Goal: Task Accomplishment & Management: Complete application form

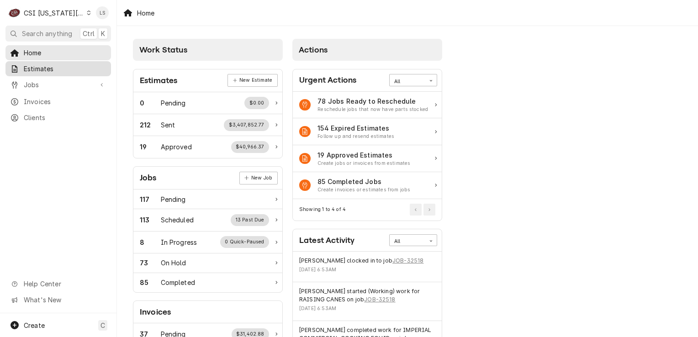
click at [53, 67] on span "Estimates" at bounding box center [65, 69] width 83 height 10
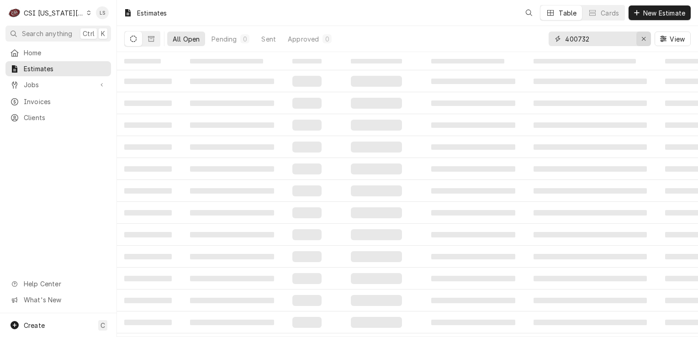
click at [643, 37] on icon "Erase input" at bounding box center [643, 39] width 5 height 6
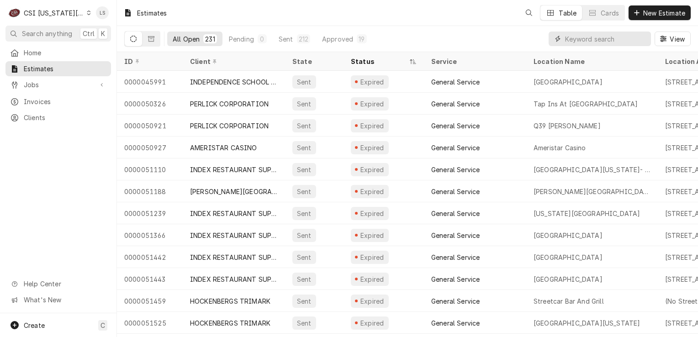
paste input "300668"
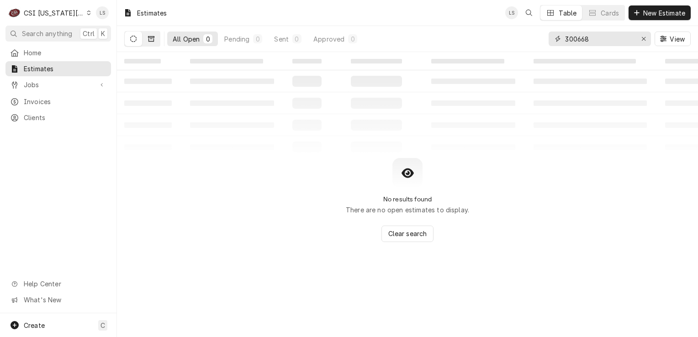
type input "300668"
click at [152, 40] on icon "Dynamic Content Wrapper" at bounding box center [151, 39] width 6 height 6
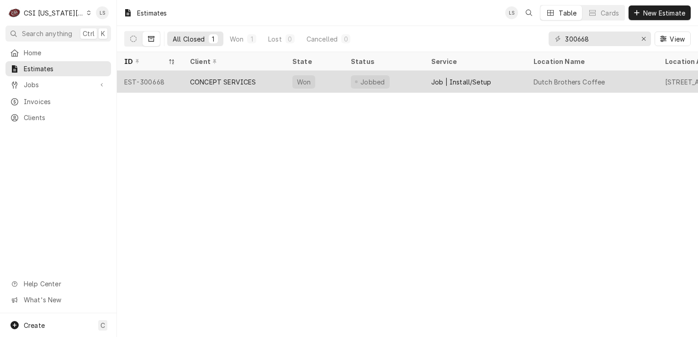
click at [142, 86] on div "EST-300668" at bounding box center [150, 82] width 66 height 22
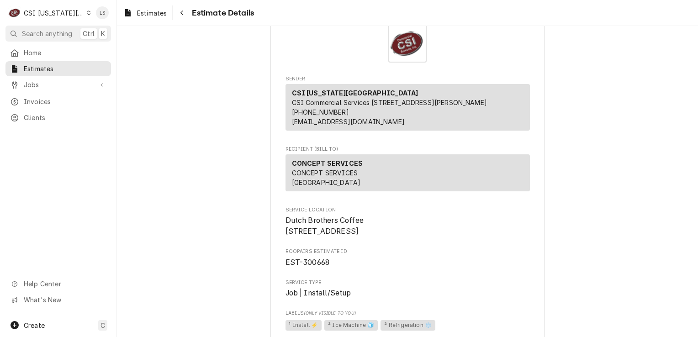
scroll to position [91, 0]
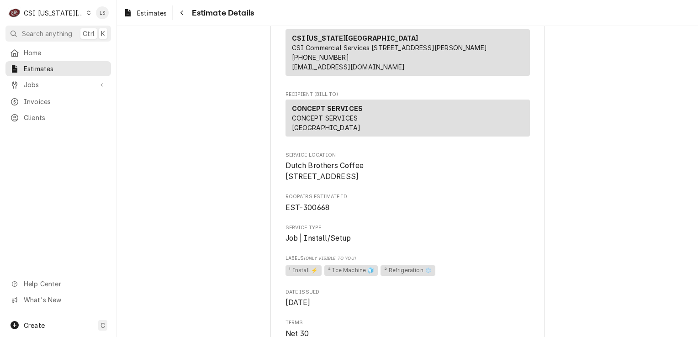
click at [87, 14] on icon "Dynamic Content Wrapper" at bounding box center [89, 13] width 4 height 5
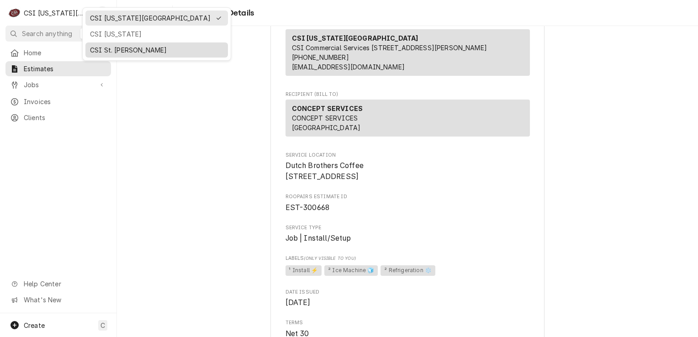
click at [104, 45] on div "CSI St. Louis" at bounding box center [156, 50] width 133 height 10
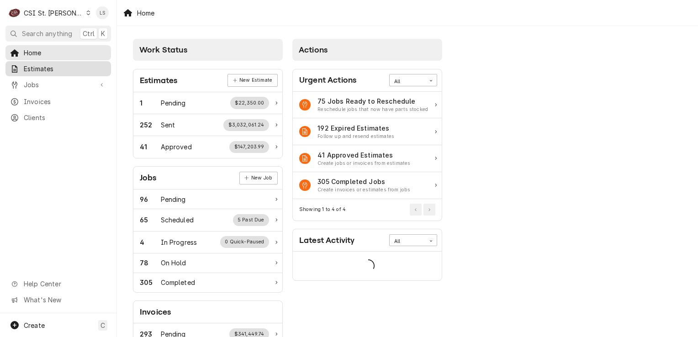
click at [61, 68] on span "Estimates" at bounding box center [65, 69] width 83 height 10
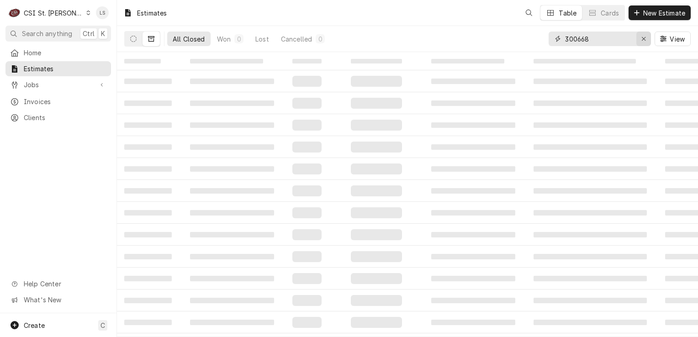
click at [641, 38] on icon "Erase input" at bounding box center [643, 39] width 5 height 6
paste input "400732"
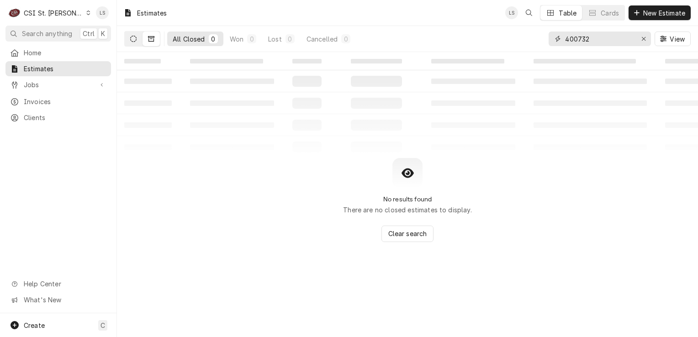
type input "400732"
click at [134, 37] on icon "Dynamic Content Wrapper" at bounding box center [133, 39] width 6 height 6
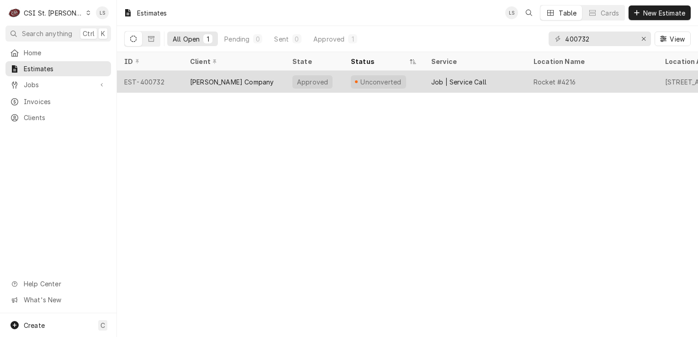
click at [142, 81] on div "EST-400732" at bounding box center [150, 82] width 66 height 22
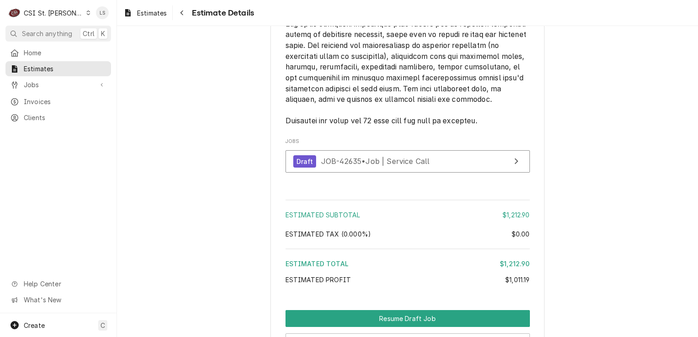
scroll to position [2233, 0]
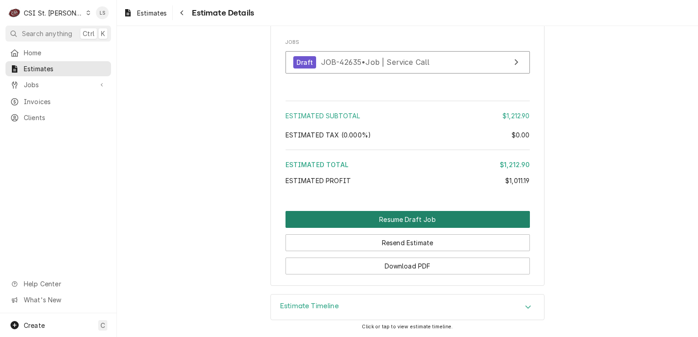
click at [423, 218] on button "Resume Draft Job" at bounding box center [407, 219] width 244 height 17
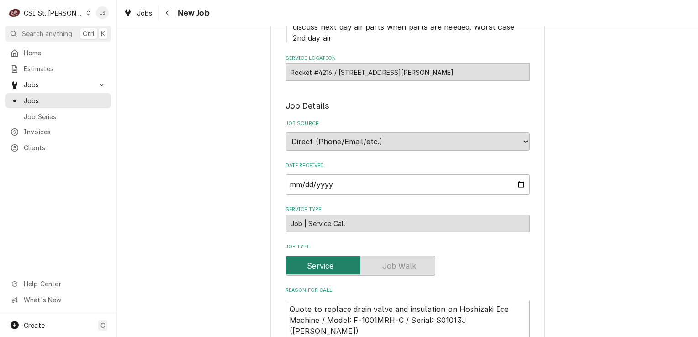
type textarea "x"
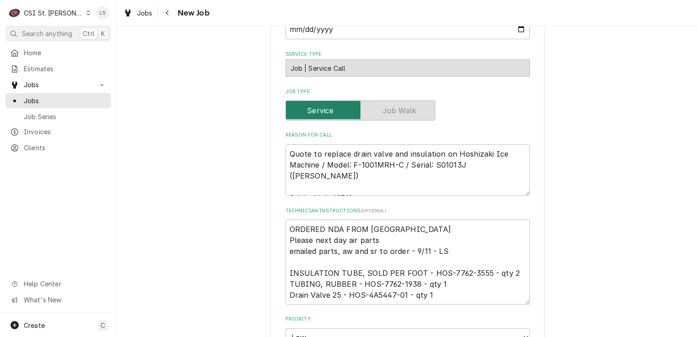
scroll to position [365, 0]
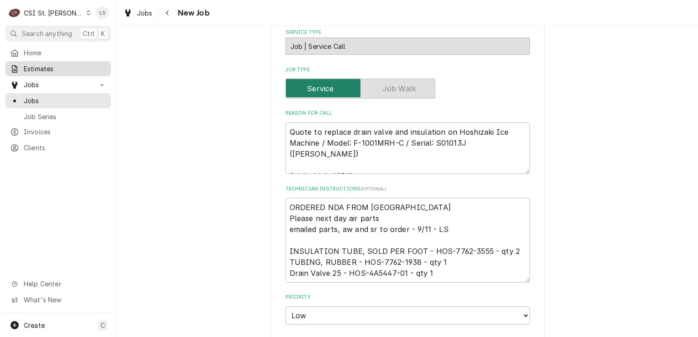
click at [68, 70] on span "Estimates" at bounding box center [65, 69] width 83 height 10
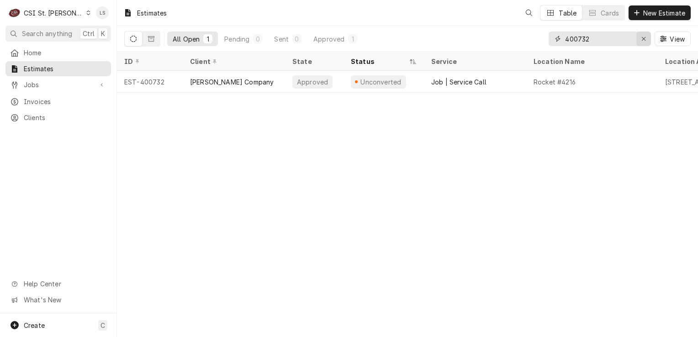
click at [645, 36] on icon "Erase input" at bounding box center [643, 39] width 5 height 6
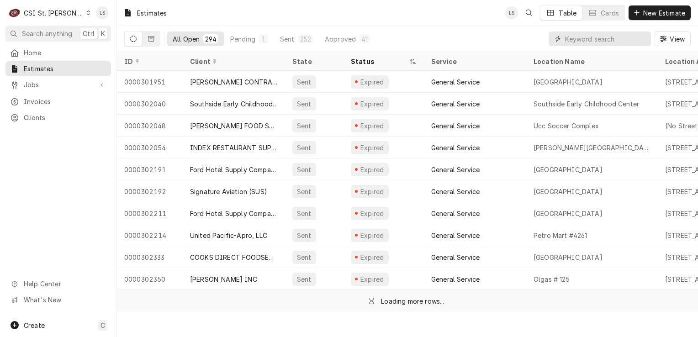
paste input "400737"
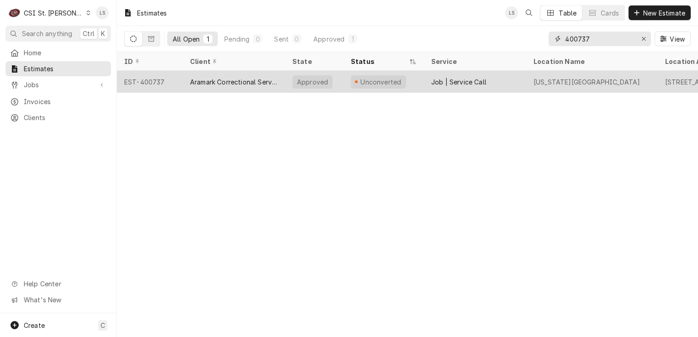
type input "400737"
click at [153, 77] on div "EST-400737" at bounding box center [150, 82] width 66 height 22
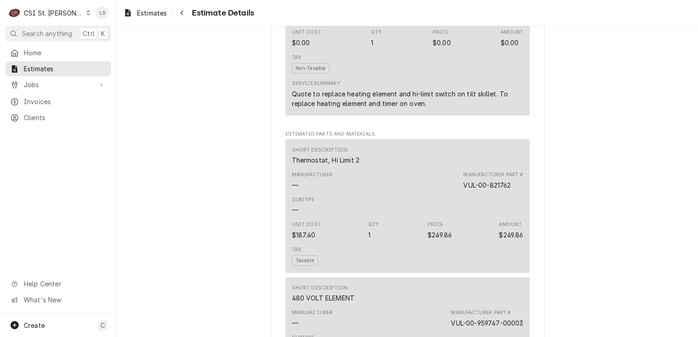
scroll to position [1004, 0]
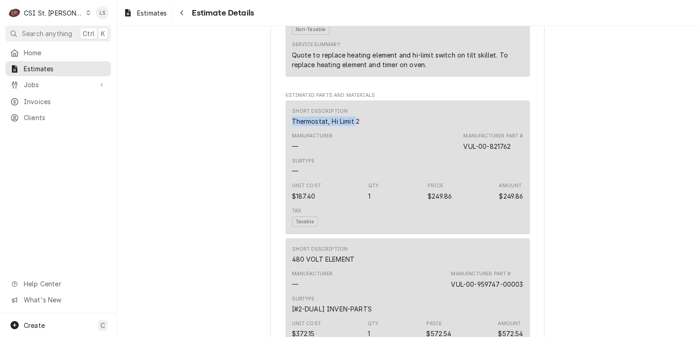
drag, startPoint x: 352, startPoint y: 131, endPoint x: 289, endPoint y: 128, distance: 64.0
click at [292, 126] on div "Thermostat, Hi Limit 2" at bounding box center [326, 121] width 68 height 10
drag, startPoint x: 289, startPoint y: 128, endPoint x: 356, endPoint y: 137, distance: 68.2
click at [356, 137] on div "Short Description Thermostat, Hi Limit 2 Manufacturer — Manufacturer Part # VUL…" at bounding box center [407, 167] width 244 height 134
click at [359, 129] on div "Short Description Thermostat, Hi Limit 2" at bounding box center [407, 117] width 231 height 25
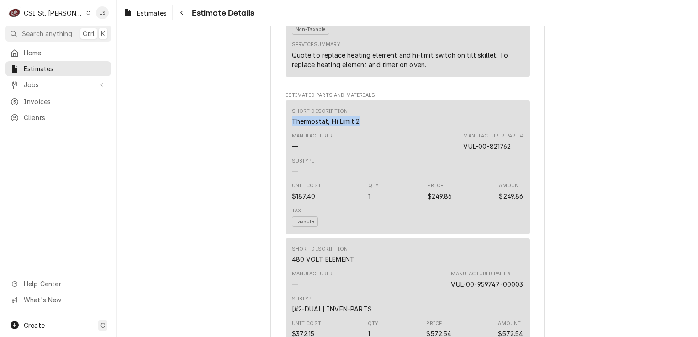
drag, startPoint x: 360, startPoint y: 128, endPoint x: 276, endPoint y: 129, distance: 84.0
click at [276, 129] on div "Sender CSI St. Louis CSI Commercial Services Inc18330 Edison Ave Chesterfield, …" at bounding box center [407, 316] width 274 height 2544
drag, startPoint x: 508, startPoint y: 156, endPoint x: 459, endPoint y: 152, distance: 48.5
click at [459, 152] on div "Manufacturer — Manufacturer Part # VUL-00-821762" at bounding box center [407, 141] width 231 height 25
copy div "VUL-00-821762"
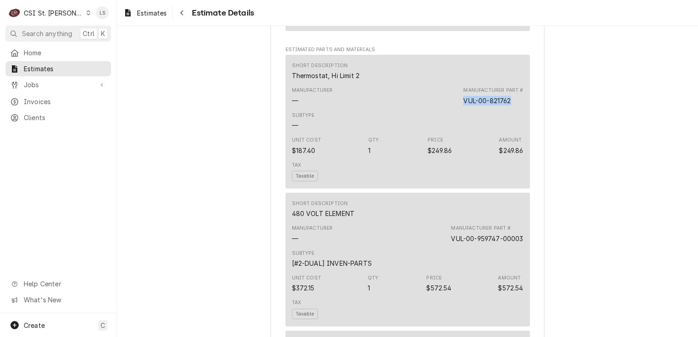
scroll to position [1096, 0]
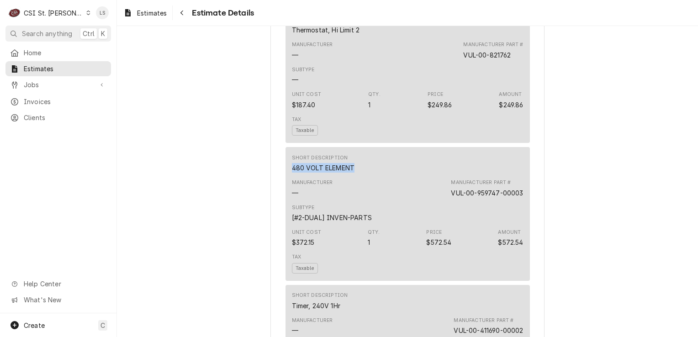
drag, startPoint x: 310, startPoint y: 174, endPoint x: 277, endPoint y: 173, distance: 32.9
click at [277, 173] on div "Sender CSI St. Louis CSI Commercial Services Inc18330 Edison Ave Chesterfield, …" at bounding box center [407, 225] width 274 height 2544
copy div "480 VOLT ELEMENT"
drag, startPoint x: 519, startPoint y: 200, endPoint x: 417, endPoint y: 199, distance: 101.8
click at [417, 199] on div "Manufacturer — Manufacturer Part # VUL-00-959747-00003" at bounding box center [407, 188] width 231 height 25
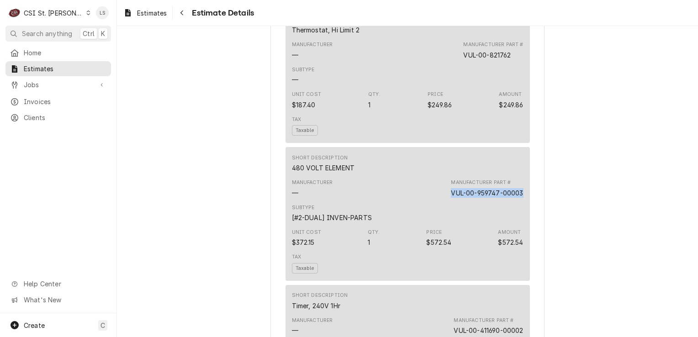
copy div "VUL-00-959747-00003"
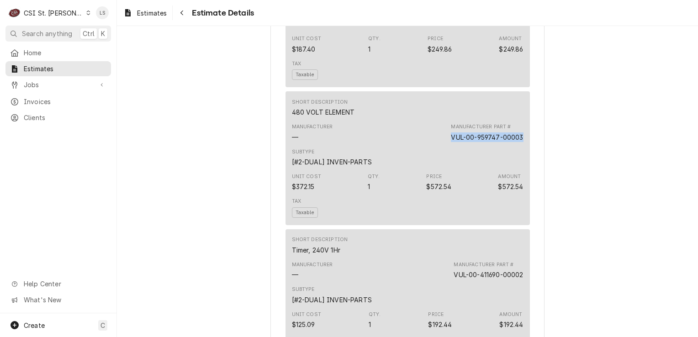
scroll to position [1233, 0]
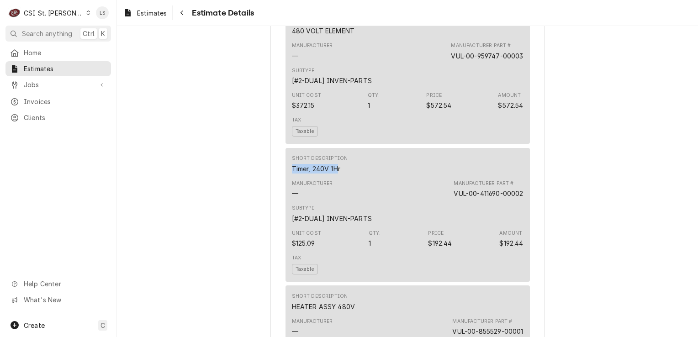
drag, startPoint x: 334, startPoint y: 177, endPoint x: 281, endPoint y: 175, distance: 52.5
click at [285, 175] on div "Short Description Timer, 240V 1Hr Manufacturer — Manufacturer Part # VUL-00-411…" at bounding box center [407, 215] width 244 height 134
drag, startPoint x: 281, startPoint y: 175, endPoint x: 273, endPoint y: 180, distance: 9.8
click at [273, 180] on div "Sender CSI St. Louis CSI Commercial Services Inc18330 Edison Ave Chesterfield, …" at bounding box center [407, 88] width 274 height 2544
copy div "Timer, 240V 1Hr"
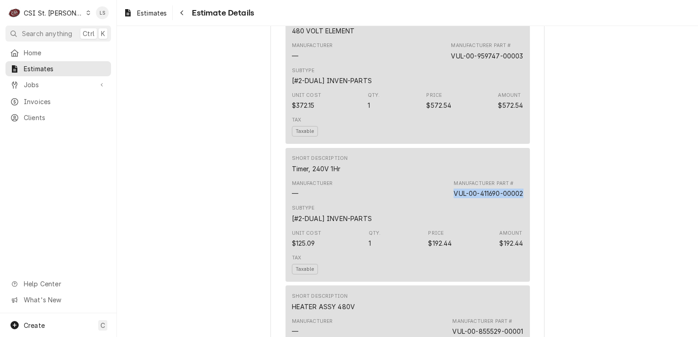
drag, startPoint x: 520, startPoint y: 202, endPoint x: 436, endPoint y: 200, distance: 84.5
click at [436, 200] on div "Short Description Timer, 240V 1Hr Manufacturer — Manufacturer Part # VUL-00-411…" at bounding box center [407, 215] width 244 height 134
copy div "VUL-00-411690-00002"
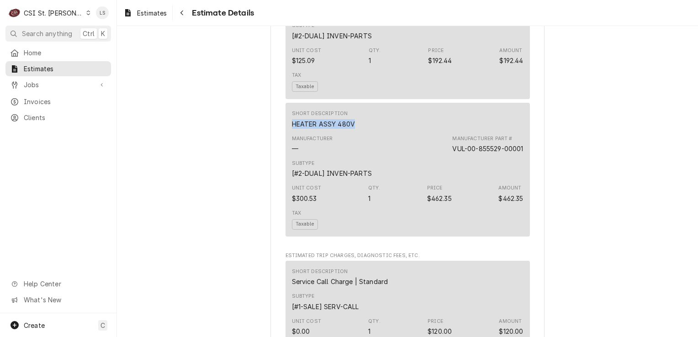
drag, startPoint x: 327, startPoint y: 131, endPoint x: 266, endPoint y: 131, distance: 60.7
copy div "HEATER ASSY 480V"
drag, startPoint x: 519, startPoint y: 156, endPoint x: 431, endPoint y: 158, distance: 87.2
click at [431, 157] on div "Manufacturer — Manufacturer Part # VUL-00-855529-00001" at bounding box center [407, 144] width 231 height 25
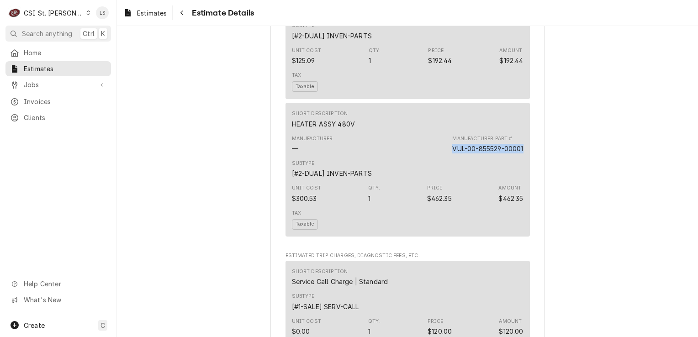
copy div "VUL-00-855529-00001"
click at [47, 70] on span "Estimates" at bounding box center [65, 69] width 83 height 10
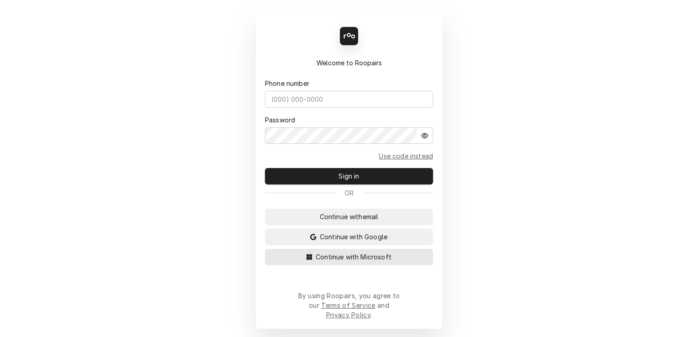
click at [387, 262] on span "Continue with Microsoft" at bounding box center [353, 257] width 79 height 10
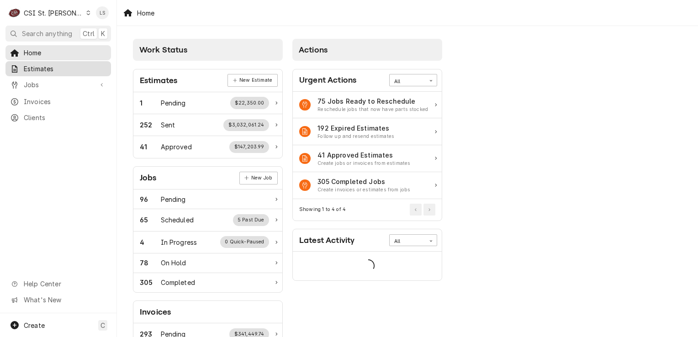
click at [32, 69] on span "Estimates" at bounding box center [65, 69] width 83 height 10
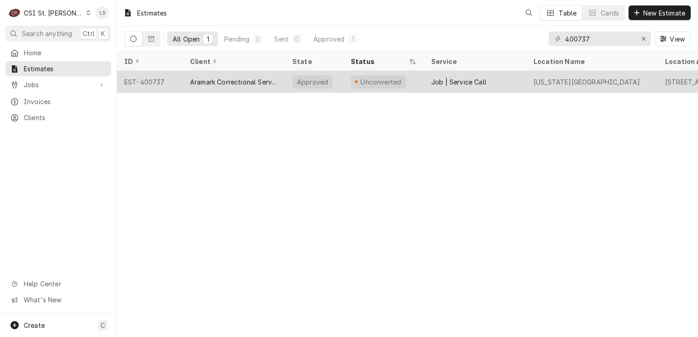
click at [138, 79] on div "EST-400737" at bounding box center [150, 82] width 66 height 22
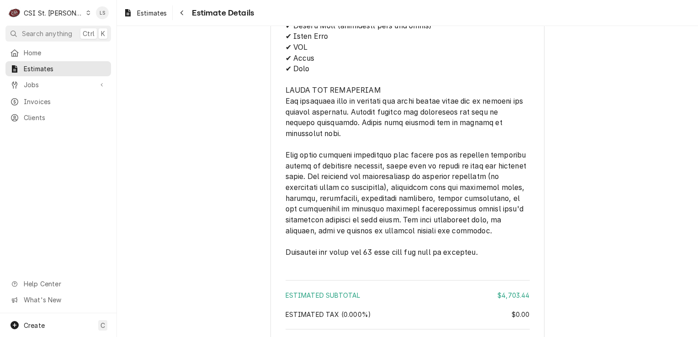
scroll to position [2310, 0]
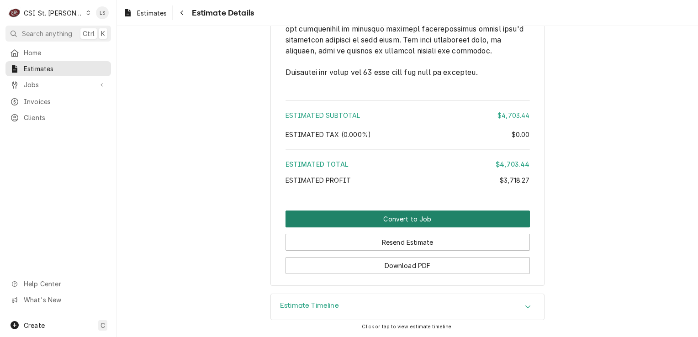
drag, startPoint x: 421, startPoint y: 223, endPoint x: 408, endPoint y: 226, distance: 13.5
click at [420, 223] on button "Convert to Job" at bounding box center [407, 218] width 244 height 17
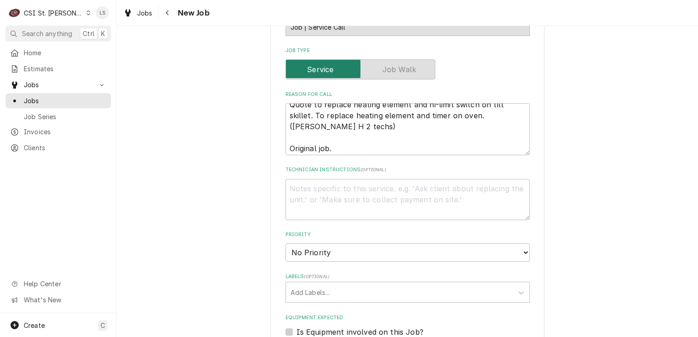
scroll to position [11, 0]
click at [347, 179] on textarea "Technician Instructions ( optional )" at bounding box center [407, 199] width 244 height 41
paste textarea "Thermostat, Hi Limit 2"
type textarea "x"
type textarea "Thermostat, Hi Limit 2"
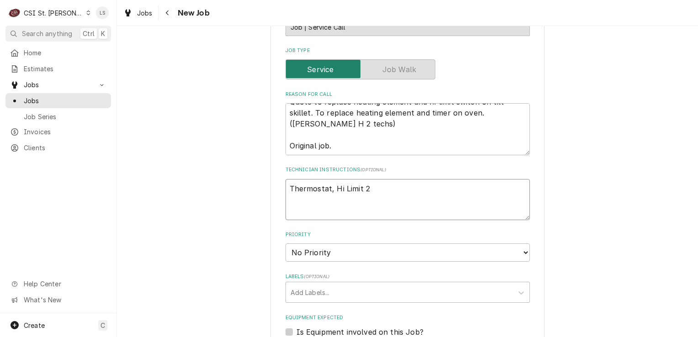
type textarea "x"
type textarea "Thermostat, Hi Limit 2"
type textarea "x"
type textarea "Thermostat, Hi Limit 2 -"
type textarea "x"
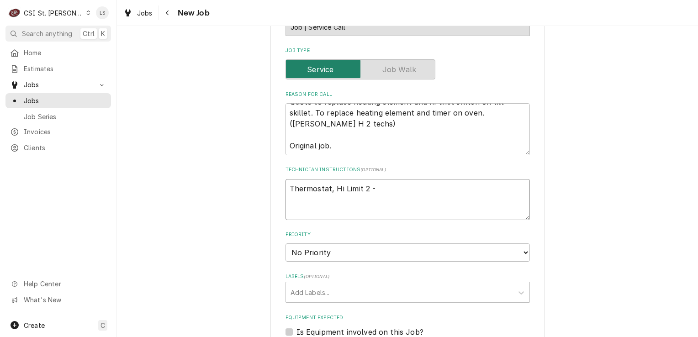
type textarea "Thermostat, Hi Limit 2 -"
type textarea "x"
type textarea "Thermostat, Hi Limit 2 -"
paste textarea "VUL-00-821762"
type textarea "x"
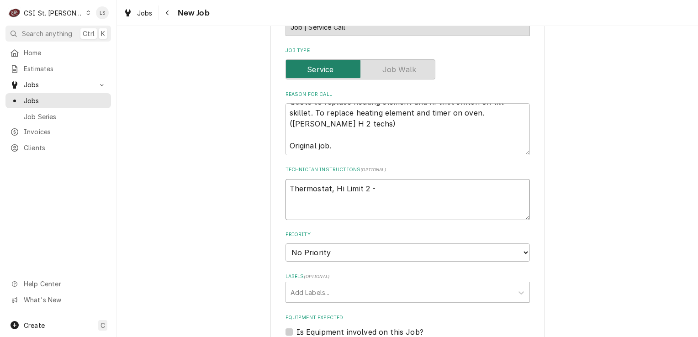
type textarea "Thermostat, Hi Limit 2 - VUL-00-821762"
type textarea "x"
type textarea "Thermostat, Hi Limit 2 - VUL-00-821762"
type textarea "x"
type textarea "Thermostat, Hi Limit 2 - VUL-00-821762 -"
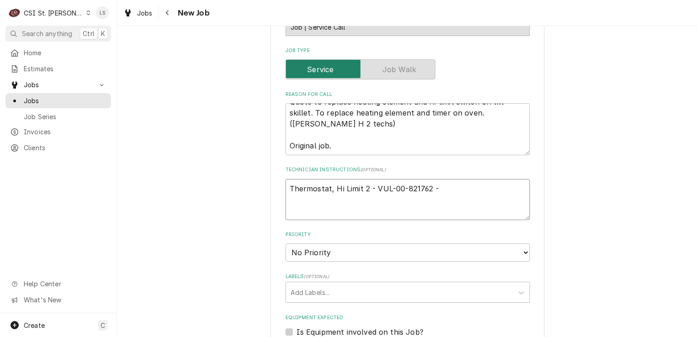
type textarea "x"
type textarea "Thermostat, Hi Limit 2 - VUL-00-821762 -"
type textarea "x"
type textarea "Thermostat, Hi Limit 2 - VUL-00-821762 - q"
type textarea "x"
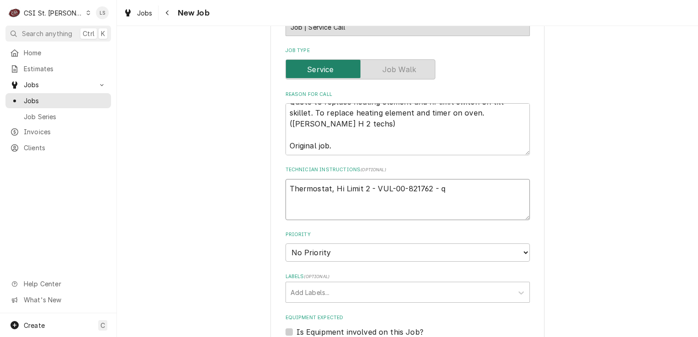
type textarea "Thermostat, Hi Limit 2 - VUL-00-821762 - qt"
type textarea "x"
type textarea "Thermostat, Hi Limit 2 - VUL-00-821762 - qty"
type textarea "x"
type textarea "Thermostat, Hi Limit 2 - VUL-00-821762 - qty"
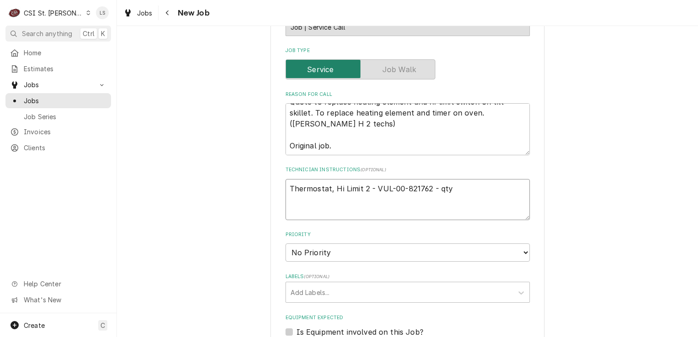
type textarea "x"
type textarea "Thermostat, Hi Limit 2 - VUL-00-821762 - qty 1"
type textarea "x"
type textarea "Thermostat, Hi Limit 2 - VUL-00-821762 - qty 1"
type textarea "x"
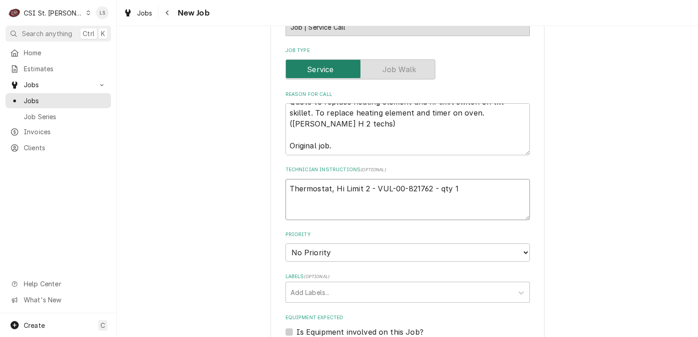
type textarea "Thermostat, Hi Limit 2 - VUL-00-821762 - qty 1"
paste textarea "480 VOLT ELEMENT"
type textarea "x"
type textarea "Thermostat, Hi Limit 2 - VUL-00-821762 - qty 1 480 VOLT ELEMENT"
type textarea "x"
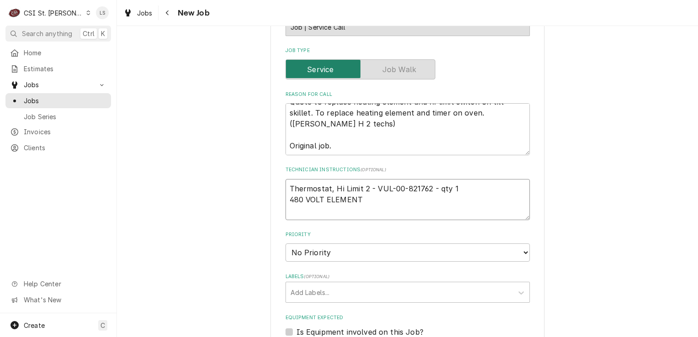
type textarea "Thermostat, Hi Limit 2 - VUL-00-821762 - qty 1 480 VOLT ELEMENT"
type textarea "x"
type textarea "Thermostat, Hi Limit 2 - VUL-00-821762 - qty 1 480 VOLT ELEMENT -"
type textarea "x"
type textarea "Thermostat, Hi Limit 2 - VUL-00-821762 - qty 1 480 VOLT ELEMENT -"
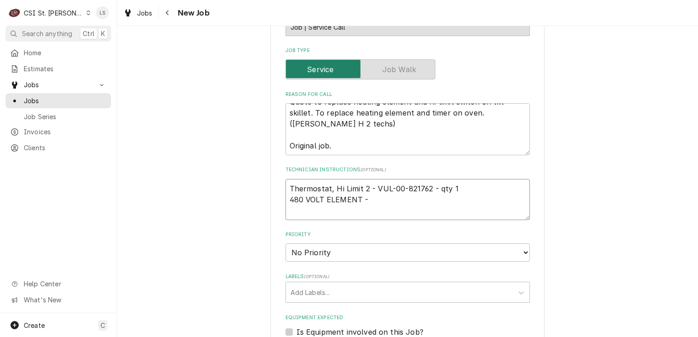
type textarea "x"
type textarea "Thermostat, Hi Limit 2 - VUL-00-821762 - qty 1 480 VOLT ELEMENT -"
paste textarea "VUL-00-959747-00003"
type textarea "x"
type textarea "Thermostat, Hi Limit 2 - VUL-00-821762 - qty 1 480 VOLT ELEMENT - VUL-00-959747…"
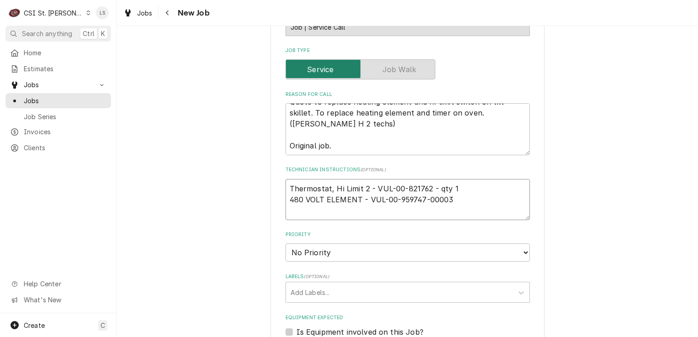
type textarea "x"
type textarea "Thermostat, Hi Limit 2 - VUL-00-821762 - qty 1 480 VOLT ELEMENT - VUL-00-959747…"
type textarea "x"
type textarea "Thermostat, Hi Limit 2 - VUL-00-821762 - qty 1 480 VOLT ELEMENT - VUL-00-959747…"
type textarea "x"
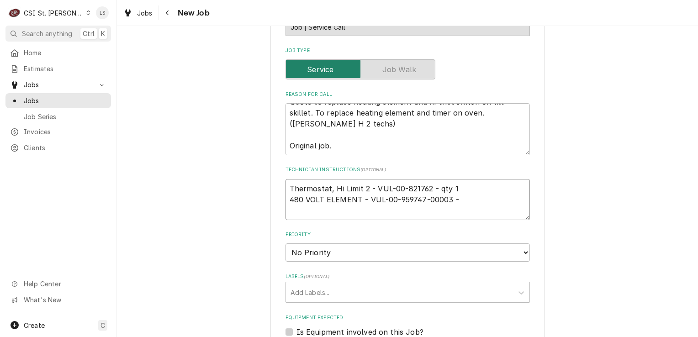
type textarea "Thermostat, Hi Limit 2 - VUL-00-821762 - qty 1 480 VOLT ELEMENT - VUL-00-959747…"
type textarea "x"
type textarea "Thermostat, Hi Limit 2 - VUL-00-821762 - qty 1 480 VOLT ELEMENT - VUL-00-959747…"
type textarea "x"
type textarea "Thermostat, Hi Limit 2 - VUL-00-821762 - qty 1 480 VOLT ELEMENT - VUL-00-959747…"
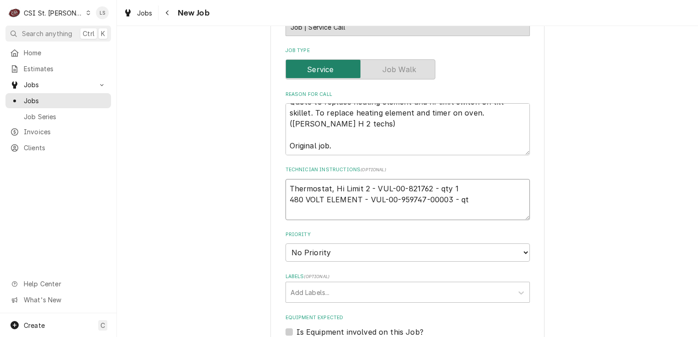
type textarea "x"
type textarea "Thermostat, Hi Limit 2 - VUL-00-821762 - qty 1 480 VOLT ELEMENT - VUL-00-959747…"
type textarea "x"
type textarea "Thermostat, Hi Limit 2 - VUL-00-821762 - qty 1 480 VOLT ELEMENT - VUL-00-959747…"
type textarea "x"
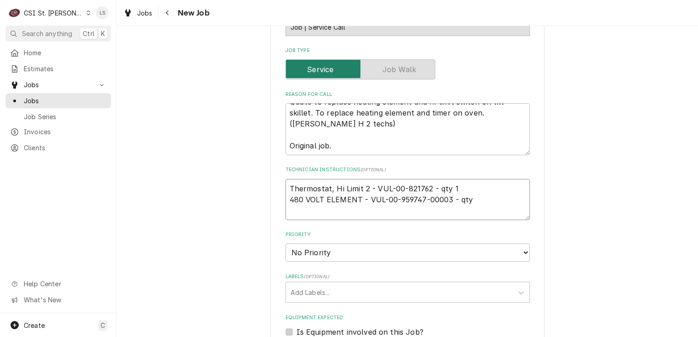
type textarea "Thermostat, Hi Limit 2 - VUL-00-821762 - qty 1 480 VOLT ELEMENT - VUL-00-959747…"
type textarea "x"
type textarea "Thermostat, Hi Limit 2 - VUL-00-821762 - qty 1 480 VOLT ELEMENT - VUL-00-959747…"
type textarea "x"
type textarea "Thermostat, Hi Limit 2 - VUL-00-821762 - qty 1 480 VOLT ELEMENT - VUL-00-959747…"
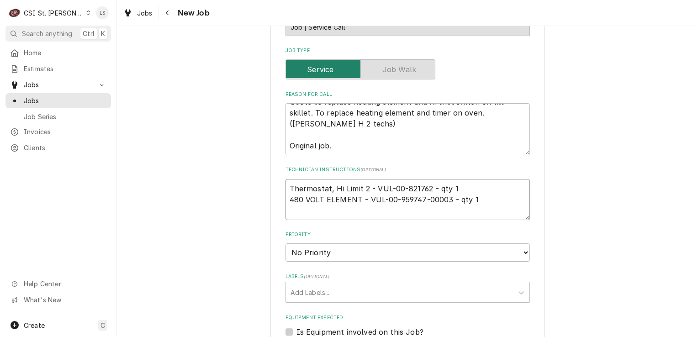
paste textarea "Timer, 240V 1Hr"
type textarea "x"
type textarea "Thermostat, Hi Limit 2 - VUL-00-821762 - qty 1 480 VOLT ELEMENT - VUL-00-959747…"
type textarea "x"
type textarea "Thermostat, Hi Limit 2 - VUL-00-821762 - qty 1 480 VOLT ELEMENT - VUL-00-959747…"
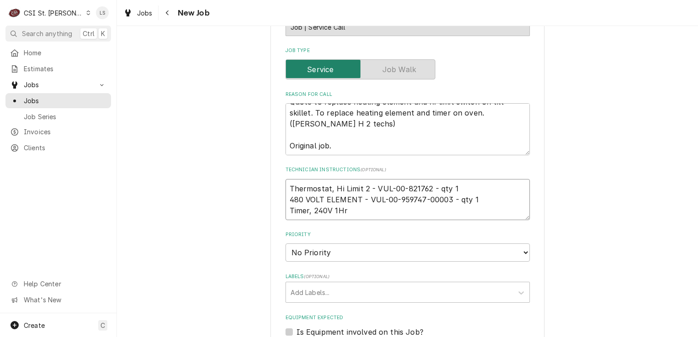
type textarea "x"
type textarea "Thermostat, Hi Limit 2 - VUL-00-821762 - qty 1 480 VOLT ELEMENT - VUL-00-959747…"
type textarea "x"
type textarea "Thermostat, Hi Limit 2 - VUL-00-821762 - qty 1 480 VOLT ELEMENT - VUL-00-959747…"
type textarea "x"
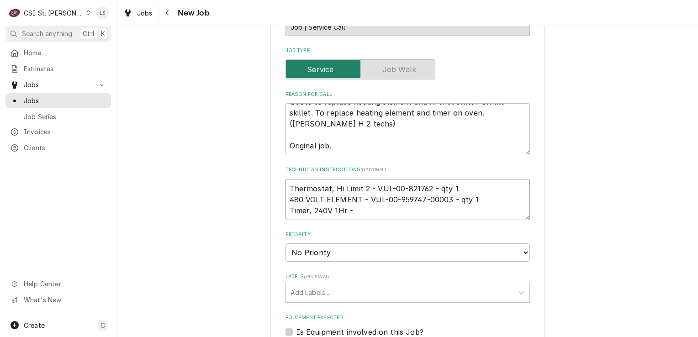
type textarea "Thermostat, Hi Limit 2 - VUL-00-821762 - qty 1 480 VOLT ELEMENT - VUL-00-959747…"
paste textarea "VUL-00-411690-00002"
type textarea "x"
type textarea "Thermostat, Hi Limit 2 - VUL-00-821762 - qty 1 480 VOLT ELEMENT - VUL-00-959747…"
type textarea "x"
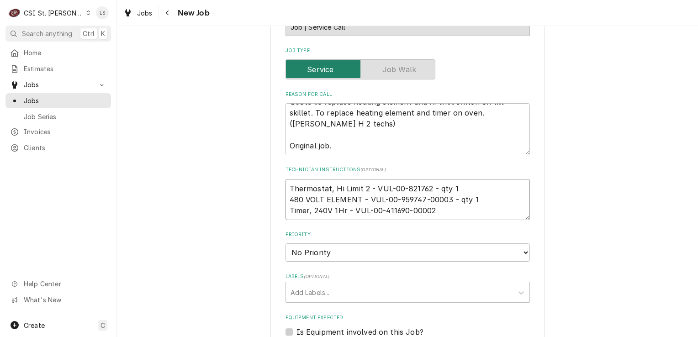
type textarea "Thermostat, Hi Limit 2 - VUL-00-821762 - qty 1 480 VOLT ELEMENT - VUL-00-959747…"
type textarea "x"
type textarea "Thermostat, Hi Limit 2 - VUL-00-821762 - qty 1 480 VOLT ELEMENT - VUL-00-959747…"
type textarea "x"
type textarea "Thermostat, Hi Limit 2 - VUL-00-821762 - qty 1 480 VOLT ELEMENT - VUL-00-959747…"
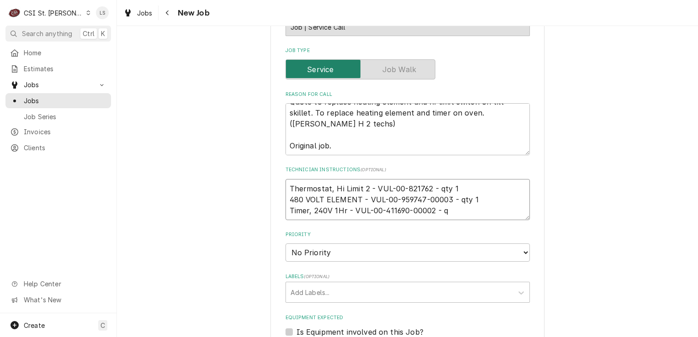
type textarea "x"
type textarea "Thermostat, Hi Limit 2 - VUL-00-821762 - qty 1 480 VOLT ELEMENT - VUL-00-959747…"
type textarea "x"
type textarea "Thermostat, Hi Limit 2 - VUL-00-821762 - qty 1 480 VOLT ELEMENT - VUL-00-959747…"
type textarea "x"
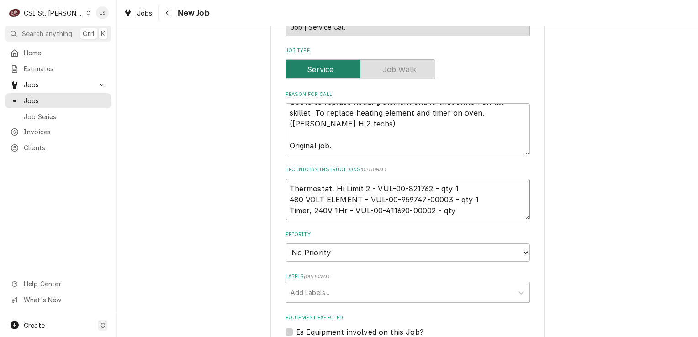
type textarea "Thermostat, Hi Limit 2 - VUL-00-821762 - qty 1 480 VOLT ELEMENT - VUL-00-959747…"
type textarea "x"
type textarea "Thermostat, Hi Limit 2 - VUL-00-821762 - qty 1 480 VOLT ELEMENT - VUL-00-959747…"
type textarea "x"
type textarea "Thermostat, Hi Limit 2 - VUL-00-821762 - qty 1 480 VOLT ELEMENT - VUL-00-959747…"
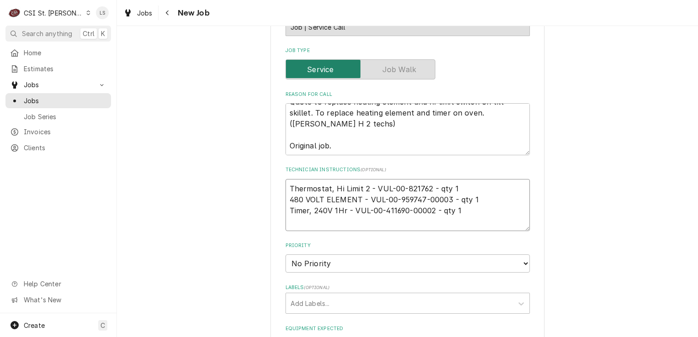
type textarea "x"
type textarea "Thermostat, Hi Limit 2 - VUL-00-821762 - qty 1 480 VOLT ELEMENT - VUL-00-959747…"
paste textarea "HEATER ASSY 480V"
type textarea "x"
type textarea "Thermostat, Hi Limit 2 - VUL-00-821762 - qty 1 480 VOLT ELEMENT - VUL-00-959747…"
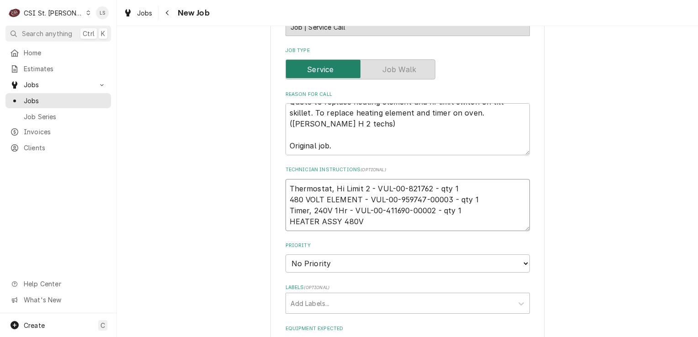
type textarea "x"
type textarea "Thermostat, Hi Limit 2 - VUL-00-821762 - qty 1 480 VOLT ELEMENT - VUL-00-959747…"
type textarea "x"
type textarea "Thermostat, Hi Limit 2 - VUL-00-821762 - qty 1 480 VOLT ELEMENT - VUL-00-959747…"
type textarea "x"
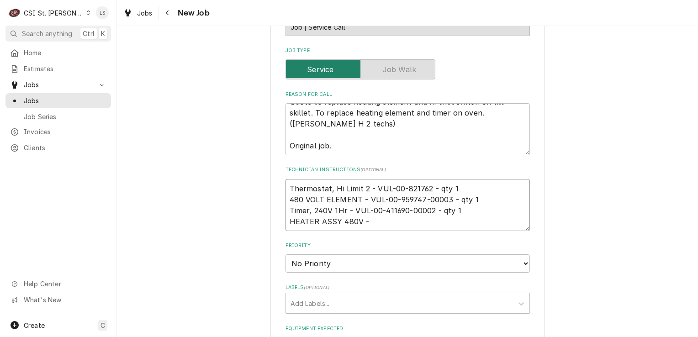
type textarea "Thermostat, Hi Limit 2 - VUL-00-821762 - qty 1 480 VOLT ELEMENT - VUL-00-959747…"
type textarea "x"
paste textarea "VUL-00-855529-00001"
type textarea "Thermostat, Hi Limit 2 - VUL-00-821762 - qty 1 480 VOLT ELEMENT - VUL-00-959747…"
type textarea "x"
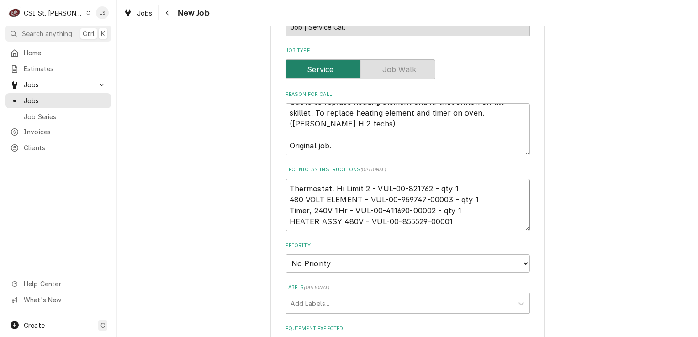
type textarea "Thermostat, Hi Limit 2 - VUL-00-821762 - qty 1 480 VOLT ELEMENT - VUL-00-959747…"
type textarea "x"
type textarea "Thermostat, Hi Limit 2 - VUL-00-821762 - qty 1 480 VOLT ELEMENT - VUL-00-959747…"
type textarea "x"
type textarea "Thermostat, Hi Limit 2 - VUL-00-821762 - qty 1 480 VOLT ELEMENT - VUL-00-959747…"
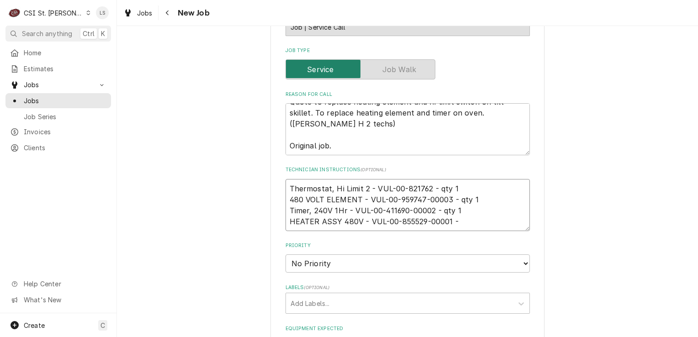
type textarea "x"
type textarea "Thermostat, Hi Limit 2 - VUL-00-821762 - qty 1 480 VOLT ELEMENT - VUL-00-959747…"
type textarea "x"
type textarea "Thermostat, Hi Limit 2 - VUL-00-821762 - qty 1 480 VOLT ELEMENT - VUL-00-959747…"
type textarea "x"
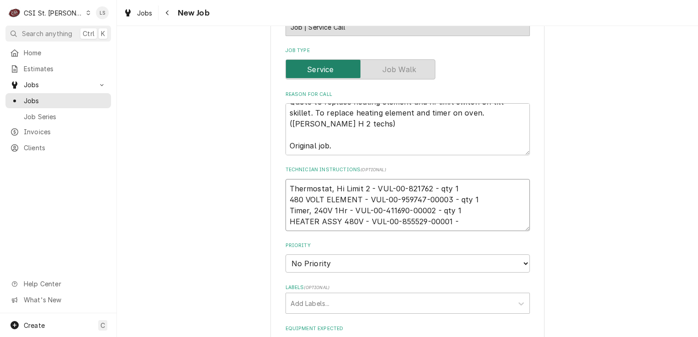
type textarea "Thermostat, Hi Limit 2 - VUL-00-821762 - qty 1 480 VOLT ELEMENT - VUL-00-959747…"
type textarea "x"
type textarea "Thermostat, Hi Limit 2 - VUL-00-821762 - qty 1 480 VOLT ELEMENT - VUL-00-959747…"
type textarea "x"
type textarea "Thermostat, Hi Limit 2 - VUL-00-821762 - qty 1 480 VOLT ELEMENT - VUL-00-959747…"
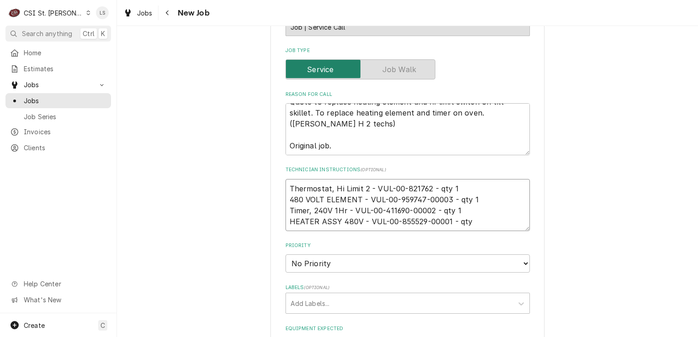
type textarea "x"
type textarea "Thermostat, Hi Limit 2 - VUL-00-821762 - qty 1 480 VOLT ELEMENT - VUL-00-959747…"
click at [288, 179] on textarea "Thermostat, Hi Limit 2 - VUL-00-821762 - qty 1 480 VOLT ELEMENT - VUL-00-959747…" at bounding box center [407, 205] width 244 height 52
type textarea "x"
type textarea "Thermostat, Hi Limit 2 - VUL-00-821762 - qty 1 480 VOLT ELEMENT - VUL-00-959747…"
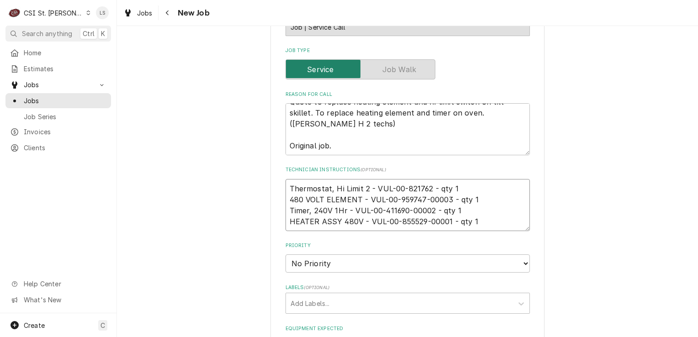
type textarea "x"
type textarea "Thermostat, Hi Limit 2 - VUL-00-821762 - qty 1 480 VOLT ELEMENT - VUL-00-959747…"
click at [288, 179] on textarea "Thermostat, Hi Limit 2 - VUL-00-821762 - qty 1 480 VOLT ELEMENT - VUL-00-959747…" at bounding box center [407, 216] width 244 height 74
type textarea "x"
type textarea "e Thermostat, Hi Limit 2 - VUL-00-821762 - qty 1 480 VOLT ELEMENT - VUL-00-9597…"
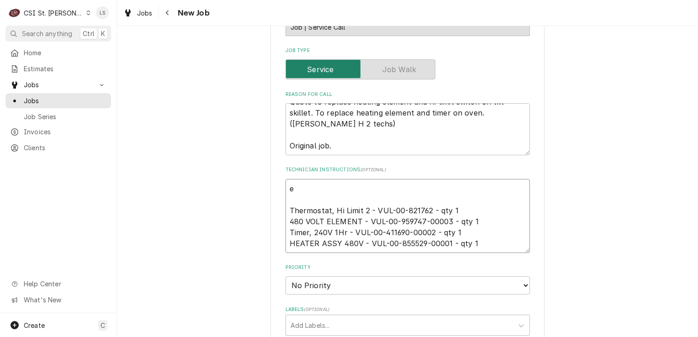
type textarea "x"
type textarea "em Thermostat, Hi Limit 2 - VUL-00-821762 - qty 1 480 VOLT ELEMENT - VUL-00-959…"
type textarea "x"
type textarea "ema Thermostat, Hi Limit 2 - VUL-00-821762 - qty 1 480 VOLT ELEMENT - VUL-00-95…"
type textarea "x"
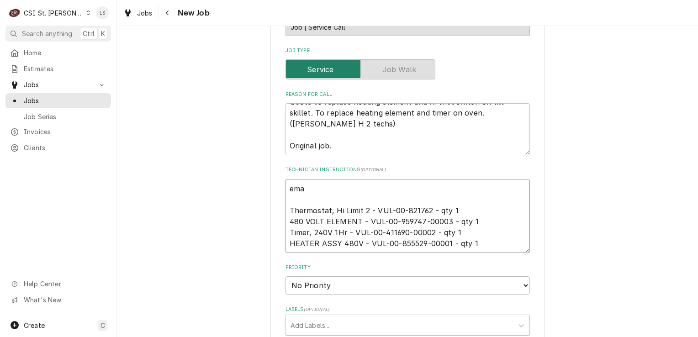
type textarea "emai Thermostat, Hi Limit 2 - VUL-00-821762 - qty 1 480 VOLT ELEMENT - VUL-00-9…"
type textarea "x"
type textarea "email Thermostat, Hi Limit 2 - VUL-00-821762 - qty 1 480 VOLT ELEMENT - VUL-00-…"
type textarea "x"
type textarea "emaile Thermostat, Hi Limit 2 - VUL-00-821762 - qty 1 480 VOLT ELEMENT - VUL-00…"
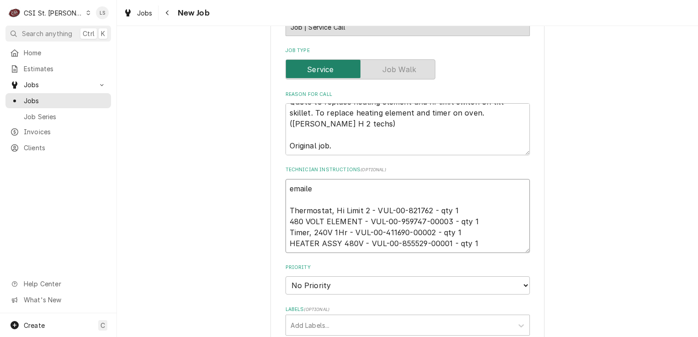
type textarea "x"
type textarea "emailed Thermostat, Hi Limit 2 - VUL-00-821762 - qty 1 480 VOLT ELEMENT - VUL-0…"
type textarea "x"
type textarea "emailed Thermostat, Hi Limit 2 - VUL-00-821762 - qty 1 480 VOLT ELEMENT - VUL-0…"
type textarea "x"
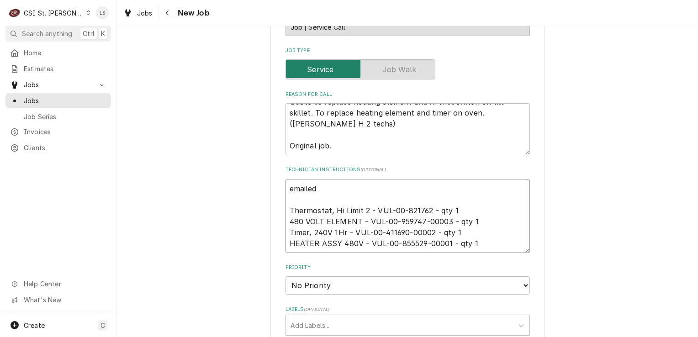
type textarea "emailed p Thermostat, Hi Limit 2 - VUL-00-821762 - qty 1 480 VOLT ELEMENT - VUL…"
type textarea "x"
type textarea "emailed pa Thermostat, Hi Limit 2 - VUL-00-821762 - qty 1 480 VOLT ELEMENT - VU…"
type textarea "x"
type textarea "emailed par Thermostat, Hi Limit 2 - VUL-00-821762 - qty 1 480 VOLT ELEMENT - V…"
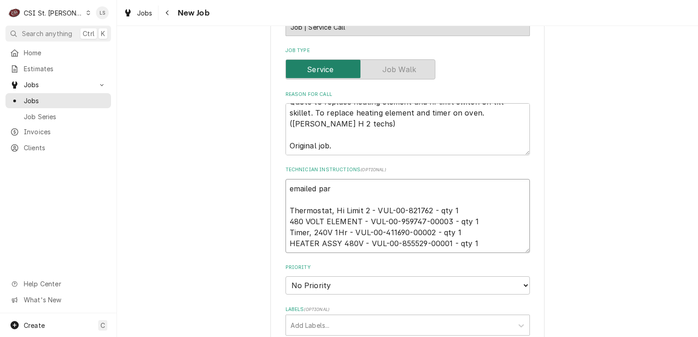
type textarea "x"
type textarea "emailed part Thermostat, Hi Limit 2 - VUL-00-821762 - qty 1 480 VOLT ELEMENT - …"
type textarea "x"
type textarea "emailed parts Thermostat, Hi Limit 2 - VUL-00-821762 - qty 1 480 VOLT ELEMENT -…"
type textarea "x"
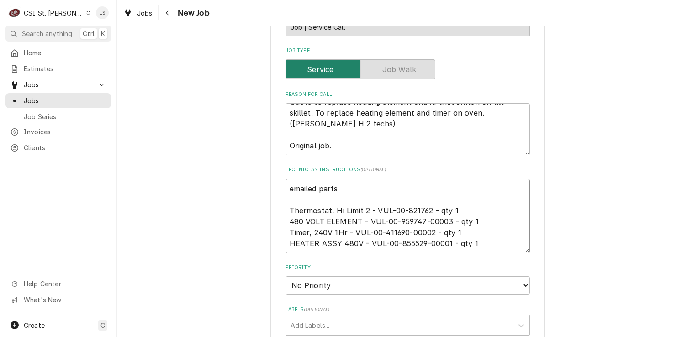
type textarea "emailed parts, Thermostat, Hi Limit 2 - VUL-00-821762 - qty 1 480 VOLT ELEMENT …"
type textarea "x"
type textarea "emailed parts, Thermostat, Hi Limit 2 - VUL-00-821762 - qty 1 480 VOLT ELEMENT …"
type textarea "x"
type textarea "emailed parts, a Thermostat, Hi Limit 2 - VUL-00-821762 - qty 1 480 VOLT ELEMEN…"
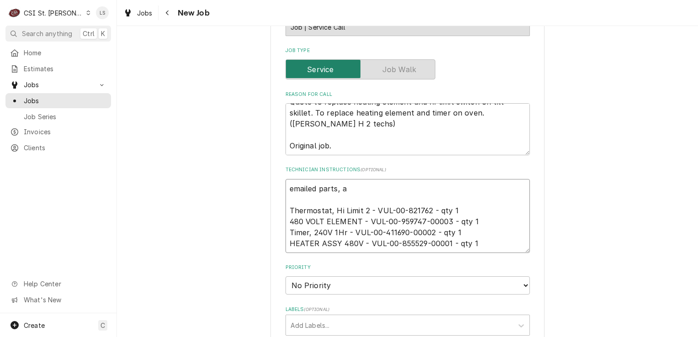
type textarea "x"
type textarea "emailed parts, aw Thermostat, Hi Limit 2 - VUL-00-821762 - qty 1 480 VOLT ELEME…"
type textarea "x"
type textarea "emailed parts, aw a Thermostat, Hi Limit 2 - VUL-00-821762 - qty 1 480 VOLT ELE…"
type textarea "x"
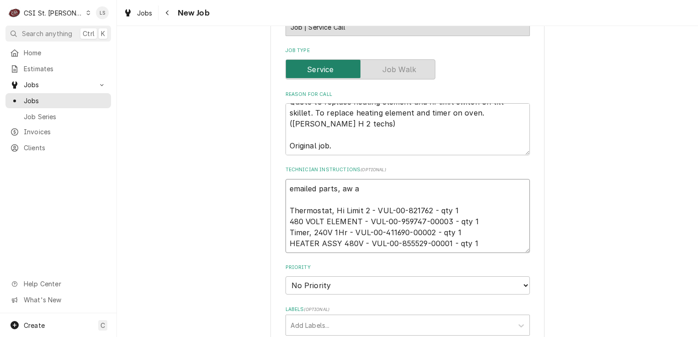
type textarea "emailed parts, aw an Thermostat, Hi Limit 2 - VUL-00-821762 - qty 1 480 VOLT EL…"
type textarea "x"
type textarea "emailed parts, aw and Thermostat, Hi Limit 2 - VUL-00-821762 - qty 1 480 VOLT E…"
type textarea "x"
type textarea "emailed parts, aw and Thermostat, Hi Limit 2 - VUL-00-821762 - qty 1 480 VOLT E…"
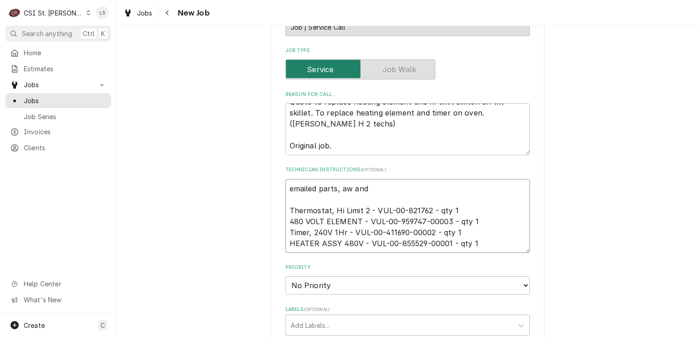
type textarea "x"
type textarea "emailed parts, aw and s Thermostat, Hi Limit 2 - VUL-00-821762 - qty 1 480 VOLT…"
type textarea "x"
type textarea "emailed parts, aw and sr Thermostat, Hi Limit 2 - VUL-00-821762 - qty 1 480 VOL…"
type textarea "x"
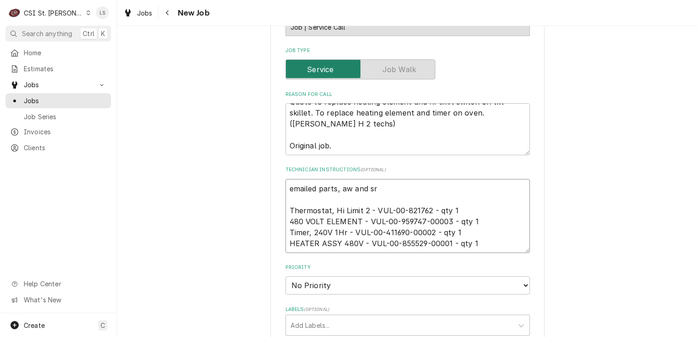
type textarea "emailed parts, aw and sr Thermostat, Hi Limit 2 - VUL-00-821762 - qty 1 480 VOL…"
type textarea "x"
type textarea "emailed parts, aw and sr t Thermostat, Hi Limit 2 - VUL-00-821762 - qty 1 480 V…"
type textarea "x"
type textarea "emailed parts, aw and sr to Thermostat, Hi Limit 2 - VUL-00-821762 - qty 1 480 …"
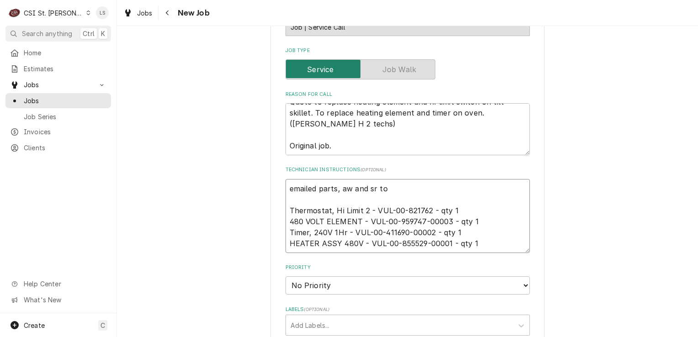
type textarea "x"
type textarea "emailed parts, aw and sr to Thermostat, Hi Limit 2 - VUL-00-821762 - qty 1 480 …"
type textarea "x"
type textarea "emailed parts, aw and sr to or Thermostat, Hi Limit 2 - VUL-00-821762 - qty 1 4…"
type textarea "x"
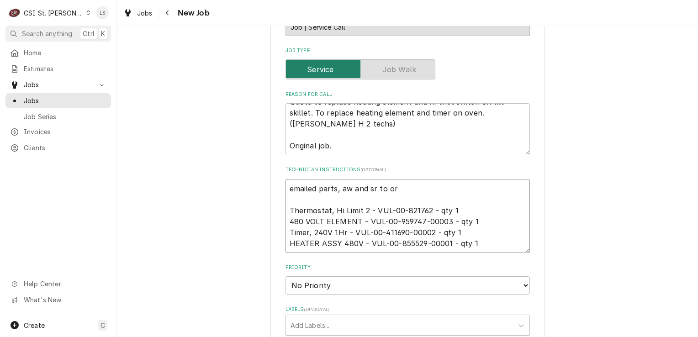
type textarea "emailed parts, aw and sr to ord Thermostat, Hi Limit 2 - VUL-00-821762 - qty 1 …"
type textarea "x"
type textarea "emailed parts, aw and sr to orde Thermostat, Hi Limit 2 - VUL-00-821762 - qty 1…"
type textarea "x"
type textarea "emailed parts, aw and sr to order Thermostat, Hi Limit 2 - VUL-00-821762 - qty …"
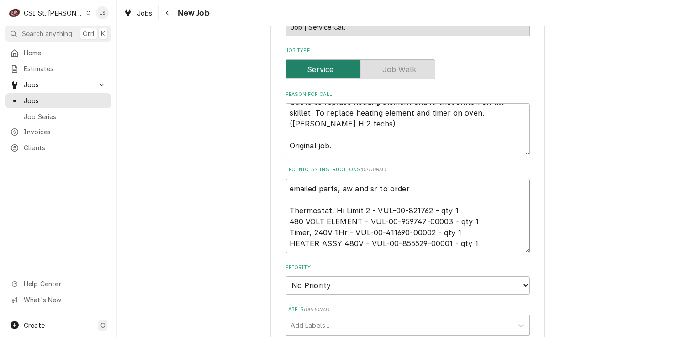
type textarea "x"
type textarea "emailed parts, aw and sr to order Thermostat, Hi Limit 2 - VUL-00-821762 - qty …"
type textarea "x"
type textarea "emailed parts, aw and sr to order - Thermostat, Hi Limit 2 - VUL-00-821762 - qt…"
type textarea "x"
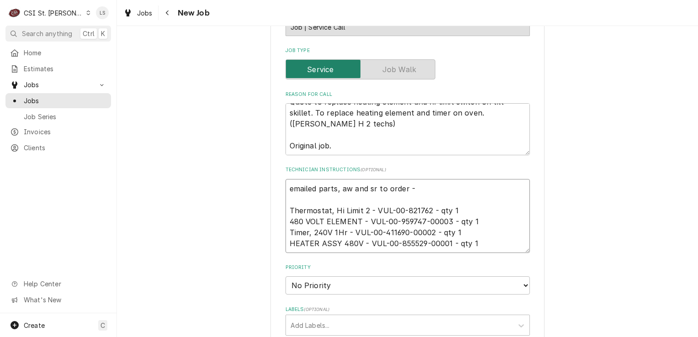
type textarea "emailed parts, aw and sr to order - Thermostat, Hi Limit 2 - VUL-00-821762 - qt…"
type textarea "x"
type textarea "emailed parts, aw and sr to order - 9 Thermostat, Hi Limit 2 - VUL-00-821762 - …"
type textarea "x"
type textarea "emailed parts, aw and sr to order - 9/ Thermostat, Hi Limit 2 - VUL-00-821762 -…"
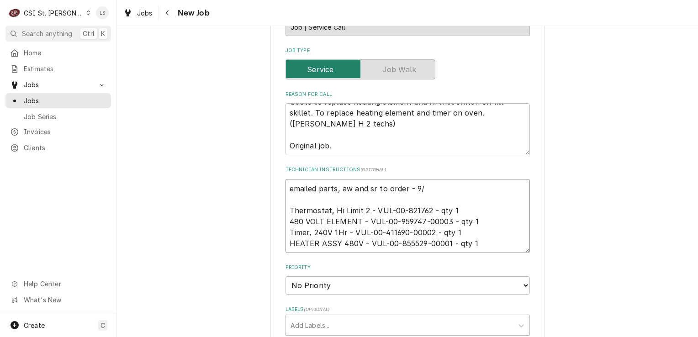
type textarea "x"
type textarea "emailed parts, aw and sr to order - 9/1 Thermostat, Hi Limit 2 - VUL-00-821762 …"
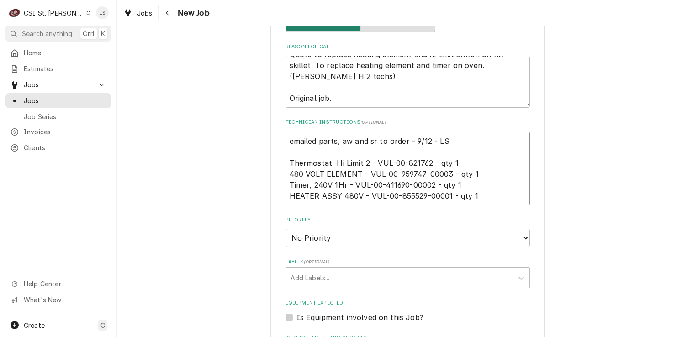
scroll to position [593, 0]
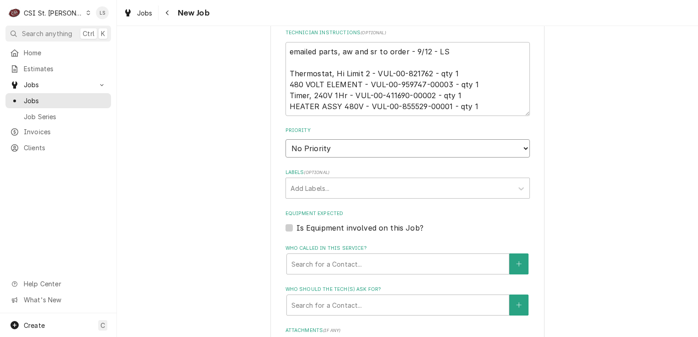
drag, startPoint x: 315, startPoint y: 133, endPoint x: 313, endPoint y: 139, distance: 6.2
click at [315, 139] on select "No Priority Urgent High Medium Low" at bounding box center [407, 148] width 244 height 18
click at [285, 139] on select "No Priority Urgent High Medium Low" at bounding box center [407, 148] width 244 height 18
click at [293, 183] on div "Add Labels..." at bounding box center [399, 188] width 227 height 20
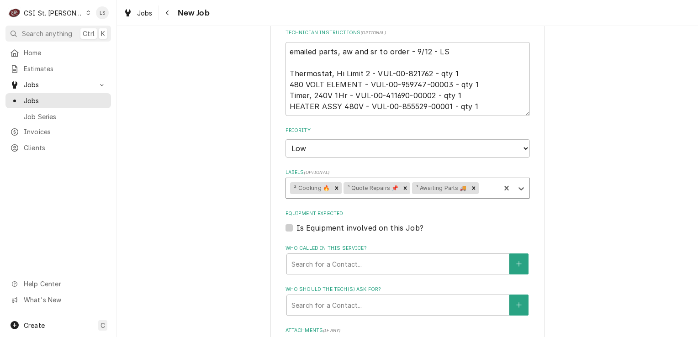
scroll to position [730, 0]
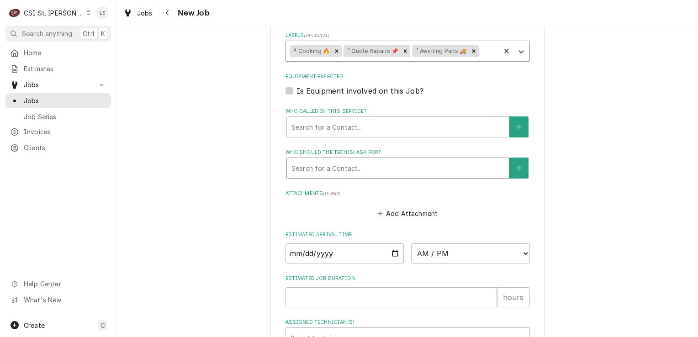
click at [304, 160] on div "Who should the tech(s) ask for?" at bounding box center [397, 168] width 213 height 16
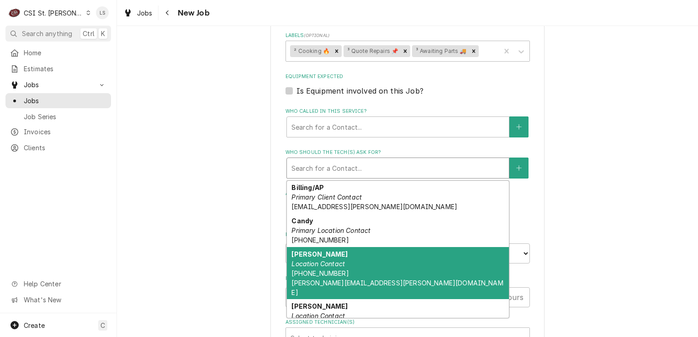
click at [320, 260] on em "Location Contact" at bounding box center [317, 264] width 53 height 8
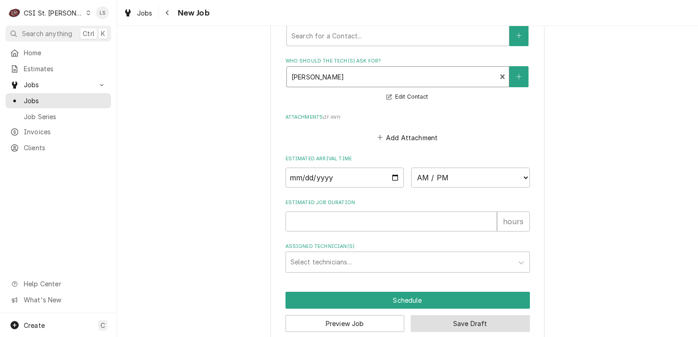
click at [421, 315] on button "Save Draft" at bounding box center [469, 323] width 119 height 17
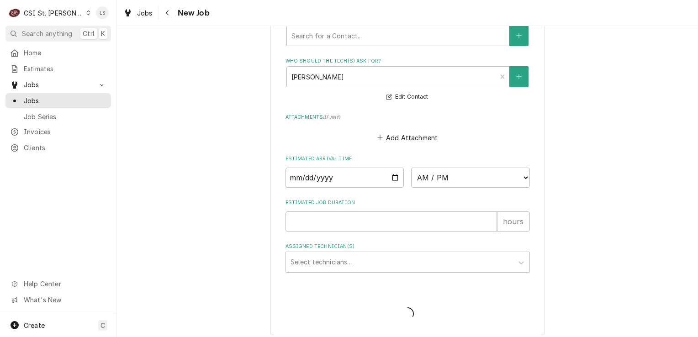
scroll to position [814, 0]
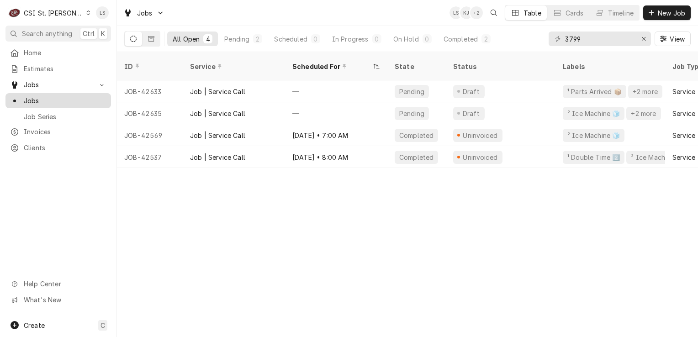
click at [39, 102] on span "Jobs" at bounding box center [65, 101] width 83 height 10
click at [641, 39] on icon "Erase input" at bounding box center [643, 39] width 5 height 6
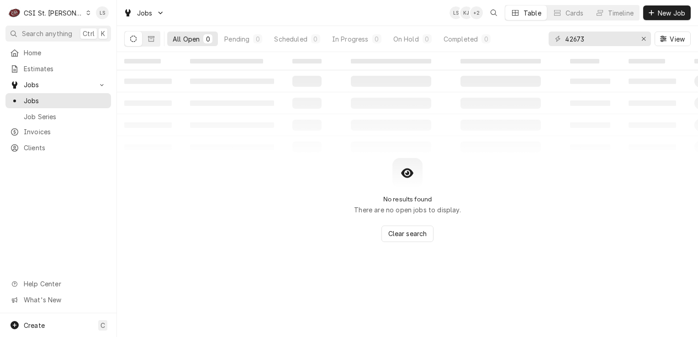
drag, startPoint x: 155, startPoint y: 39, endPoint x: 137, endPoint y: 39, distance: 18.7
click at [155, 39] on button "Dynamic Content Wrapper" at bounding box center [150, 39] width 17 height 15
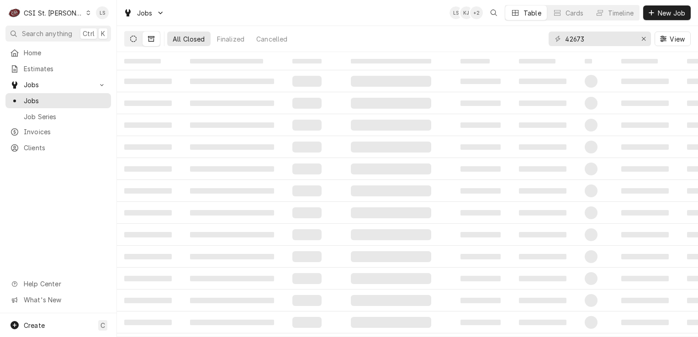
click at [129, 39] on button "Dynamic Content Wrapper" at bounding box center [133, 39] width 17 height 15
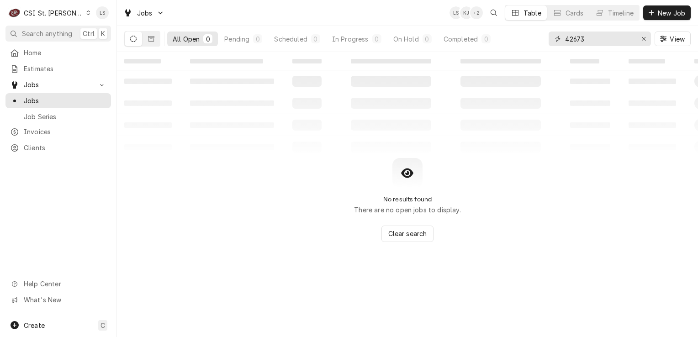
click at [609, 42] on input "42673" at bounding box center [599, 39] width 68 height 15
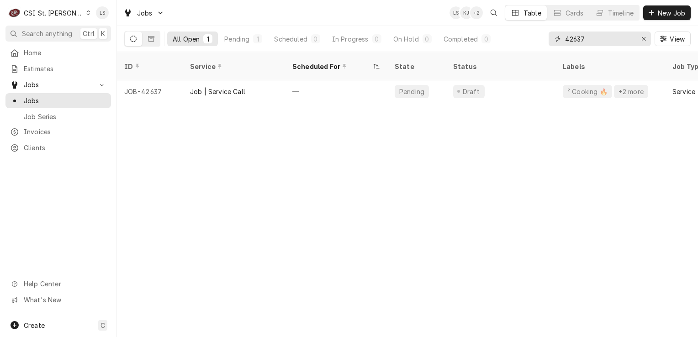
type input "42637"
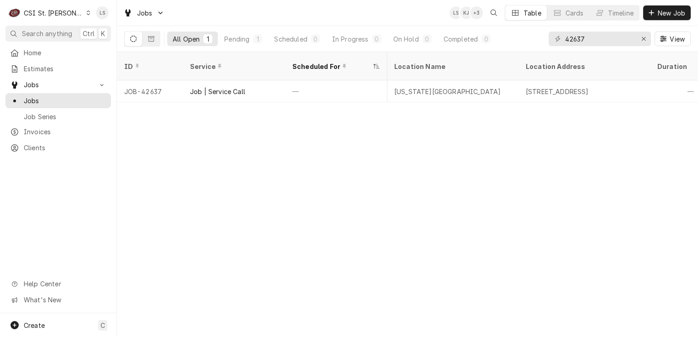
scroll to position [0, 605]
click at [29, 70] on span "Estimates" at bounding box center [65, 69] width 83 height 10
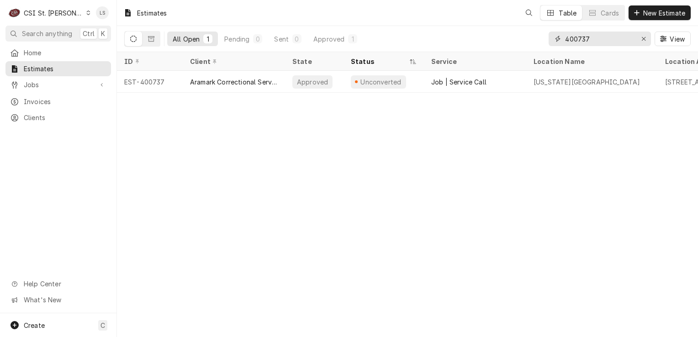
click at [639, 39] on div "Erase input" at bounding box center [643, 38] width 9 height 9
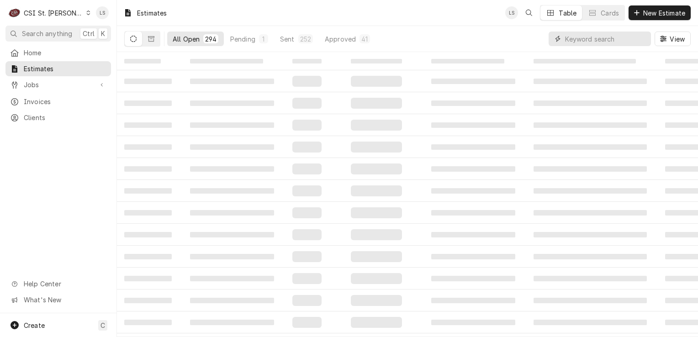
paste input "400729"
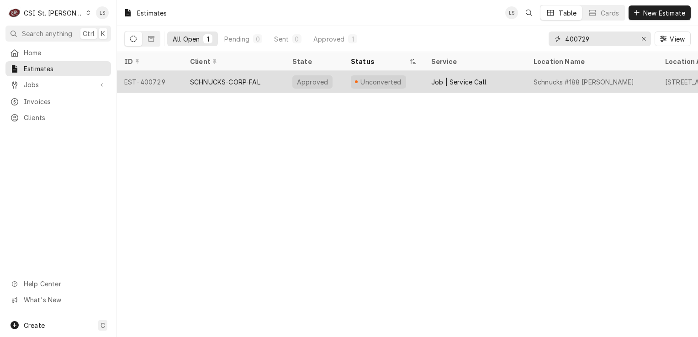
type input "400729"
click at [156, 78] on div "EST-400729" at bounding box center [150, 82] width 66 height 22
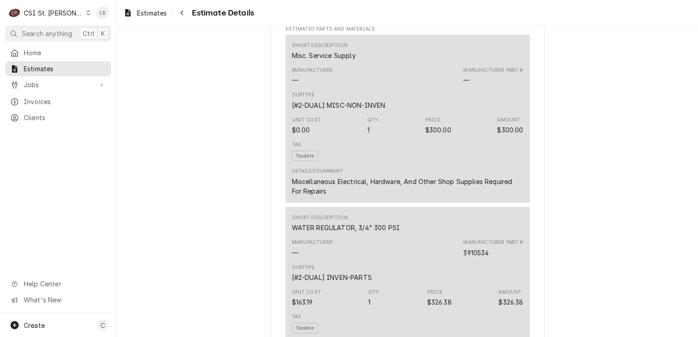
scroll to position [1278, 0]
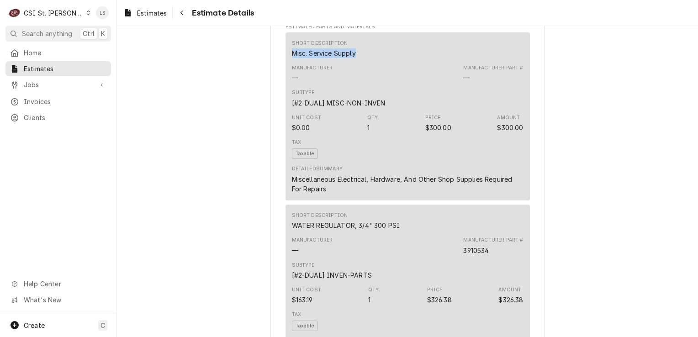
drag, startPoint x: 355, startPoint y: 77, endPoint x: 286, endPoint y: 74, distance: 68.6
click at [286, 74] on div "Short Description Misc. Service Supply Manufacturer — Manufacturer Part # — Sub…" at bounding box center [407, 116] width 244 height 168
copy div "Misc. Service Supply"
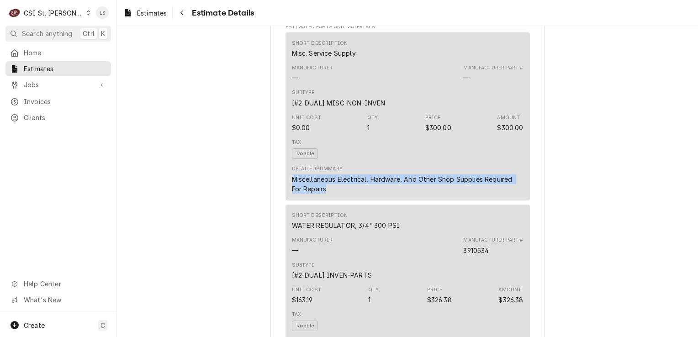
drag, startPoint x: 330, startPoint y: 209, endPoint x: 280, endPoint y: 199, distance: 50.3
click at [280, 199] on div "Sender CSI St. Louis CSI Commercial Services Inc18330 Edison Ave Chesterfield, …" at bounding box center [407, 231] width 274 height 2921
copy div "Miscellaneous Electrical, Hardware, And Other Shop Supplies Required For Repairs"
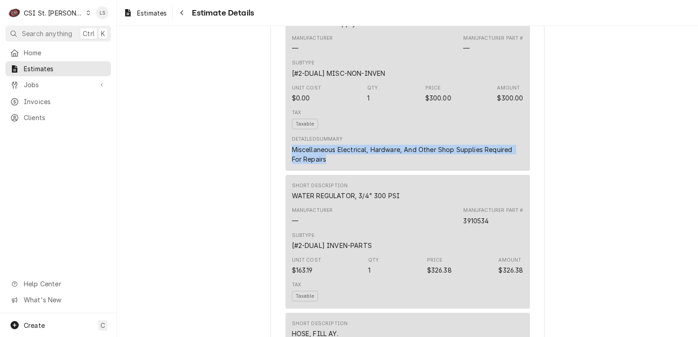
scroll to position [1324, 0]
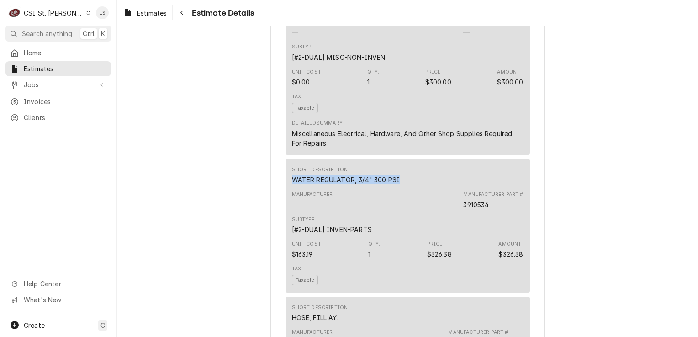
drag, startPoint x: 359, startPoint y: 199, endPoint x: 287, endPoint y: 195, distance: 72.2
click at [287, 195] on div "Short Description WATER REGULATOR, 3/4" 300 PSI Manufacturer — Manufacturer Par…" at bounding box center [407, 226] width 244 height 134
copy div "WATER REGULATOR, 3/4" 300 PSI"
drag, startPoint x: 481, startPoint y: 225, endPoint x: 453, endPoint y: 223, distance: 28.3
click at [453, 212] on div "Manufacturer — Manufacturer Part # 3910534" at bounding box center [407, 200] width 231 height 25
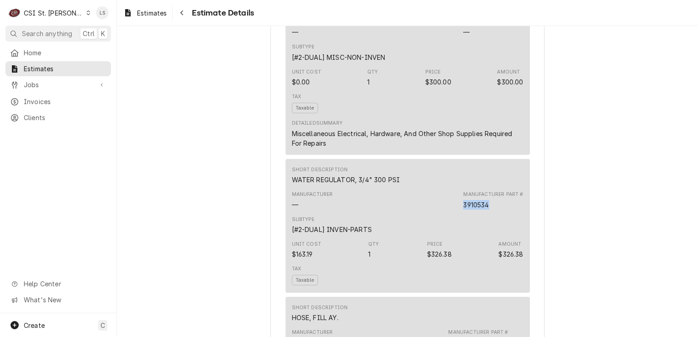
copy div "3910534"
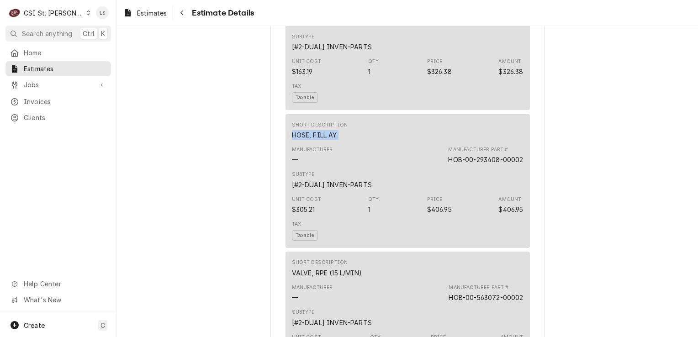
drag, startPoint x: 336, startPoint y: 153, endPoint x: 270, endPoint y: 153, distance: 65.7
click at [270, 153] on div "Sender CSI St. Louis CSI Commercial Services Inc18330 Edison Ave Chesterfield, …" at bounding box center [407, 2] width 274 height 2921
copy div "HOSE, FILL AY."
drag, startPoint x: 520, startPoint y: 180, endPoint x: 441, endPoint y: 174, distance: 79.2
click at [441, 174] on div "Short Description HOSE, FILL AY. Manufacturer — Manufacturer Part # HOB-00-2934…" at bounding box center [407, 181] width 244 height 134
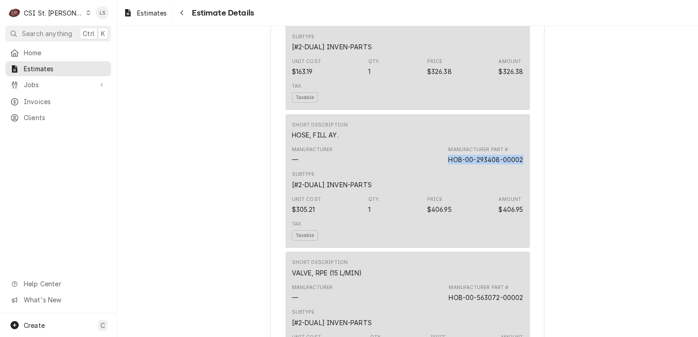
copy div "HOB-00-293408-00002"
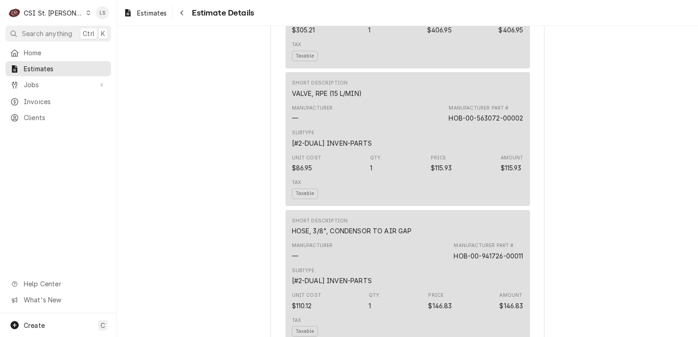
scroll to position [1689, 0]
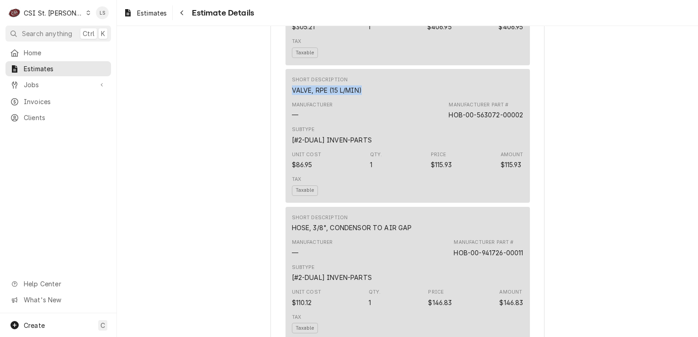
drag, startPoint x: 365, startPoint y: 110, endPoint x: 286, endPoint y: 110, distance: 79.0
click at [286, 110] on div "Short Description VALVE, RPE (15 L/MIN) Manufacturer — Manufacturer Part # HOB-…" at bounding box center [407, 136] width 244 height 134
copy div "VALVE, RPE (15 L/MIN)"
drag, startPoint x: 519, startPoint y: 134, endPoint x: 436, endPoint y: 137, distance: 82.2
click at [436, 123] on div "Manufacturer — Manufacturer Part # HOB-00-563072-00002" at bounding box center [407, 110] width 231 height 25
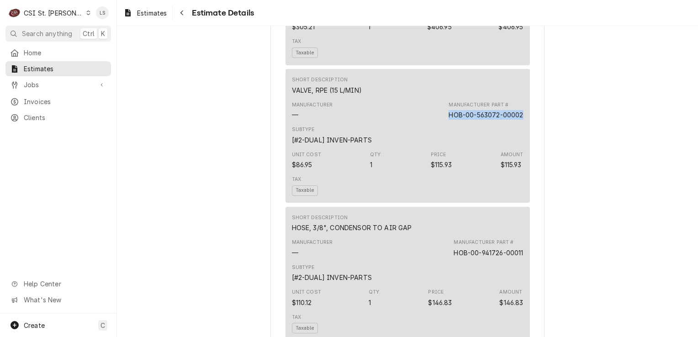
copy div "HOB-00-563072-00002"
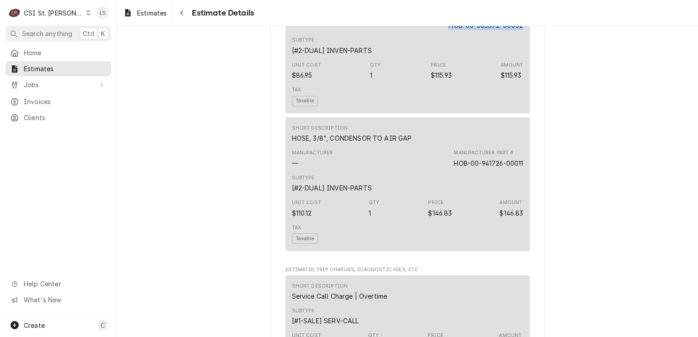
scroll to position [1780, 0]
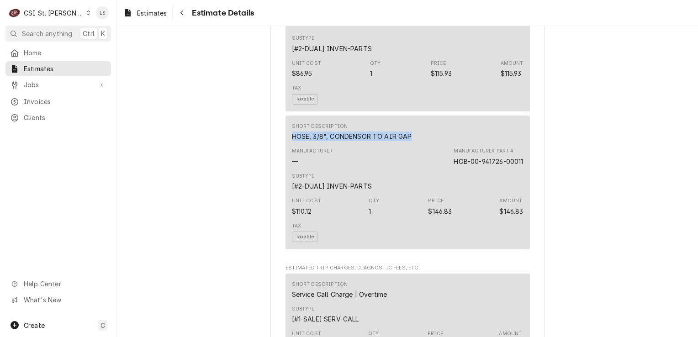
drag, startPoint x: 408, startPoint y: 156, endPoint x: 255, endPoint y: 154, distance: 153.4
copy div "HOSE, 3/8", CONDENSOR TO AIR GAP"
drag, startPoint x: 519, startPoint y: 177, endPoint x: 447, endPoint y: 174, distance: 71.7
click at [447, 169] on div "Manufacturer — Manufacturer Part # HOB-00-941726-00011" at bounding box center [407, 156] width 231 height 25
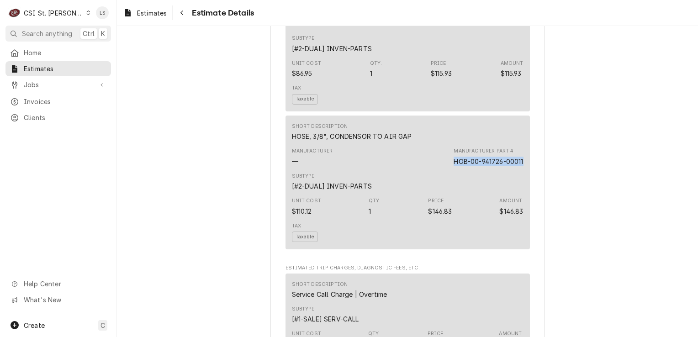
copy div "HOB-00-941726-00011"
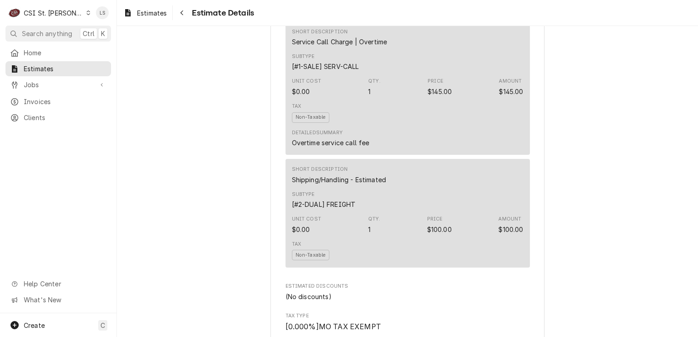
scroll to position [2054, 0]
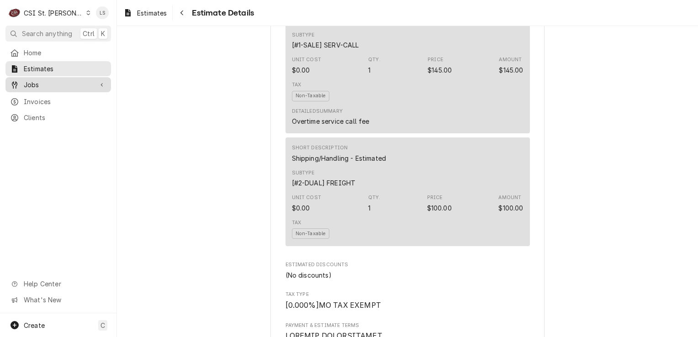
drag, startPoint x: 68, startPoint y: 79, endPoint x: 65, endPoint y: 87, distance: 8.2
click at [68, 80] on span "Jobs" at bounding box center [58, 85] width 69 height 10
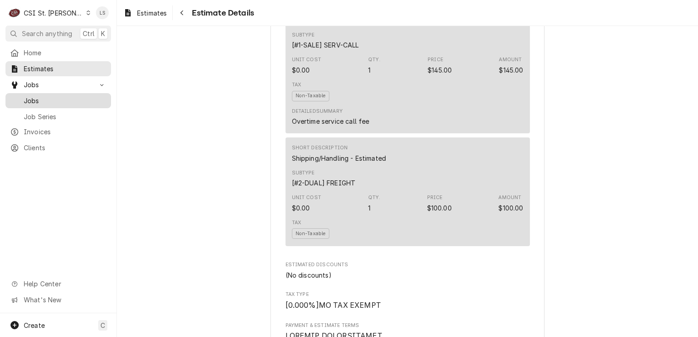
click at [56, 102] on span "Jobs" at bounding box center [65, 101] width 83 height 10
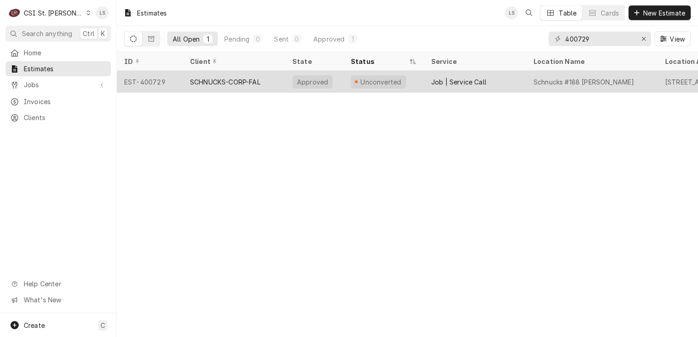
click at [157, 78] on div "EST-400729" at bounding box center [150, 82] width 66 height 22
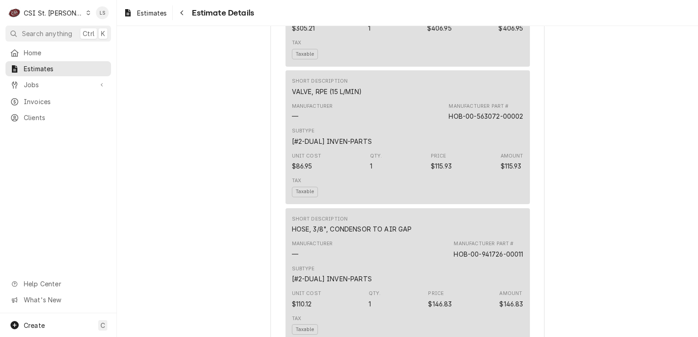
scroll to position [2698, 0]
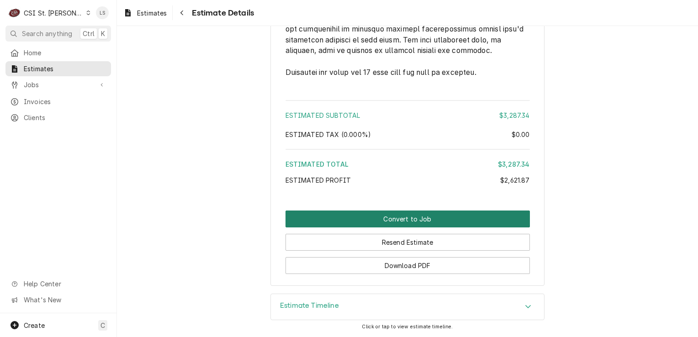
click at [442, 221] on button "Convert to Job" at bounding box center [407, 218] width 244 height 17
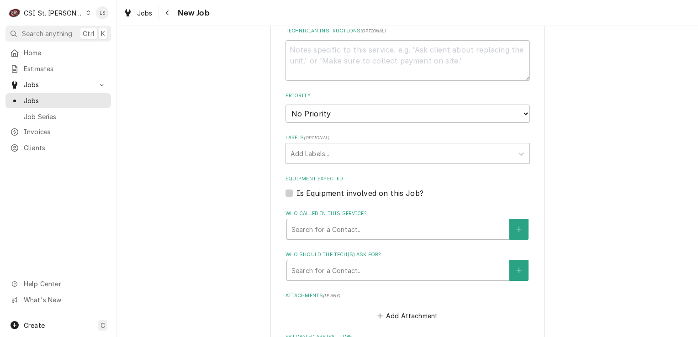
scroll to position [502, 0]
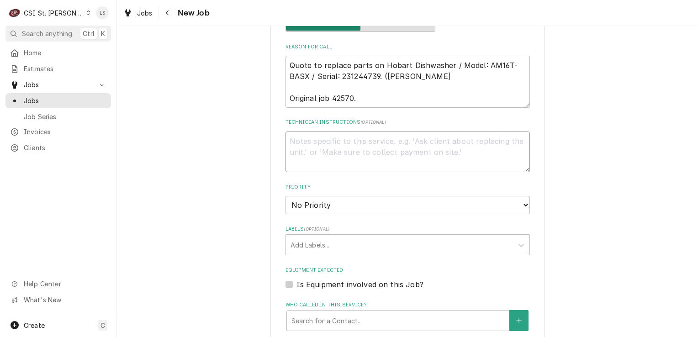
click at [364, 140] on textarea "Technician Instructions ( optional )" at bounding box center [407, 151] width 244 height 41
paste textarea "Misc. Service Supply"
type textarea "x"
type textarea "Misc. Service Supply"
type textarea "x"
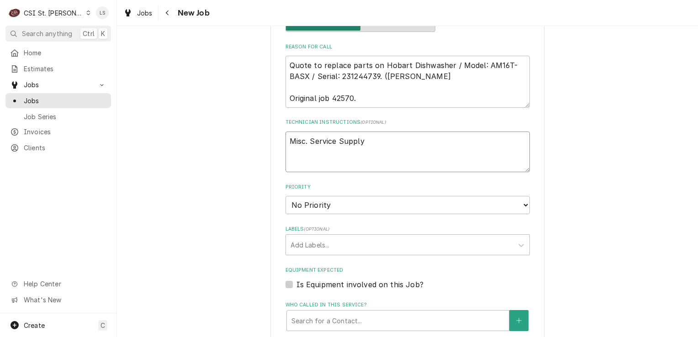
type textarea "Misc. Service Supply"
type textarea "x"
type textarea "Misc. Service Supply -"
type textarea "x"
type textarea "Misc. Service Supply -"
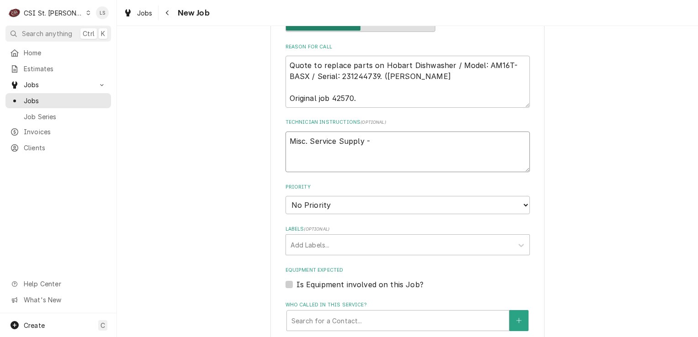
type textarea "x"
type textarea "Misc. Service Supply -"
paste textarea "Miscellaneous Electrical, Hardware, And Other Shop Supplies Required For Repairs"
type textarea "x"
type textarea "Misc. Service Supply - Miscellaneous Electrical, Hardware, And Other Shop Suppl…"
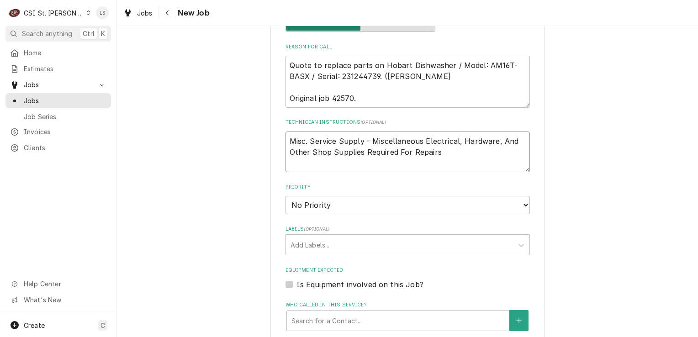
type textarea "x"
type textarea "Misc. Service Supply - Miscellaneous Electrical, Hardware, And Other Shop Suppl…"
type textarea "x"
type textarea "Misc. Service Supply - Miscellaneous Electrical, Hardware, And Other Shop Suppl…"
type textarea "x"
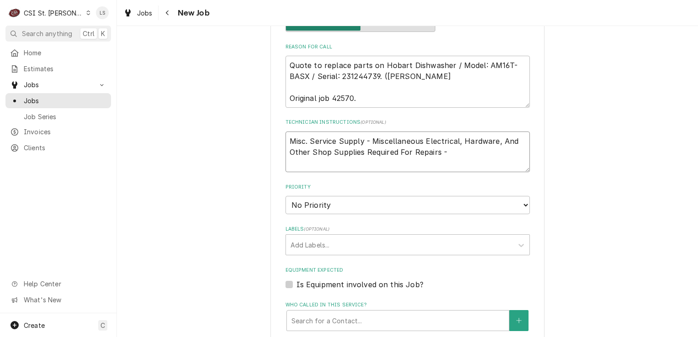
type textarea "Misc. Service Supply - Miscellaneous Electrical, Hardware, And Other Shop Suppl…"
type textarea "x"
type textarea "Misc. Service Supply - Miscellaneous Electrical, Hardware, And Other Shop Suppl…"
type textarea "x"
type textarea "Misc. Service Supply - Miscellaneous Electrical, Hardware, And Other Shop Suppl…"
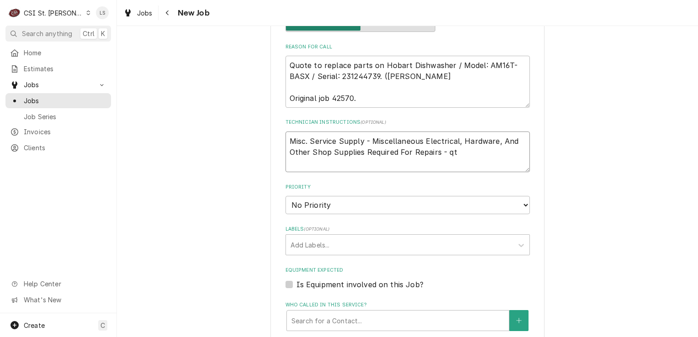
type textarea "x"
type textarea "Misc. Service Supply - Miscellaneous Electrical, Hardware, And Other Shop Suppl…"
type textarea "x"
type textarea "Misc. Service Supply - Miscellaneous Electrical, Hardware, And Other Shop Suppl…"
type textarea "x"
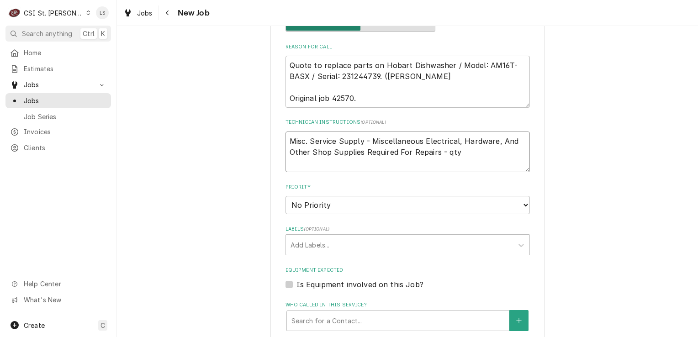
type textarea "Misc. Service Supply - Miscellaneous Electrical, Hardware, And Other Shop Suppl…"
type textarea "x"
type textarea "Misc. Service Supply - Miscellaneous Electrical, Hardware, And Other Shop Suppl…"
type textarea "x"
type textarea "Misc. Service Supply - Miscellaneous Electrical, Hardware, And Other Shop Suppl…"
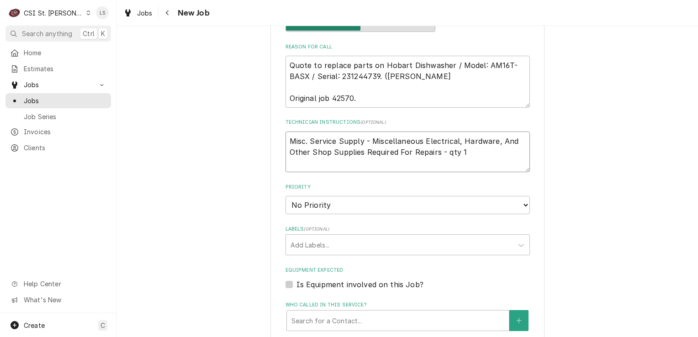
paste textarea "WATER REGULATOR, 3/4" 300 PSI"
type textarea "x"
type textarea "Misc. Service Supply - Miscellaneous Electrical, Hardware, And Other Shop Suppl…"
type textarea "x"
type textarea "Misc. Service Supply - Miscellaneous Electrical, Hardware, And Other Shop Suppl…"
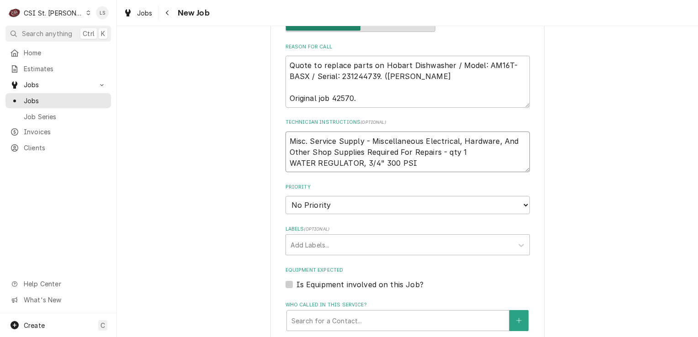
type textarea "x"
type textarea "Misc. Service Supply - Miscellaneous Electrical, Hardware, And Other Shop Suppl…"
type textarea "x"
type textarea "Misc. Service Supply - Miscellaneous Electrical, Hardware, And Other Shop Suppl…"
type textarea "x"
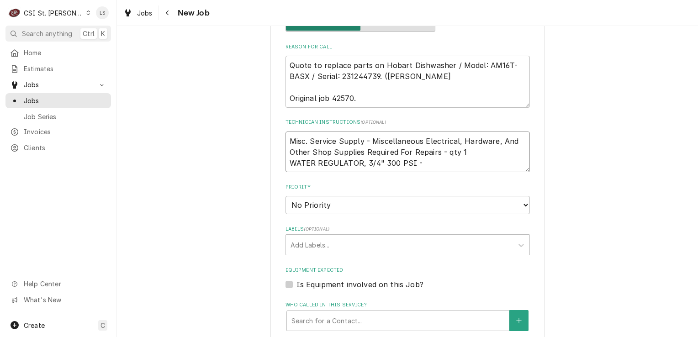
type textarea "Misc. Service Supply - Miscellaneous Electrical, Hardware, And Other Shop Suppl…"
paste textarea "3910534"
type textarea "x"
type textarea "Misc. Service Supply - Miscellaneous Electrical, Hardware, And Other Shop Suppl…"
type textarea "x"
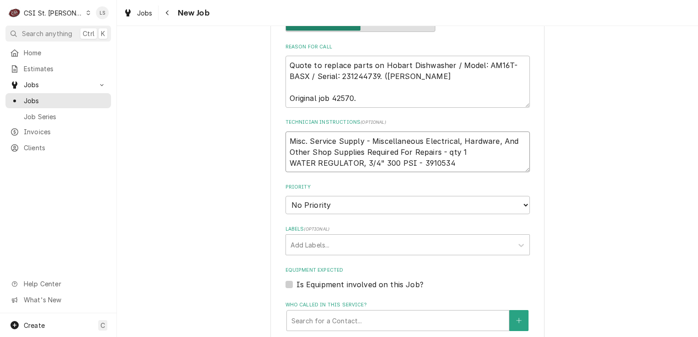
type textarea "Misc. Service Supply - Miscellaneous Electrical, Hardware, And Other Shop Suppl…"
type textarea "x"
type textarea "Misc. Service Supply - Miscellaneous Electrical, Hardware, And Other Shop Suppl…"
type textarea "x"
type textarea "Misc. Service Supply - Miscellaneous Electrical, Hardware, And Other Shop Suppl…"
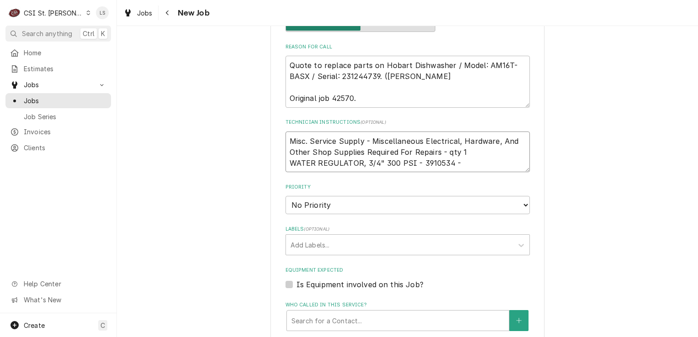
type textarea "x"
type textarea "Misc. Service Supply - Miscellaneous Electrical, Hardware, And Other Shop Suppl…"
type textarea "x"
type textarea "Misc. Service Supply - Miscellaneous Electrical, Hardware, And Other Shop Suppl…"
type textarea "x"
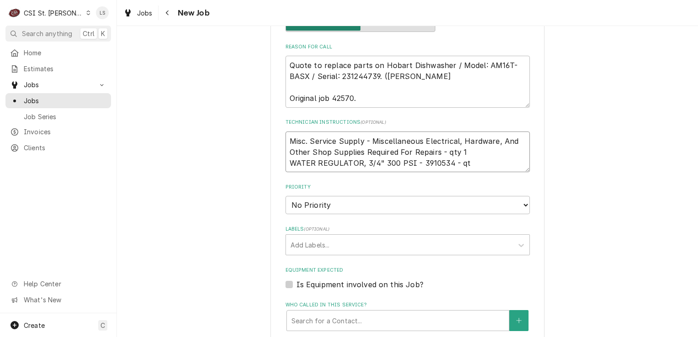
type textarea "Misc. Service Supply - Miscellaneous Electrical, Hardware, And Other Shop Suppl…"
type textarea "x"
type textarea "Misc. Service Supply - Miscellaneous Electrical, Hardware, And Other Shop Suppl…"
type textarea "x"
type textarea "Misc. Service Supply - Miscellaneous Electrical, Hardware, And Other Shop Suppl…"
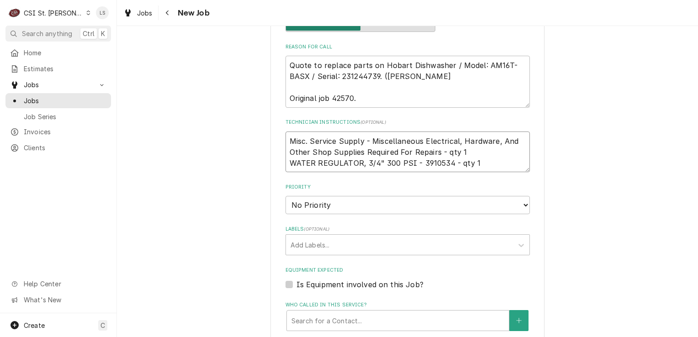
type textarea "x"
type textarea "Misc. Service Supply - Miscellaneous Electrical, Hardware, And Other Shop Suppl…"
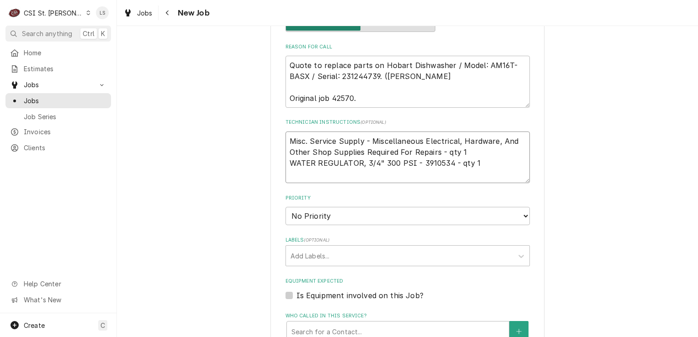
type textarea "x"
type textarea "Misc. Service Supply - Miscellaneous Electrical, Hardware, And Other Shop Suppl…"
paste textarea "HOSE, FILL AY."
type textarea "x"
type textarea "Misc. Service Supply - Miscellaneous Electrical, Hardware, And Other Shop Suppl…"
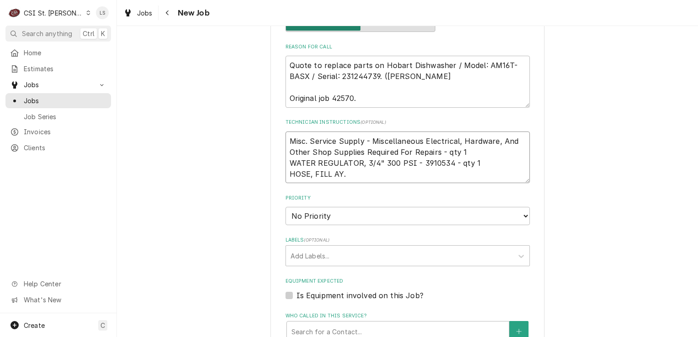
type textarea "x"
type textarea "Misc. Service Supply - Miscellaneous Electrical, Hardware, And Other Shop Suppl…"
type textarea "x"
type textarea "Misc. Service Supply - Miscellaneous Electrical, Hardware, And Other Shop Suppl…"
type textarea "x"
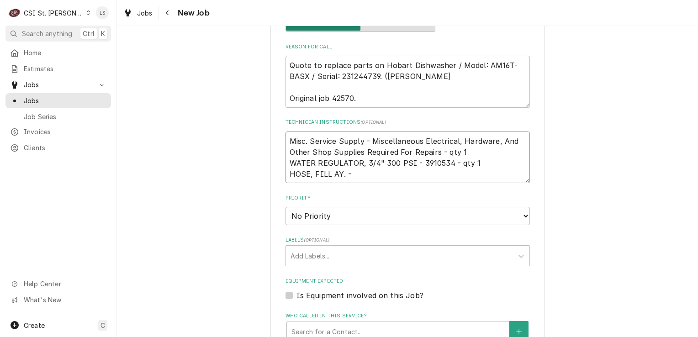
type textarea "Misc. Service Supply - Miscellaneous Electrical, Hardware, And Other Shop Suppl…"
type textarea "x"
type textarea "Misc. Service Supply - Miscellaneous Electrical, Hardware, And Other Shop Suppl…"
paste textarea "HOB-00-293408-00002"
type textarea "x"
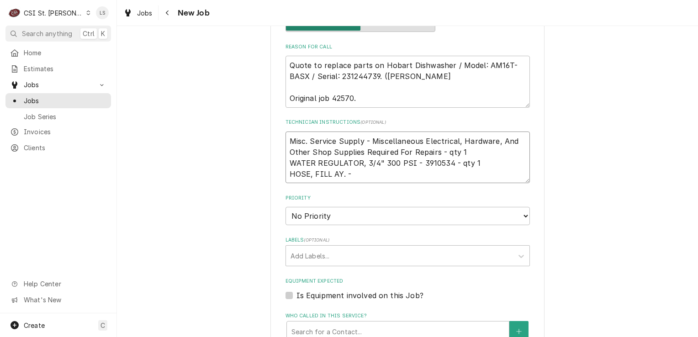
type textarea "Misc. Service Supply - Miscellaneous Electrical, Hardware, And Other Shop Suppl…"
type textarea "x"
type textarea "Misc. Service Supply - Miscellaneous Electrical, Hardware, And Other Shop Suppl…"
type textarea "x"
type textarea "Misc. Service Supply - Miscellaneous Electrical, Hardware, And Other Shop Suppl…"
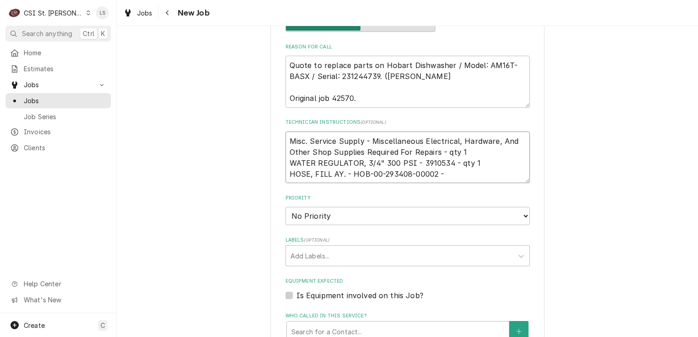
type textarea "x"
type textarea "Misc. Service Supply - Miscellaneous Electrical, Hardware, And Other Shop Suppl…"
type textarea "x"
type textarea "Misc. Service Supply - Miscellaneous Electrical, Hardware, And Other Shop Suppl…"
type textarea "x"
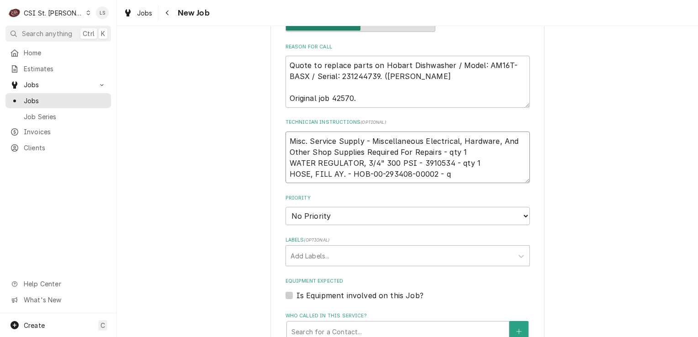
type textarea "Misc. Service Supply - Miscellaneous Electrical, Hardware, And Other Shop Suppl…"
type textarea "x"
type textarea "Misc. Service Supply - Miscellaneous Electrical, Hardware, And Other Shop Suppl…"
type textarea "x"
type textarea "Misc. Service Supply - Miscellaneous Electrical, Hardware, And Other Shop Suppl…"
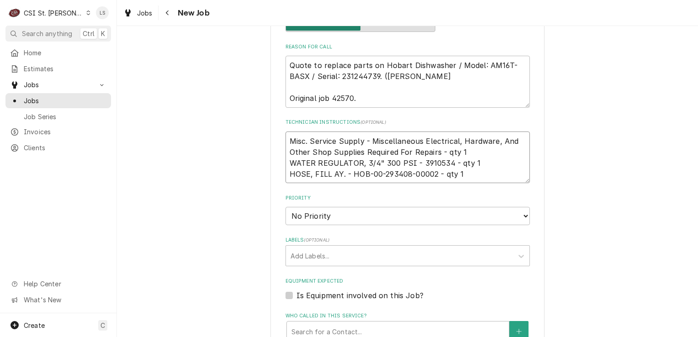
type textarea "x"
type textarea "Misc. Service Supply - Miscellaneous Electrical, Hardware, And Other Shop Suppl…"
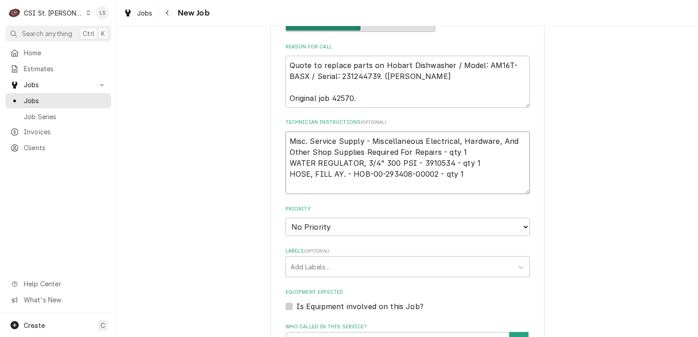
type textarea "x"
type textarea "Misc. Service Supply - Miscellaneous Electrical, Hardware, And Other Shop Suppl…"
paste textarea "VALVE, RPE (15 L/MIN)"
type textarea "x"
type textarea "Misc. Service Supply - Miscellaneous Electrical, Hardware, And Other Shop Suppl…"
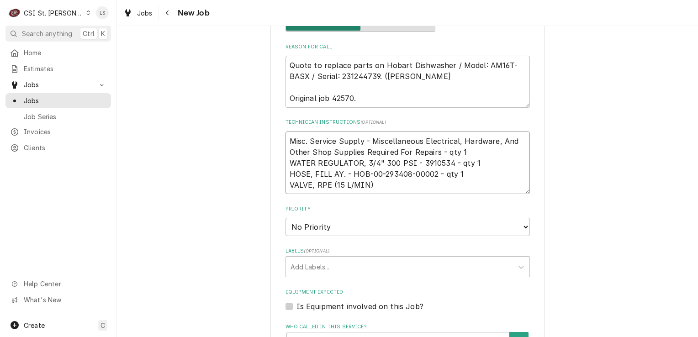
type textarea "x"
type textarea "Misc. Service Supply - Miscellaneous Electrical, Hardware, And Other Shop Suppl…"
type textarea "x"
type textarea "Misc. Service Supply - Miscellaneous Electrical, Hardware, And Other Shop Suppl…"
type textarea "x"
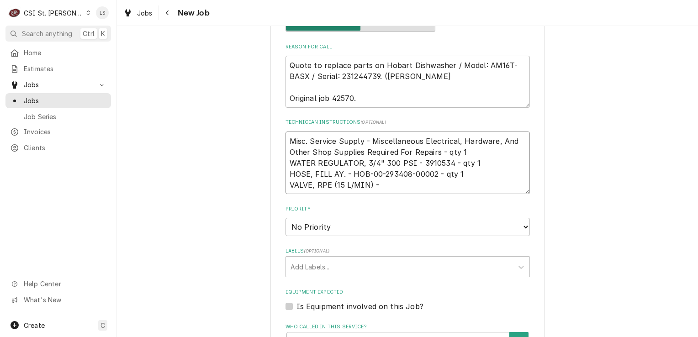
type textarea "Misc. Service Supply - Miscellaneous Electrical, Hardware, And Other Shop Suppl…"
type textarea "x"
type textarea "Misc. Service Supply - Miscellaneous Electrical, Hardware, And Other Shop Suppl…"
paste textarea "HOB-00-563072-00002"
type textarea "x"
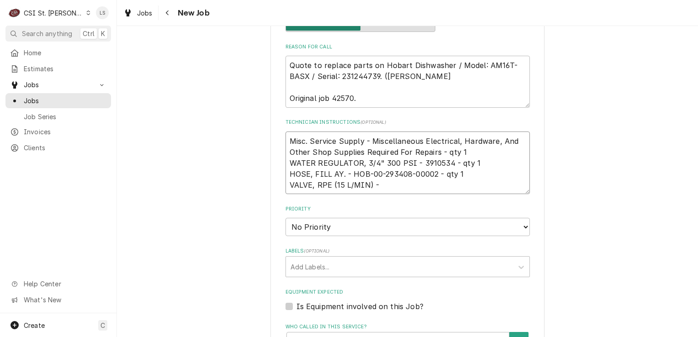
type textarea "Misc. Service Supply - Miscellaneous Electrical, Hardware, And Other Shop Suppl…"
type textarea "x"
type textarea "Misc. Service Supply - Miscellaneous Electrical, Hardware, And Other Shop Suppl…"
type textarea "x"
type textarea "Misc. Service Supply - Miscellaneous Electrical, Hardware, And Other Shop Suppl…"
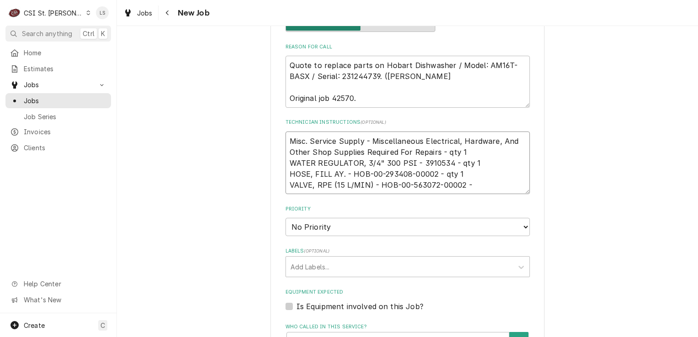
type textarea "x"
type textarea "Misc. Service Supply - Miscellaneous Electrical, Hardware, And Other Shop Suppl…"
type textarea "x"
type textarea "Misc. Service Supply - Miscellaneous Electrical, Hardware, And Other Shop Suppl…"
type textarea "x"
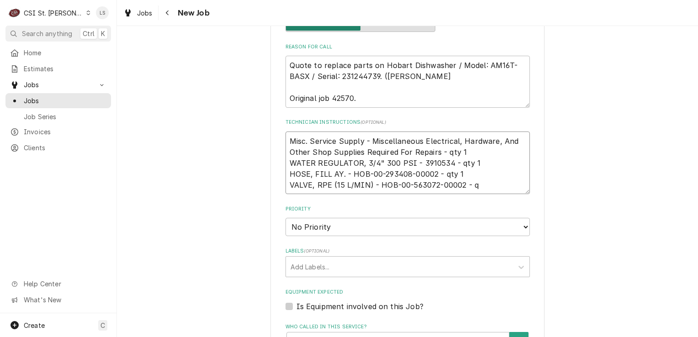
type textarea "Misc. Service Supply - Miscellaneous Electrical, Hardware, And Other Shop Suppl…"
type textarea "x"
type textarea "Misc. Service Supply - Miscellaneous Electrical, Hardware, And Other Shop Suppl…"
type textarea "x"
type textarea "Misc. Service Supply - Miscellaneous Electrical, Hardware, And Other Shop Suppl…"
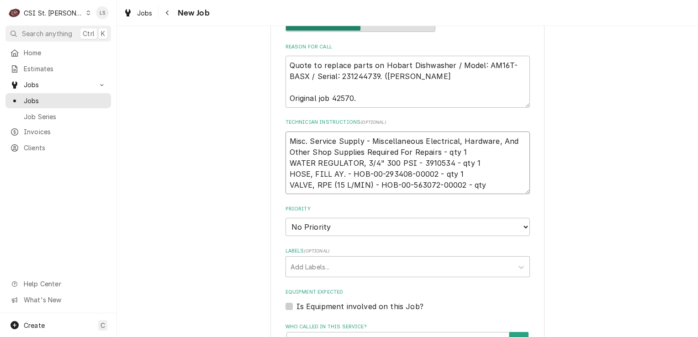
type textarea "x"
type textarea "Misc. Service Supply - Miscellaneous Electrical, Hardware, And Other Shop Suppl…"
type textarea "x"
type textarea "Misc. Service Supply - Miscellaneous Electrical, Hardware, And Other Shop Suppl…"
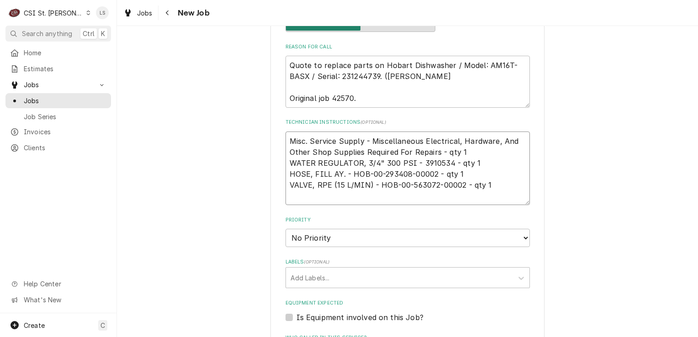
type textarea "x"
type textarea "Misc. Service Supply - Miscellaneous Electrical, Hardware, And Other Shop Suppl…"
paste textarea "HOSE, 3/8", CONDENSOR TO AIR GAP"
type textarea "x"
type textarea "Misc. Service Supply - Miscellaneous Electrical, Hardware, And Other Shop Suppl…"
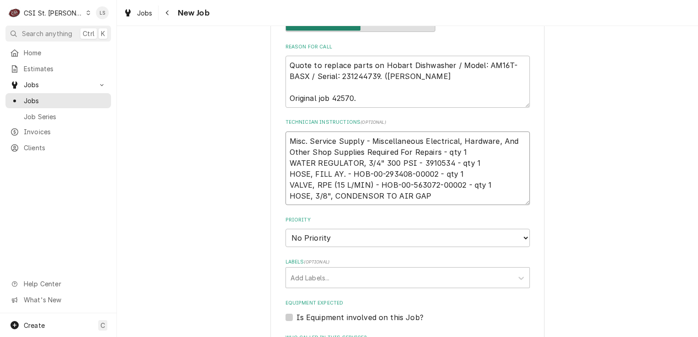
type textarea "x"
type textarea "Misc. Service Supply - Miscellaneous Electrical, Hardware, And Other Shop Suppl…"
type textarea "x"
type textarea "Misc. Service Supply - Miscellaneous Electrical, Hardware, And Other Shop Suppl…"
type textarea "x"
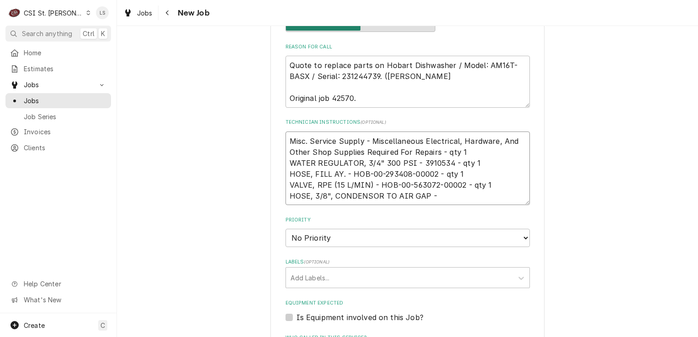
type textarea "Misc. Service Supply - Miscellaneous Electrical, Hardware, And Other Shop Suppl…"
type textarea "x"
type textarea "Misc. Service Supply - Miscellaneous Electrical, Hardware, And Other Shop Suppl…"
paste textarea "HOB-00-941726-00011"
type textarea "x"
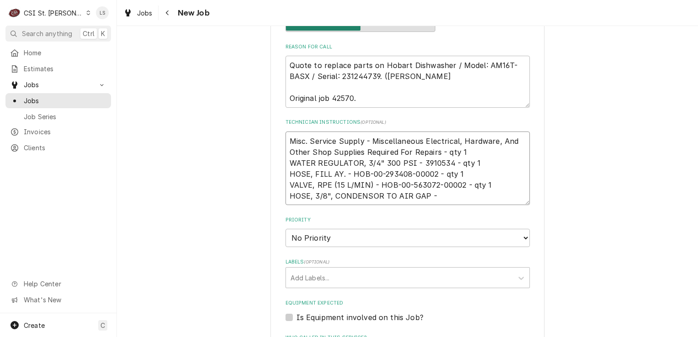
type textarea "Misc. Service Supply - Miscellaneous Electrical, Hardware, And Other Shop Suppl…"
type textarea "x"
type textarea "Misc. Service Supply - Miscellaneous Electrical, Hardware, And Other Shop Suppl…"
type textarea "x"
type textarea "Misc. Service Supply - Miscellaneous Electrical, Hardware, And Other Shop Suppl…"
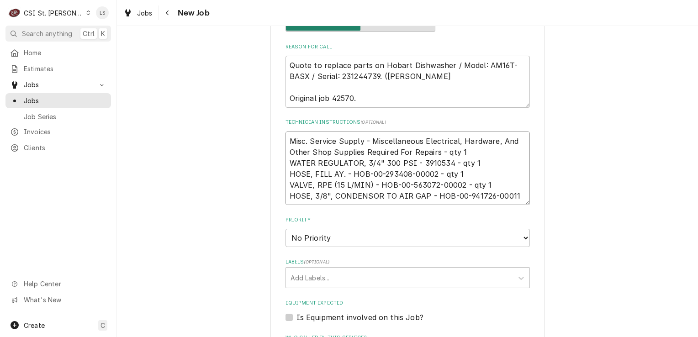
type textarea "x"
type textarea "Misc. Service Supply - Miscellaneous Electrical, Hardware, And Other Shop Suppl…"
type textarea "x"
type textarea "Misc. Service Supply - Miscellaneous Electrical, Hardware, And Other Shop Suppl…"
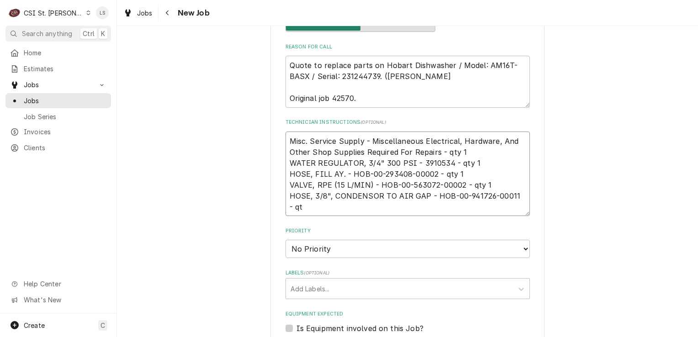
type textarea "x"
type textarea "Misc. Service Supply - Miscellaneous Electrical, Hardware, And Other Shop Suppl…"
type textarea "x"
type textarea "Misc. Service Supply - Miscellaneous Electrical, Hardware, And Other Shop Suppl…"
type textarea "x"
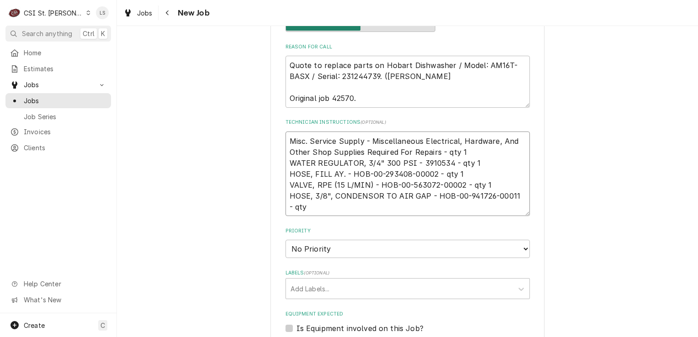
type textarea "Misc. Service Supply - Miscellaneous Electrical, Hardware, And Other Shop Suppl…"
type textarea "x"
type textarea "Misc. Service Supply - Miscellaneous Electrical, Hardware, And Other Shop Suppl…"
click at [286, 135] on textarea "Misc. Service Supply - Miscellaneous Electrical, Hardware, And Other Shop Suppl…" at bounding box center [407, 173] width 244 height 85
type textarea "x"
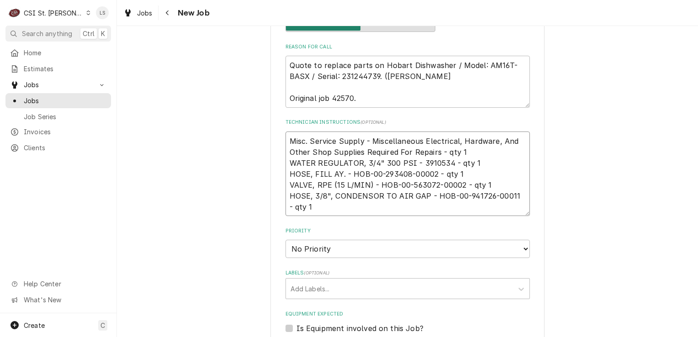
type textarea "Misc. Service Supply - Miscellaneous Electrical, Hardware, And Other Shop Suppl…"
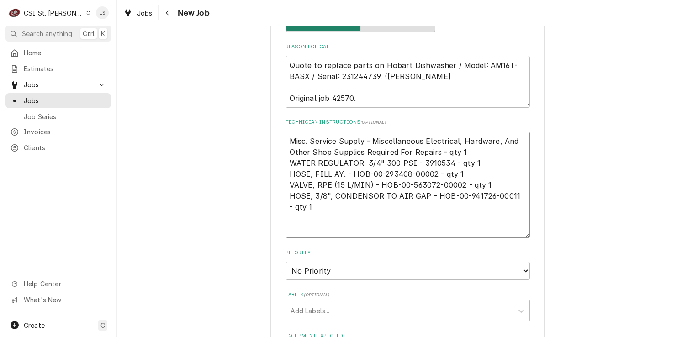
type textarea "x"
type textarea "Misc. Service Supply - Miscellaneous Electrical, Hardware, And Other Shop Suppl…"
click at [286, 135] on textarea "Misc. Service Supply - Miscellaneous Electrical, Hardware, And Other Shop Suppl…" at bounding box center [407, 184] width 244 height 107
type textarea "x"
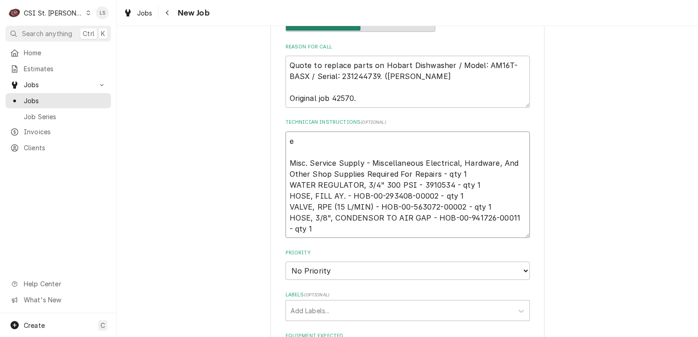
type textarea "em Misc. Service Supply - Miscellaneous Electrical, Hardware, And Other Shop Su…"
type textarea "x"
type textarea "ema Misc. Service Supply - Miscellaneous Electrical, Hardware, And Other Shop S…"
type textarea "x"
type textarea "emai Misc. Service Supply - Miscellaneous Electrical, Hardware, And Other Shop …"
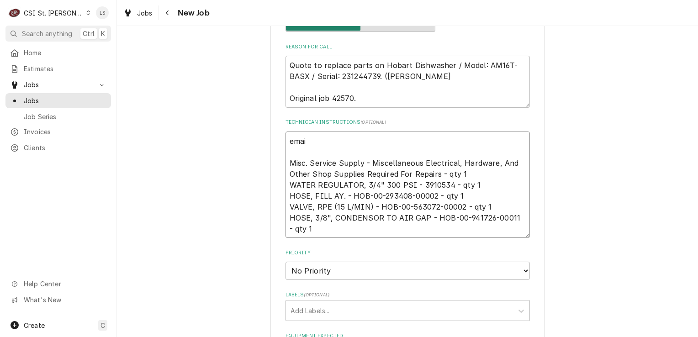
type textarea "x"
type textarea "email Misc. Service Supply - Miscellaneous Electrical, Hardware, And Other Shop…"
type textarea "x"
type textarea "emaile Misc. Service Supply - Miscellaneous Electrical, Hardware, And Other Sho…"
type textarea "x"
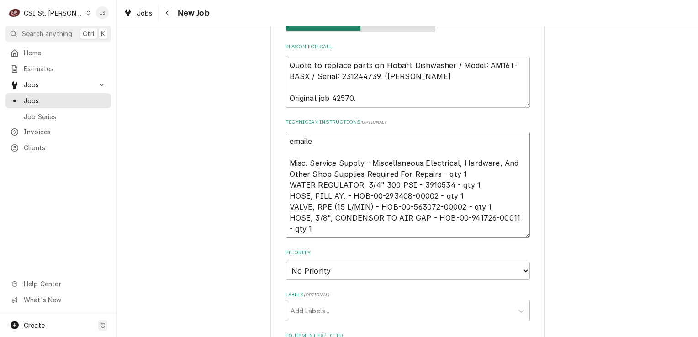
type textarea "emailed Misc. Service Supply - Miscellaneous Electrical, Hardware, And Other Sh…"
type textarea "x"
type textarea "emailed Misc. Service Supply - Miscellaneous Electrical, Hardware, And Other Sh…"
type textarea "x"
type textarea "emailed p Misc. Service Supply - Miscellaneous Electrical, Hardware, And Other …"
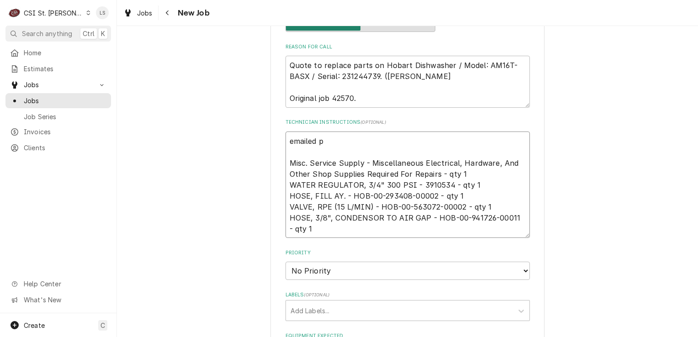
type textarea "x"
type textarea "emailed pa Misc. Service Supply - Miscellaneous Electrical, Hardware, And Other…"
type textarea "x"
type textarea "emailed par Misc. Service Supply - Miscellaneous Electrical, Hardware, And Othe…"
type textarea "x"
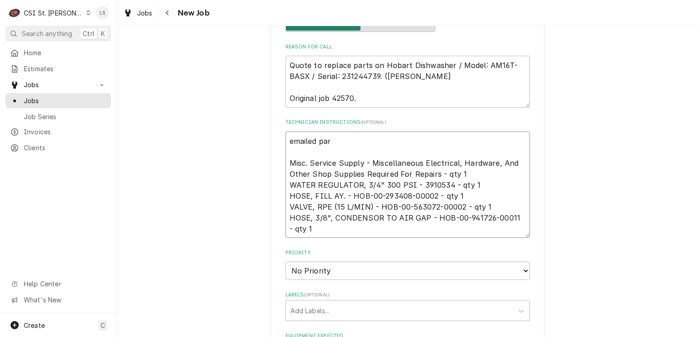
type textarea "emailed part Misc. Service Supply - Miscellaneous Electrical, Hardware, And Oth…"
type textarea "x"
type textarea "emailed parts Misc. Service Supply - Miscellaneous Electrical, Hardware, And Ot…"
type textarea "x"
type textarea "emailed parts, Misc. Service Supply - Miscellaneous Electrical, Hardware, And O…"
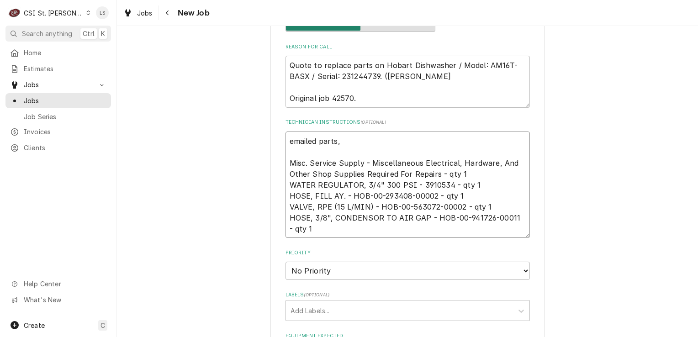
type textarea "x"
type textarea "emailed parts, Misc. Service Supply - Miscellaneous Electrical, Hardware, And O…"
type textarea "x"
type textarea "emailed parts, a Misc. Service Supply - Miscellaneous Electrical, Hardware, And…"
type textarea "x"
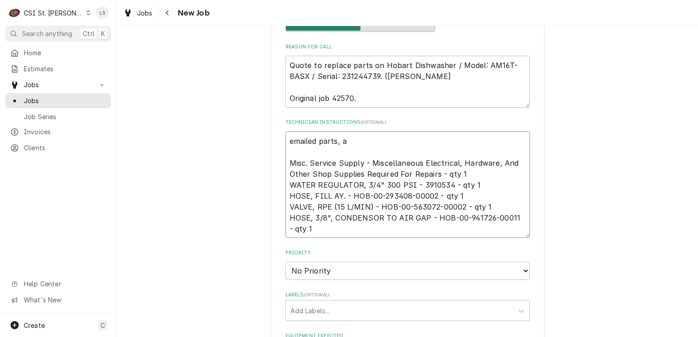
type textarea "emailed parts, aw Misc. Service Supply - Miscellaneous Electrical, Hardware, An…"
type textarea "x"
type textarea "emailed parts, aw Misc. Service Supply - Miscellaneous Electrical, Hardware, An…"
type textarea "x"
type textarea "emailed parts, aw a Misc. Service Supply - Miscellaneous Electrical, Hardware, …"
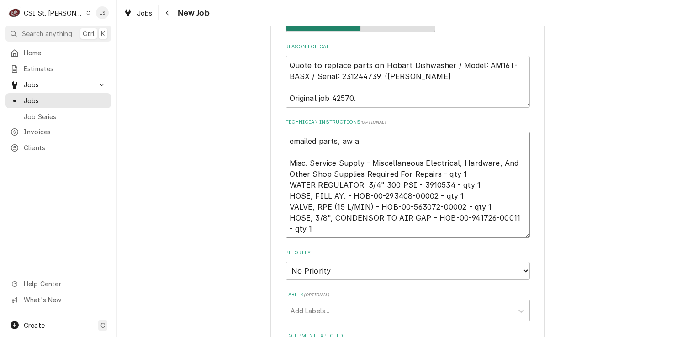
type textarea "x"
type textarea "emailed parts, aw an Misc. Service Supply - Miscellaneous Electrical, Hardware,…"
type textarea "x"
type textarea "emailed parts, aw and Misc. Service Supply - Miscellaneous Electrical, Hardware…"
type textarea "x"
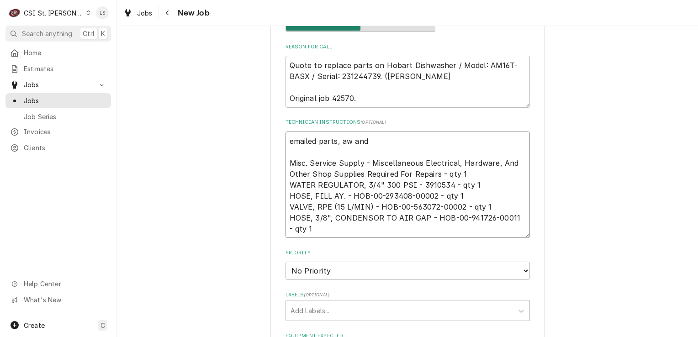
type textarea "emailed parts, aw and Misc. Service Supply - Miscellaneous Electrical, Hardware…"
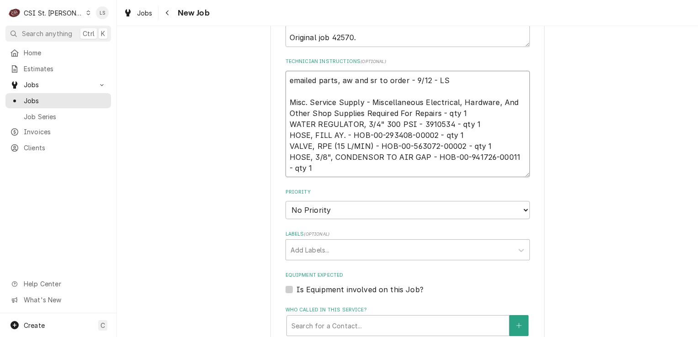
scroll to position [639, 0]
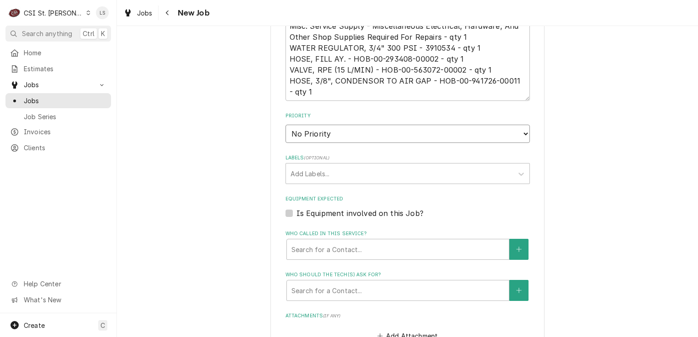
click at [314, 134] on select "No Priority Urgent High Medium Low" at bounding box center [407, 134] width 244 height 18
click at [285, 125] on select "No Priority Urgent High Medium Low" at bounding box center [407, 134] width 244 height 18
click at [302, 173] on div "Labels" at bounding box center [399, 173] width 218 height 16
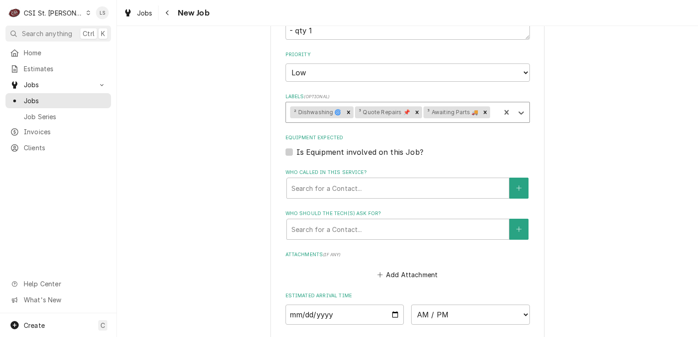
scroll to position [776, 0]
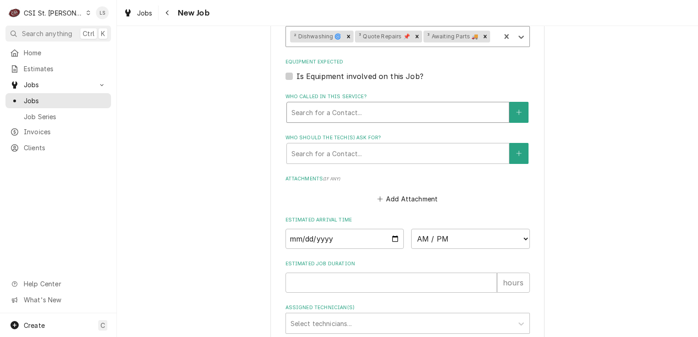
click at [323, 119] on div "Search for a Contact..." at bounding box center [398, 112] width 222 height 20
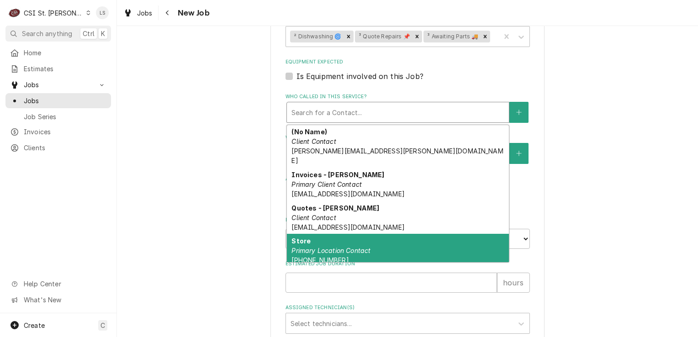
drag, startPoint x: 308, startPoint y: 235, endPoint x: 307, endPoint y: 211, distance: 23.8
click at [308, 247] on em "Primary Location Contact" at bounding box center [330, 251] width 79 height 8
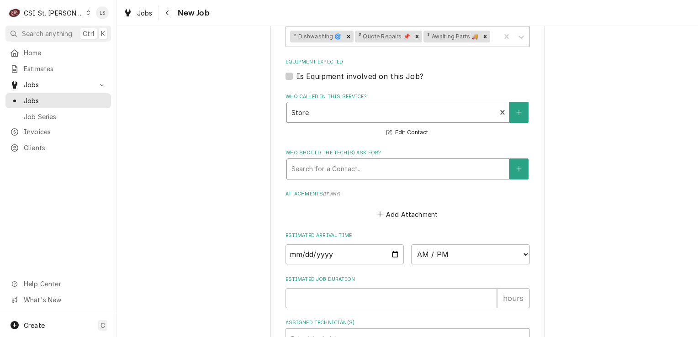
click at [317, 163] on div "Who should the tech(s) ask for?" at bounding box center [397, 169] width 213 height 16
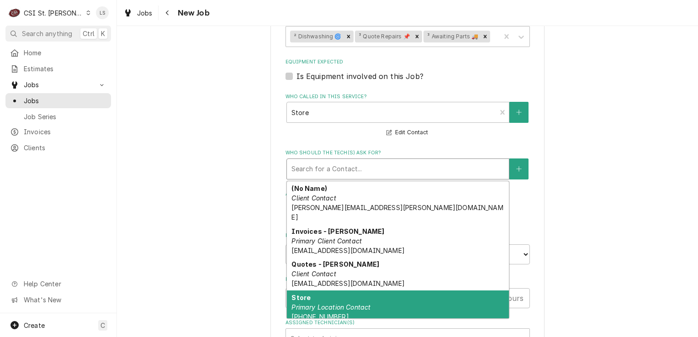
click at [318, 290] on div "Store Primary Location Contact (314) 725-7574" at bounding box center [398, 306] width 222 height 33
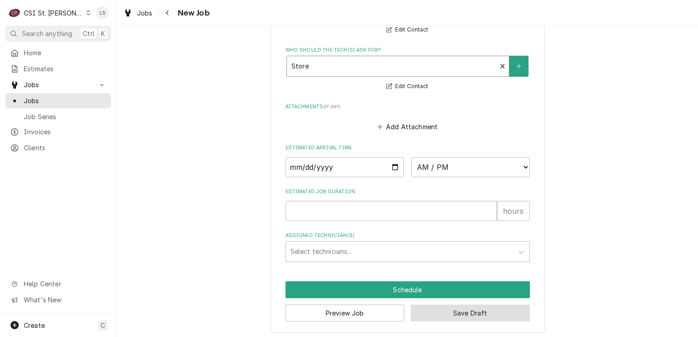
click at [447, 305] on button "Save Draft" at bounding box center [469, 313] width 119 height 17
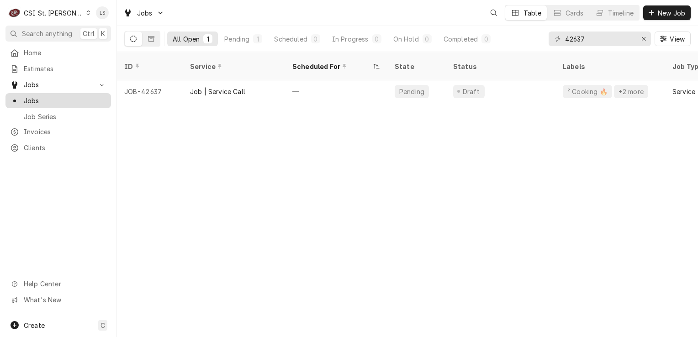
click at [55, 97] on span "Jobs" at bounding box center [65, 101] width 83 height 10
click at [600, 39] on input "42637" at bounding box center [599, 39] width 68 height 15
type input "42638"
click at [86, 12] on icon "Dynamic Content Wrapper" at bounding box center [88, 13] width 4 height 5
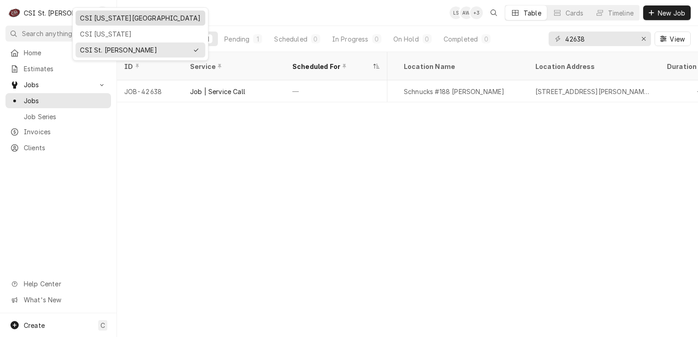
click at [99, 16] on div "CSI [US_STATE][GEOGRAPHIC_DATA]" at bounding box center [140, 18] width 121 height 10
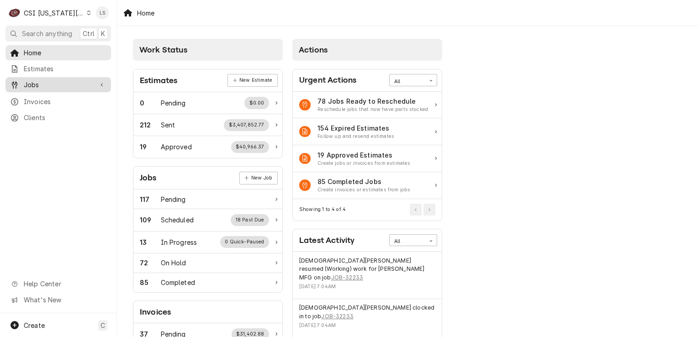
click at [66, 85] on span "Jobs" at bounding box center [58, 85] width 69 height 10
click at [58, 96] on span "Jobs" at bounding box center [65, 101] width 83 height 10
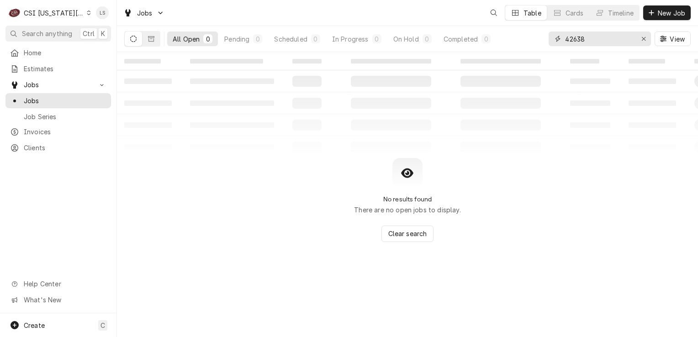
drag, startPoint x: 646, startPoint y: 37, endPoint x: 615, endPoint y: 51, distance: 33.5
click at [641, 39] on div "Erase input" at bounding box center [643, 38] width 9 height 9
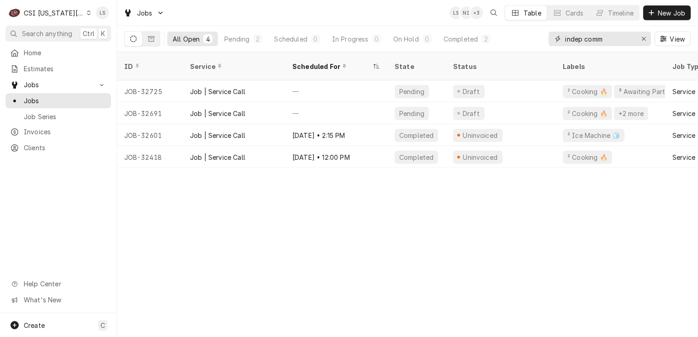
type input "indep comm"
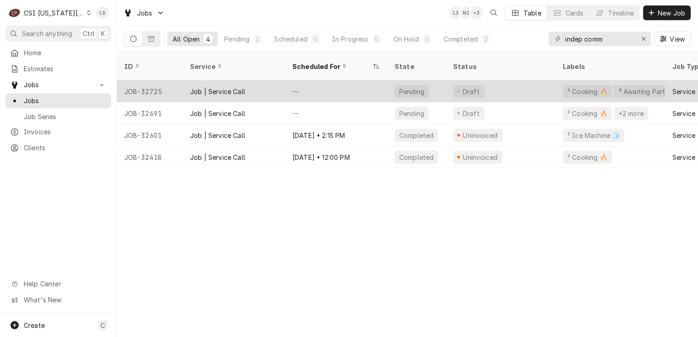
click at [150, 80] on div "JOB-32725" at bounding box center [150, 91] width 66 height 22
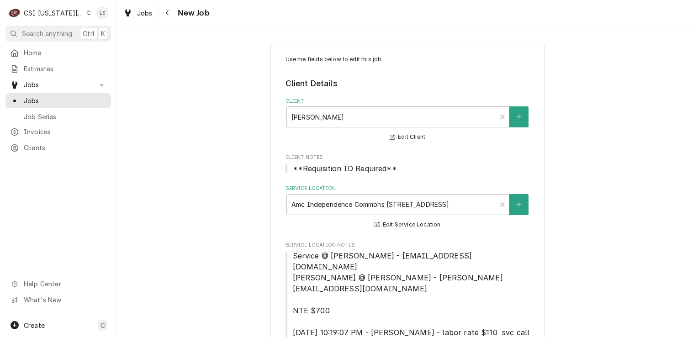
type textarea "x"
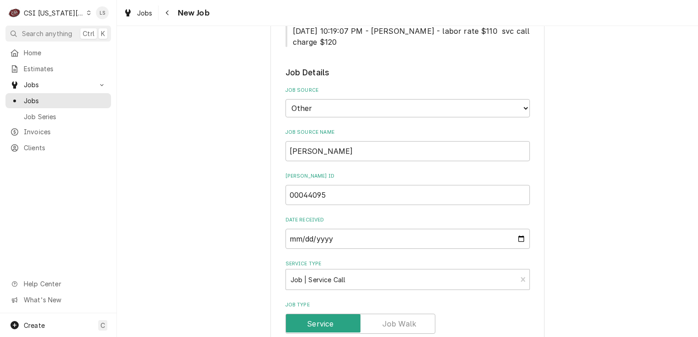
scroll to position [228, 0]
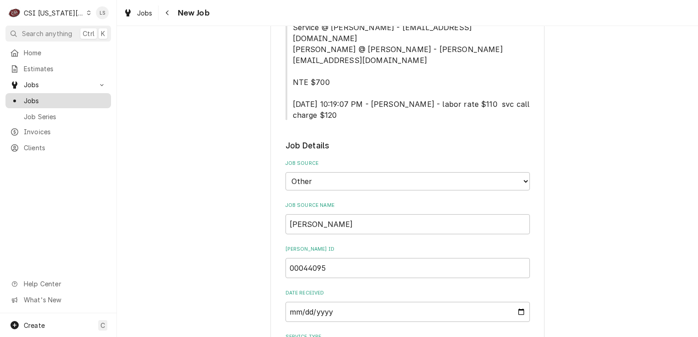
click at [32, 96] on span "Jobs" at bounding box center [65, 101] width 83 height 10
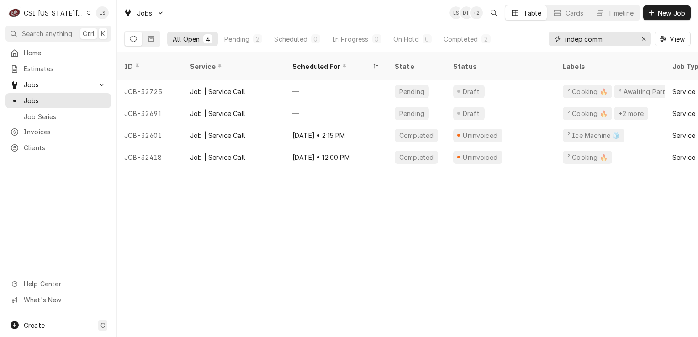
drag, startPoint x: 641, startPoint y: 40, endPoint x: 631, endPoint y: 49, distance: 13.2
click at [641, 40] on icon "Erase input" at bounding box center [643, 39] width 5 height 6
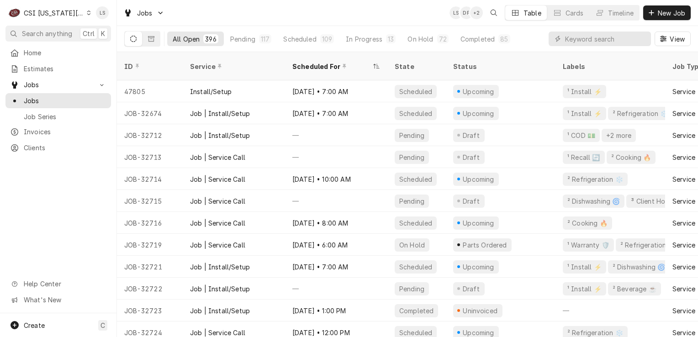
click at [62, 59] on div "Home Estimates Jobs Jobs Job Series Invoices Clients" at bounding box center [58, 100] width 116 height 110
click at [62, 64] on span "Estimates" at bounding box center [65, 69] width 83 height 10
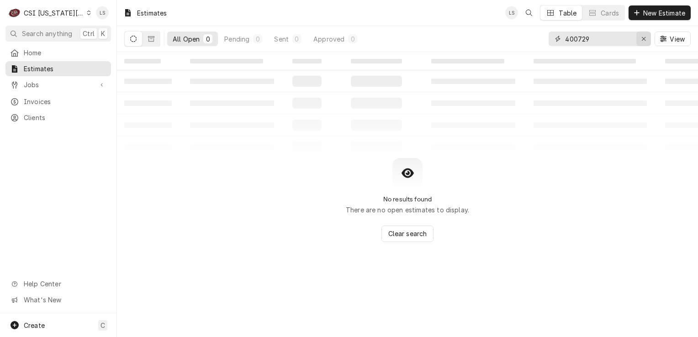
click at [643, 41] on icon "Erase input" at bounding box center [643, 39] width 5 height 6
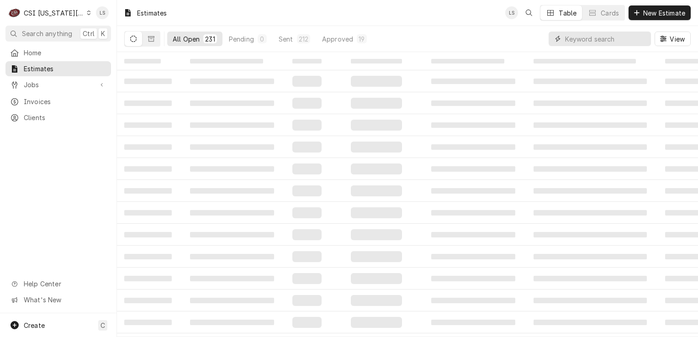
paste input "300625"
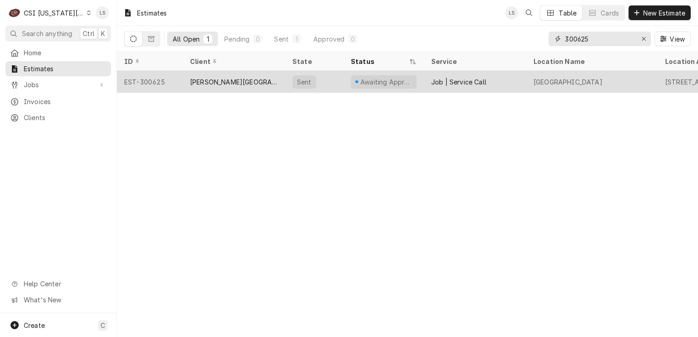
type input "300625"
click at [152, 81] on div "EST-300625" at bounding box center [150, 82] width 66 height 22
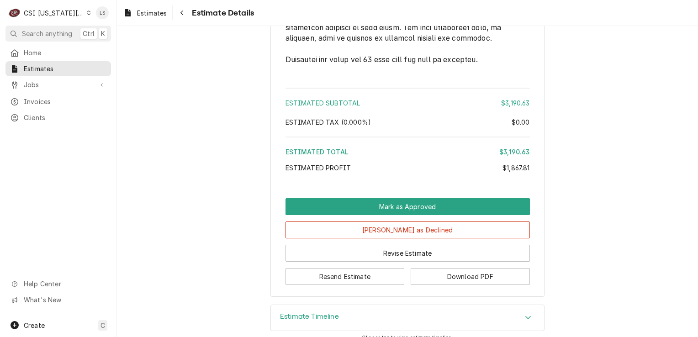
scroll to position [1589, 0]
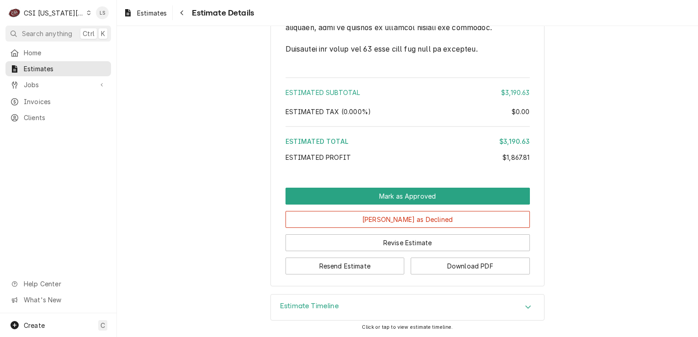
click at [529, 310] on div "Accordion Header" at bounding box center [528, 307] width 14 height 11
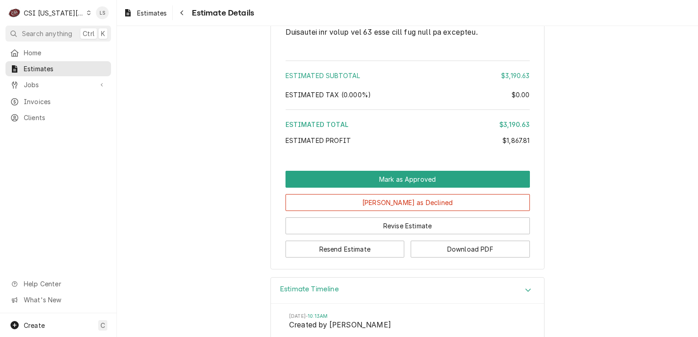
scroll to position [1673, 0]
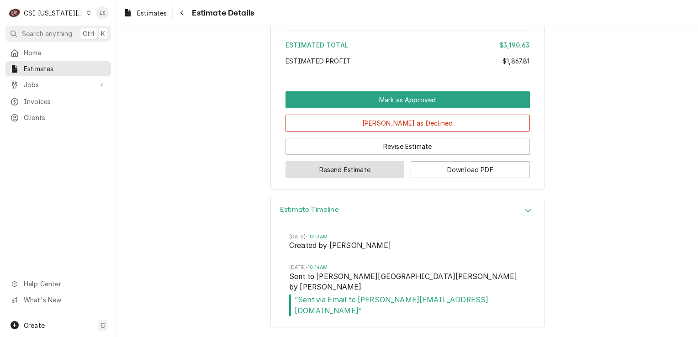
click at [308, 178] on button "Resend Estimate" at bounding box center [344, 169] width 119 height 17
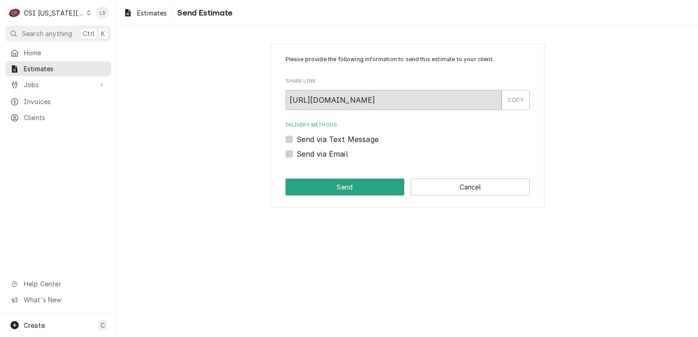
click at [288, 158] on div "Send via Email" at bounding box center [407, 153] width 244 height 11
click at [296, 155] on label "Send via Email" at bounding box center [322, 153] width 52 height 11
click at [296, 155] on input "Send via Email" at bounding box center [418, 158] width 244 height 20
checkbox input "true"
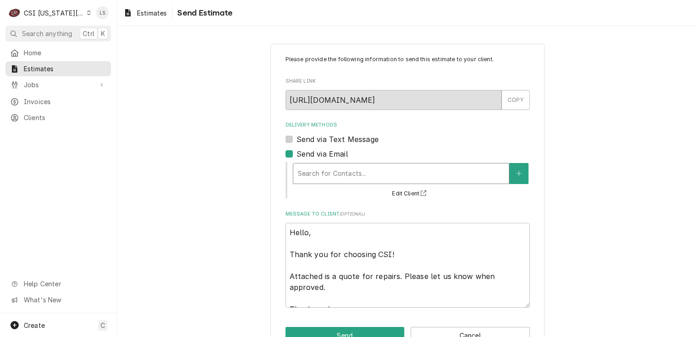
click at [334, 164] on div "Search for Contacts..." at bounding box center [400, 173] width 215 height 20
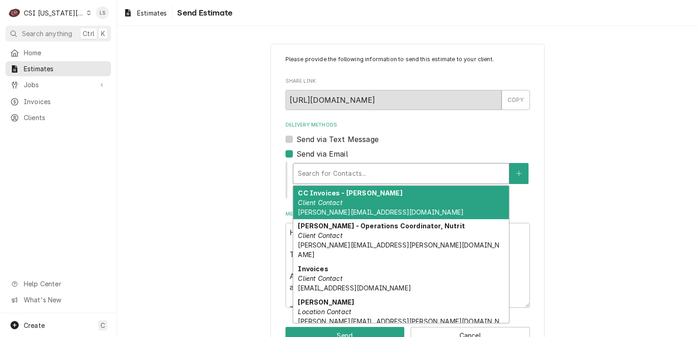
click at [347, 208] on span "Michaelgl@hickmanmills.org" at bounding box center [381, 212] width 166 height 8
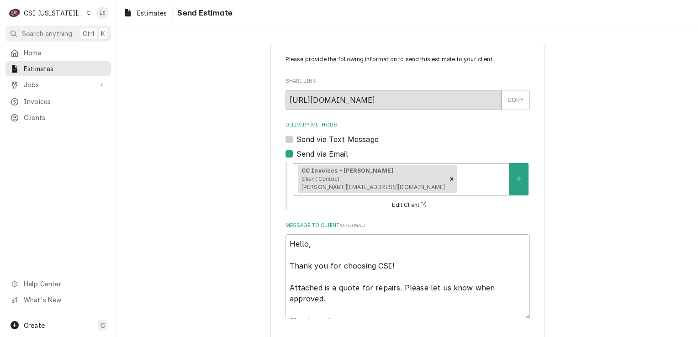
click at [466, 182] on div "Delivery Methods" at bounding box center [481, 179] width 46 height 16
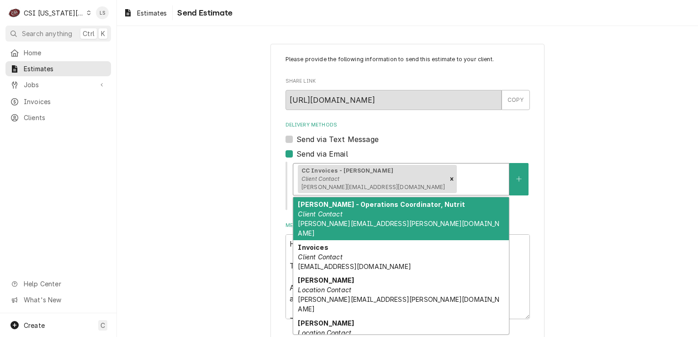
click at [405, 211] on div "Donna Hoover - Operations Coordinator, Nutrit Client Contact donna.hoover@hickm…" at bounding box center [400, 218] width 215 height 43
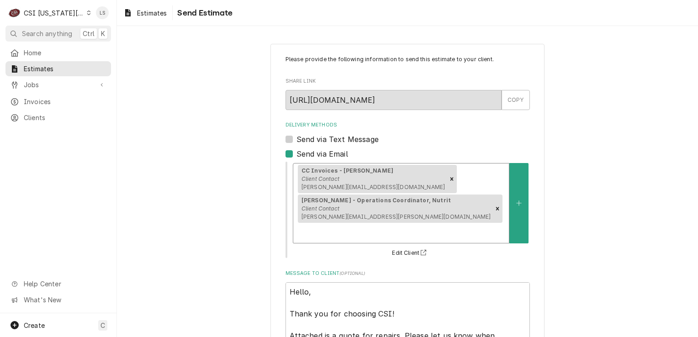
click at [448, 190] on div "CC Invoices - Michael Client Contact Michaelgl@hickmanmills.org Donna Hoover - …" at bounding box center [400, 202] width 215 height 79
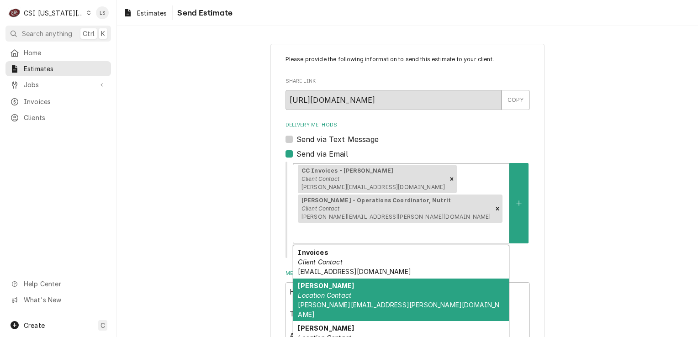
click at [370, 279] on div "Kimberly Branson Location Contact kimberly.branson@hickmanmills.org" at bounding box center [400, 299] width 215 height 43
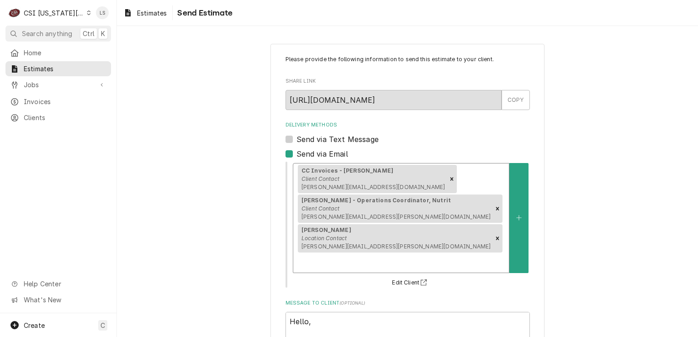
click at [451, 254] on div "Delivery Methods" at bounding box center [401, 262] width 206 height 16
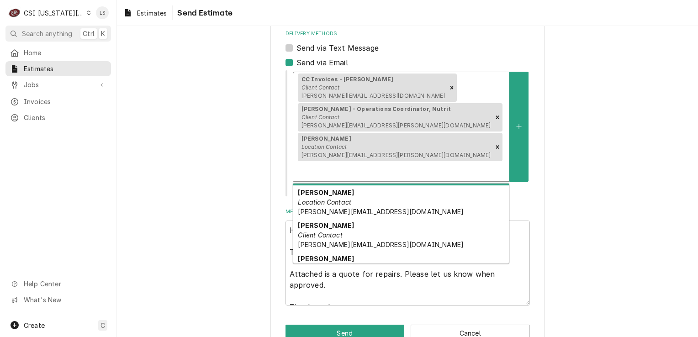
scroll to position [46, 0]
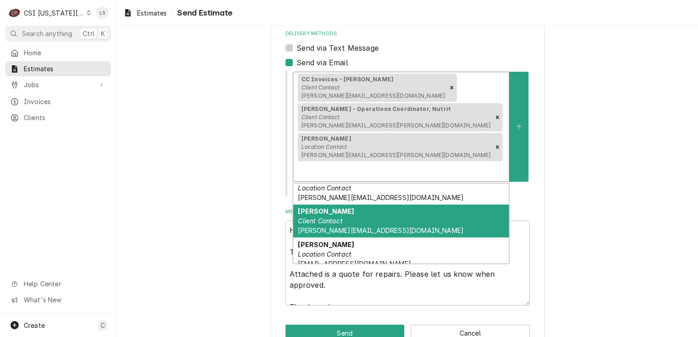
click at [424, 205] on div "Michael Glines Client Contact michaelgl@hickmanmills.org" at bounding box center [400, 221] width 215 height 33
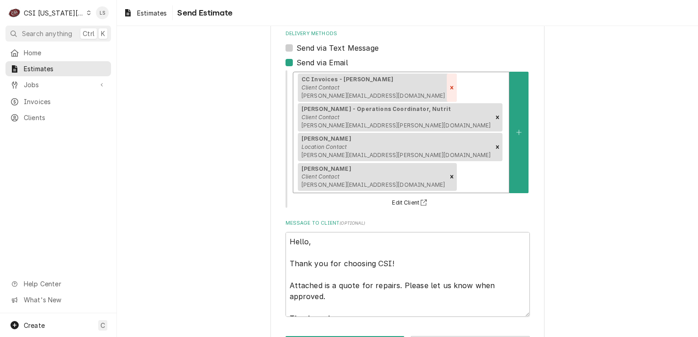
click at [448, 85] on icon "Remove [object Object]" at bounding box center [451, 87] width 6 height 6
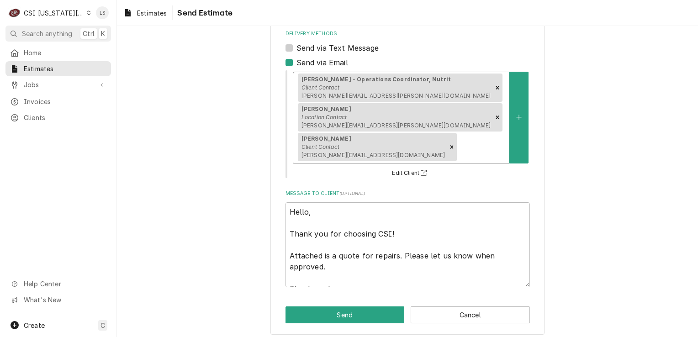
scroll to position [85, 0]
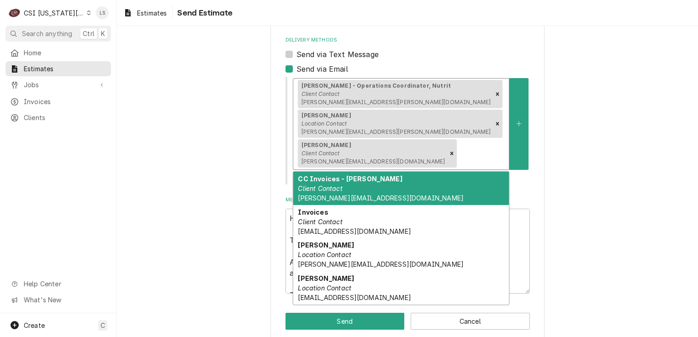
click at [458, 154] on div "Delivery Methods" at bounding box center [481, 153] width 46 height 16
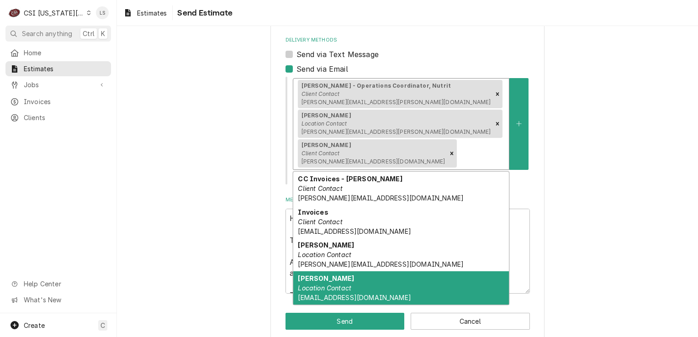
click at [334, 284] on em "Location Contact" at bounding box center [324, 288] width 53 height 8
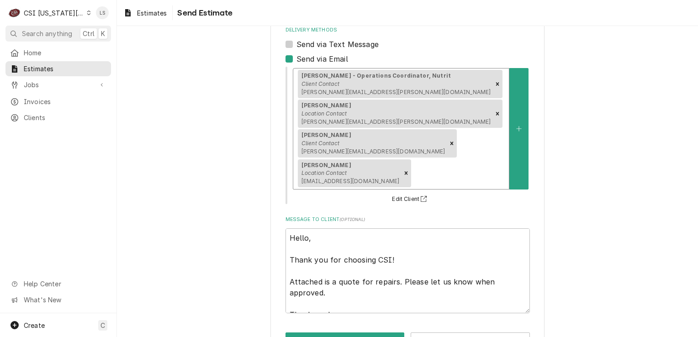
scroll to position [96, 0]
click at [323, 331] on button "Send" at bounding box center [344, 339] width 119 height 17
type textarea "x"
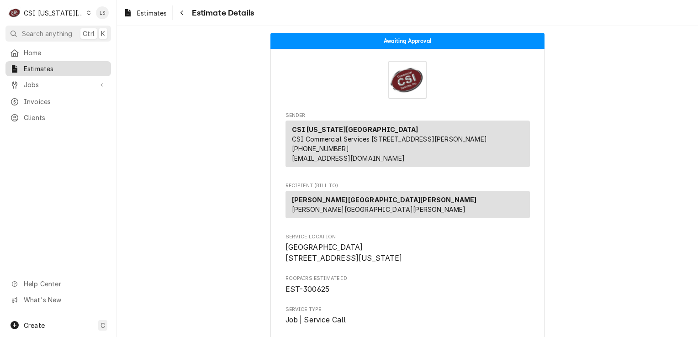
click at [51, 65] on span "Estimates" at bounding box center [65, 69] width 83 height 10
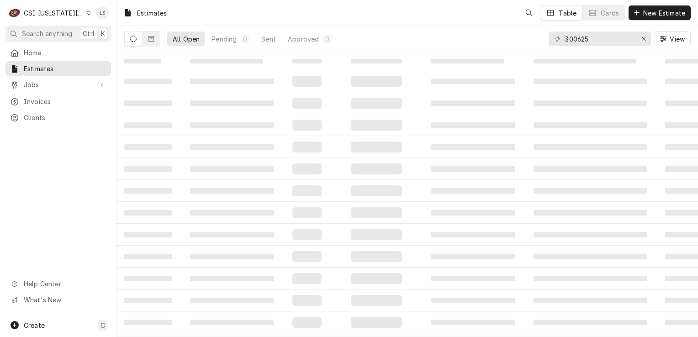
click at [87, 13] on icon "Dynamic Content Wrapper" at bounding box center [89, 13] width 4 height 5
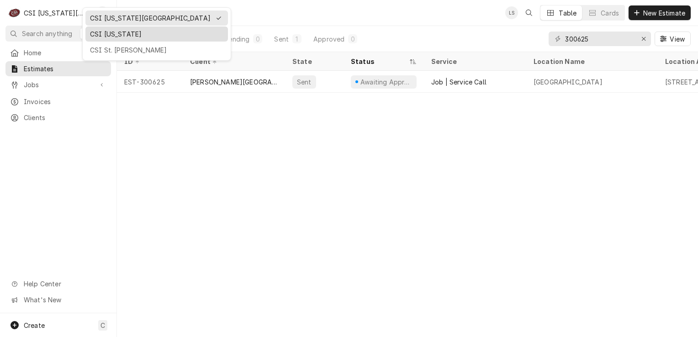
click at [91, 37] on div "CSI [US_STATE]" at bounding box center [156, 34] width 133 height 10
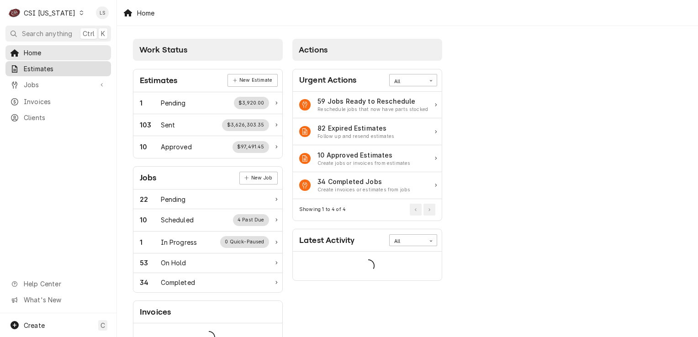
click at [32, 67] on span "Estimates" at bounding box center [65, 69] width 83 height 10
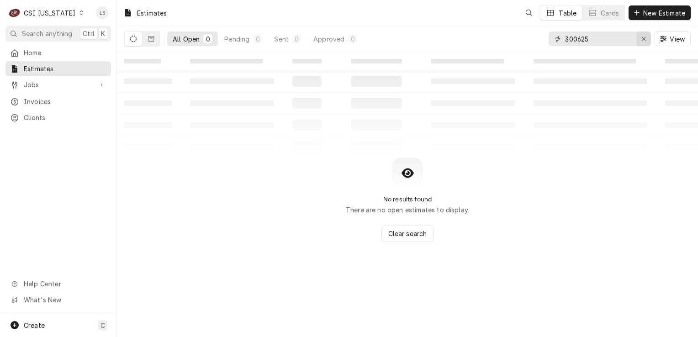
click at [641, 37] on icon "Erase input" at bounding box center [643, 39] width 5 height 6
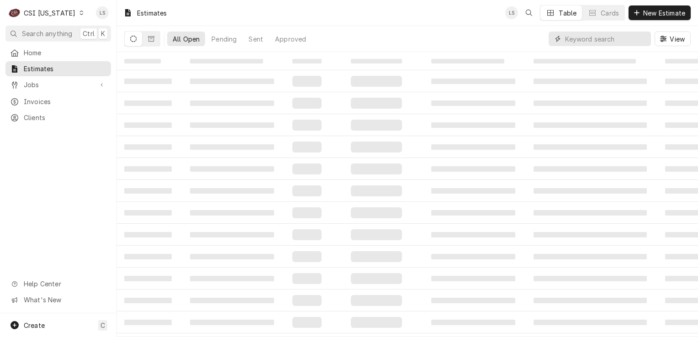
paste input "100171"
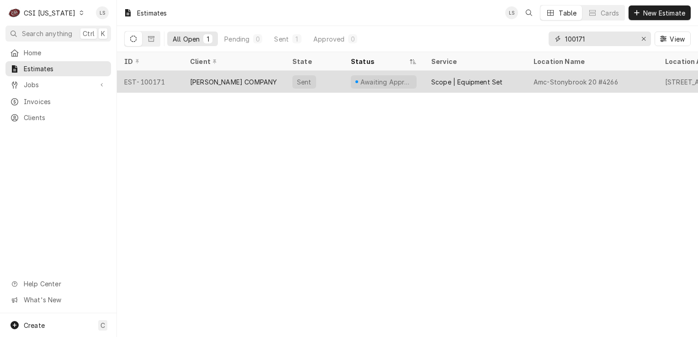
type input "100171"
click at [156, 81] on div "EST-100171" at bounding box center [150, 82] width 66 height 22
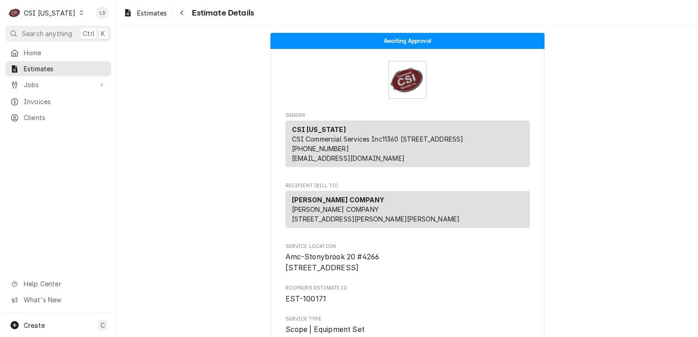
scroll to position [1369, 0]
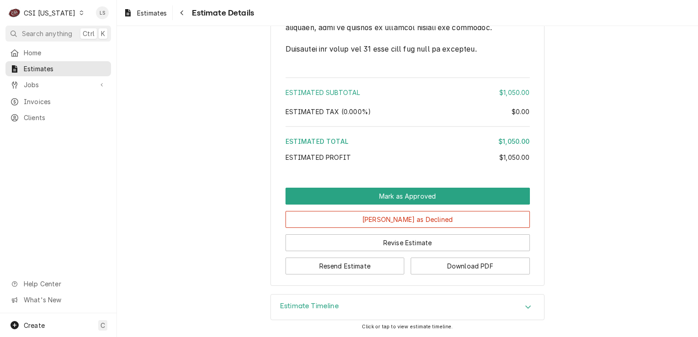
drag, startPoint x: 511, startPoint y: 304, endPoint x: 477, endPoint y: 305, distance: 34.7
click at [510, 304] on div "Estimate Timeline" at bounding box center [407, 307] width 273 height 26
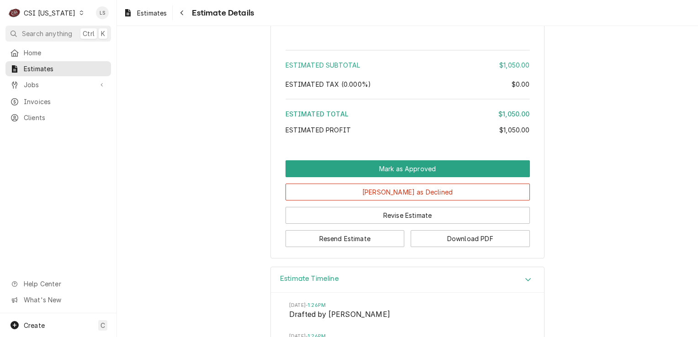
scroll to position [1474, 0]
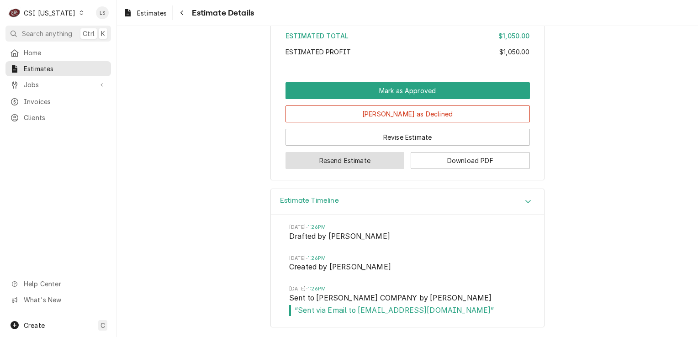
click at [305, 160] on button "Resend Estimate" at bounding box center [344, 160] width 119 height 17
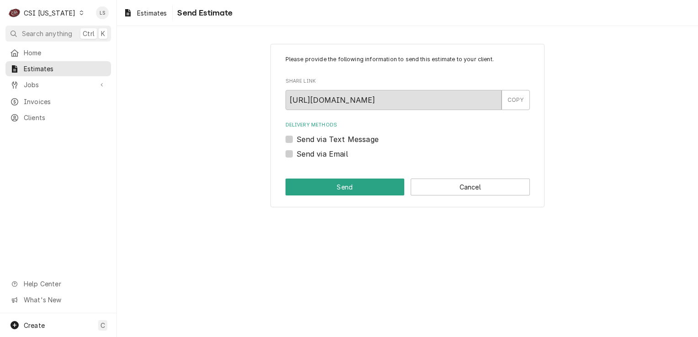
click at [296, 154] on label "Send via Email" at bounding box center [322, 153] width 52 height 11
click at [296, 154] on input "Send via Email" at bounding box center [418, 158] width 244 height 20
checkbox input "true"
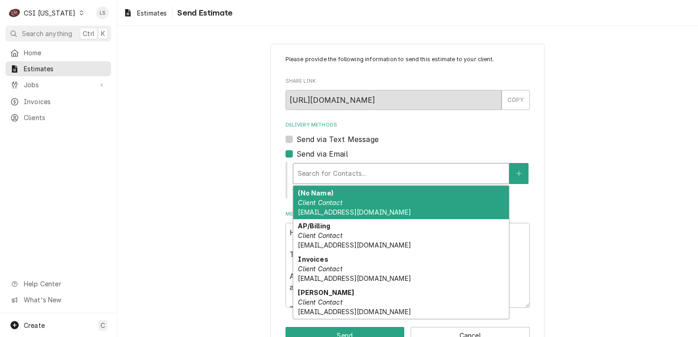
click at [318, 169] on div "Delivery Methods" at bounding box center [401, 173] width 206 height 16
click at [331, 208] on span "kprost@viviancompany.com" at bounding box center [354, 212] width 113 height 8
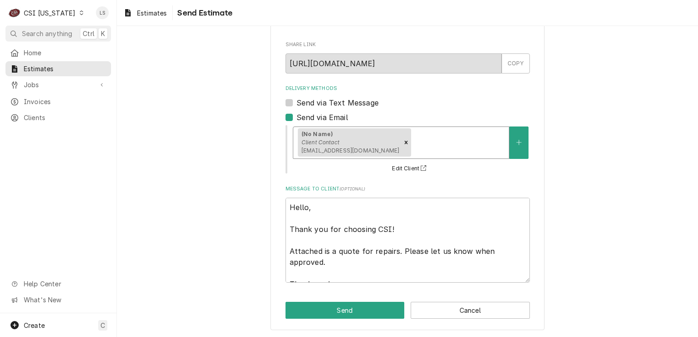
scroll to position [37, 0]
click at [347, 315] on button "Send" at bounding box center [344, 310] width 119 height 17
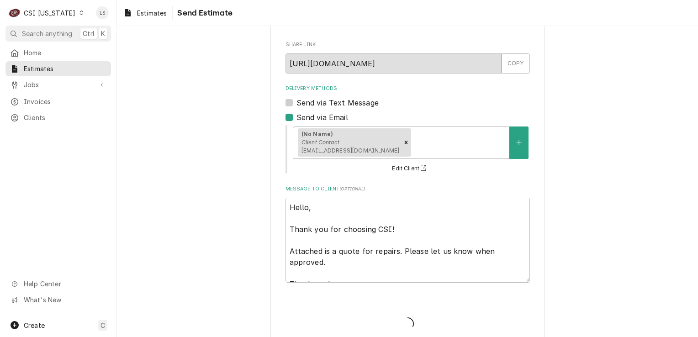
type textarea "x"
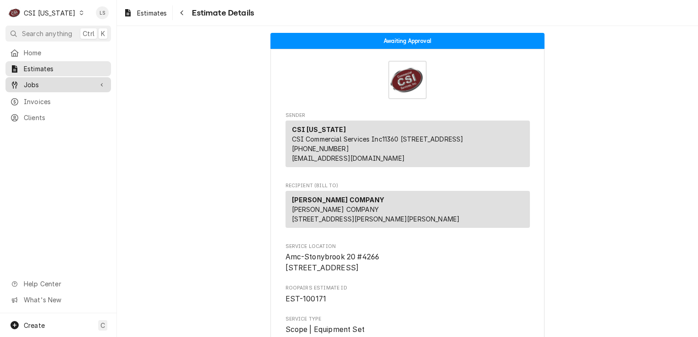
click at [39, 80] on span "Jobs" at bounding box center [58, 85] width 69 height 10
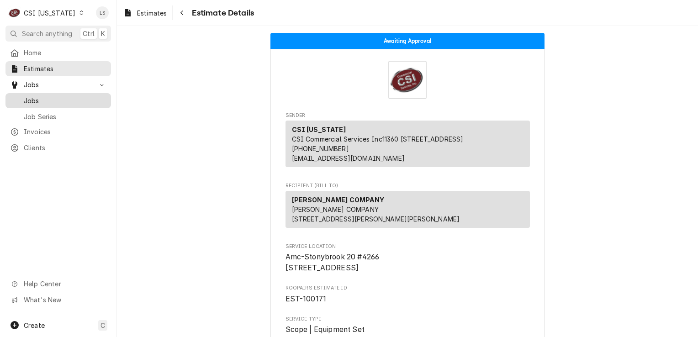
click at [39, 96] on span "Jobs" at bounding box center [65, 101] width 83 height 10
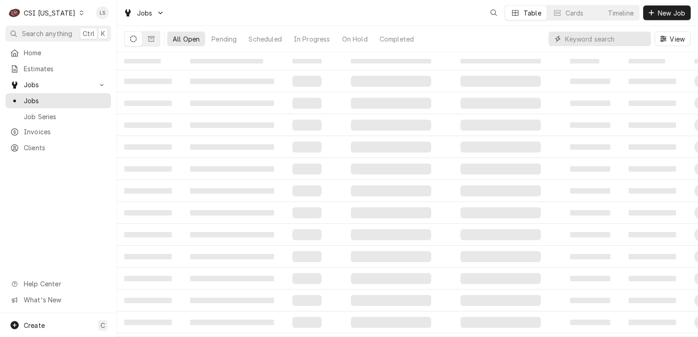
click at [635, 39] on input "Dynamic Content Wrapper" at bounding box center [605, 39] width 81 height 15
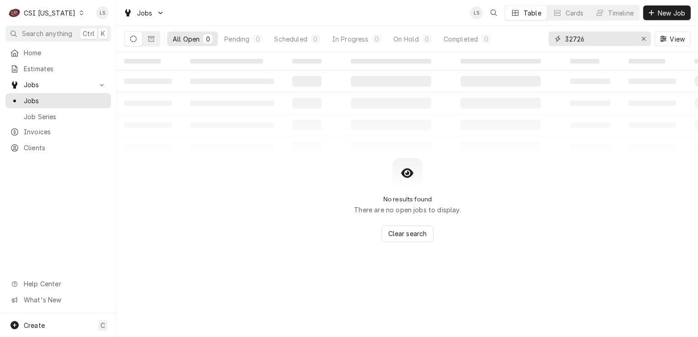
type input "32726"
click at [79, 11] on icon "Dynamic Content Wrapper" at bounding box center [81, 13] width 4 height 5
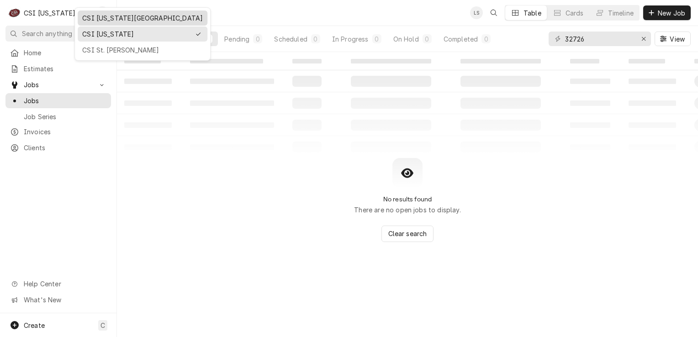
click at [93, 19] on div "CSI [US_STATE][GEOGRAPHIC_DATA]" at bounding box center [142, 18] width 121 height 10
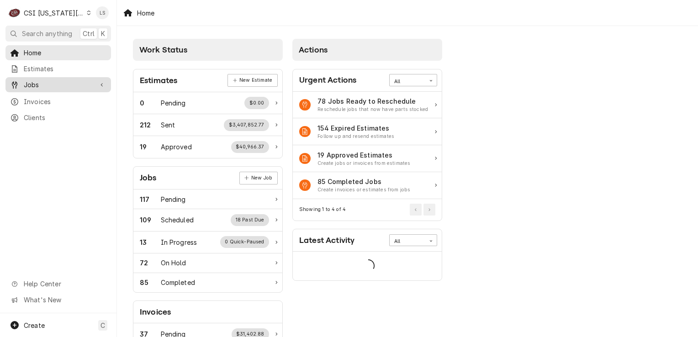
click at [59, 84] on span "Jobs" at bounding box center [58, 85] width 69 height 10
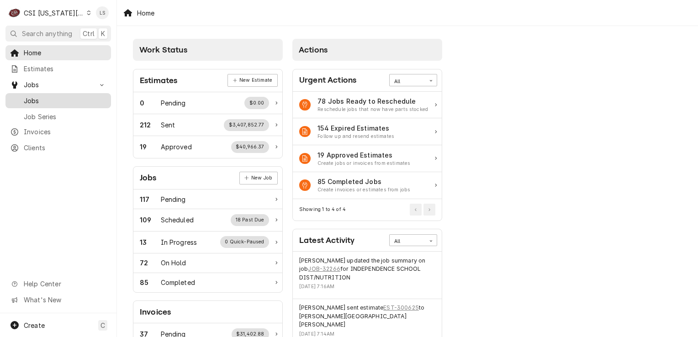
click at [54, 96] on span "Jobs" at bounding box center [65, 101] width 83 height 10
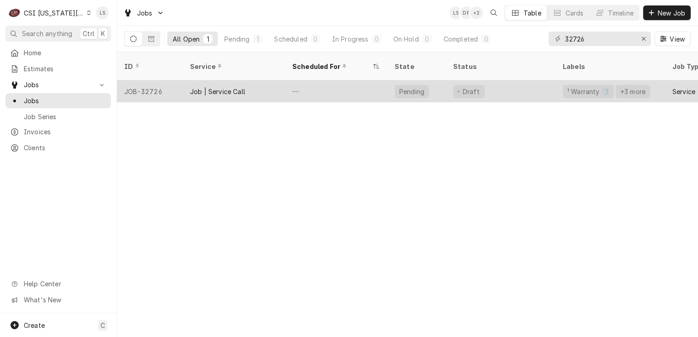
click at [142, 80] on div "JOB-32726" at bounding box center [150, 91] width 66 height 22
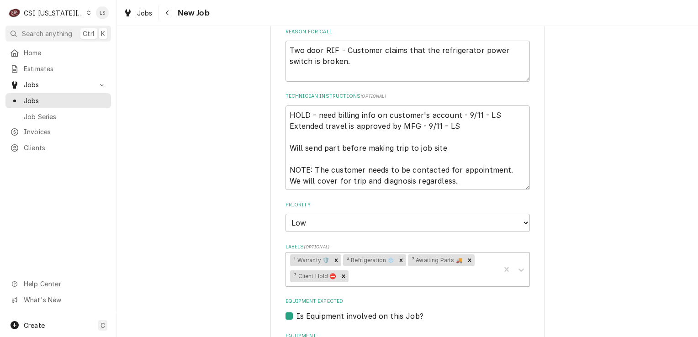
scroll to position [365, 0]
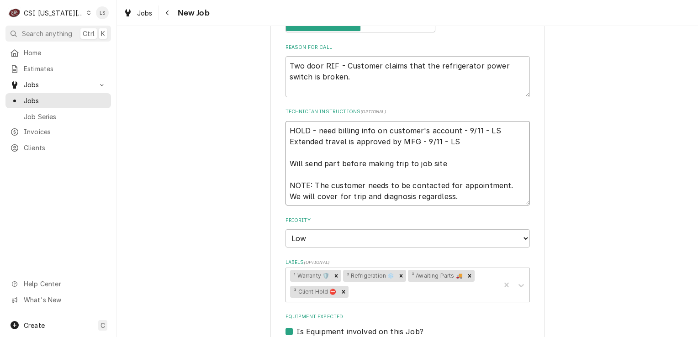
click at [285, 125] on textarea "HOLD - need billing info on customer's account - 9/11 - LS Extended travel is a…" at bounding box center [407, 163] width 244 height 85
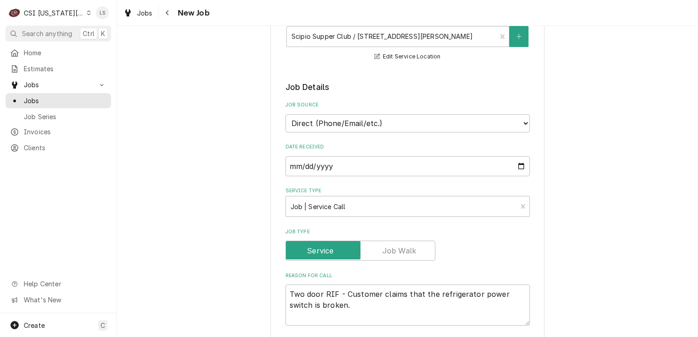
scroll to position [274, 0]
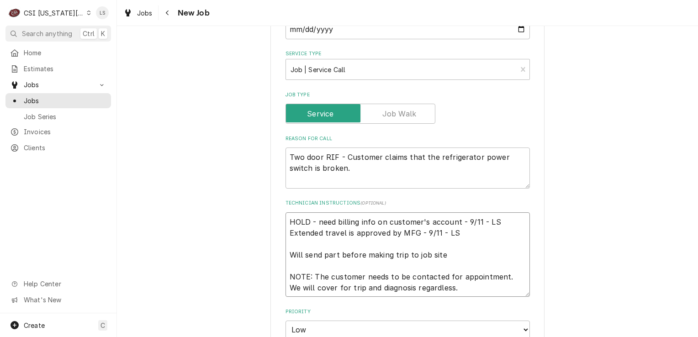
type textarea "x"
type textarea "HOLD - need billing info on customer's account - 9/11 - LS Extended travel is a…"
click at [299, 216] on textarea "HOLD - need billing info on customer's account - 9/11 - LS Extended travel is a…" at bounding box center [407, 260] width 244 height 96
type textarea "x"
type textarea "H HOLD - need billing info on customer's account - 9/11 - LS Extended travel is…"
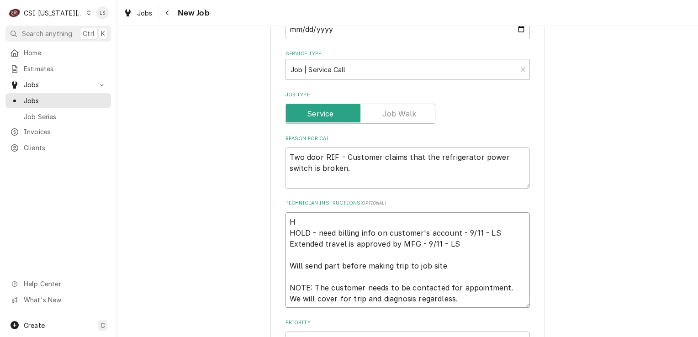
type textarea "x"
type textarea "HO HOLD - need billing info on customer's account - 9/11 - LS Extended travel i…"
type textarea "x"
type textarea "HOL HOLD - need billing info on customer's account - 9/11 - LS Extended travel …"
type textarea "x"
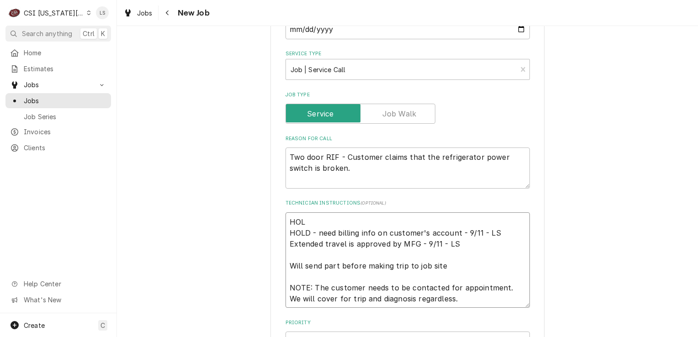
type textarea "HOLD HOLD - need billing info on customer's account - 9/11 - LS Extended travel…"
type textarea "x"
type textarea "HOLD HOLD - need billing info on customer's account - 9/11 - LS Extended travel…"
type textarea "x"
type textarea "HOLD - HOLD - need billing info on customer's account - 9/11 - LS Extended trav…"
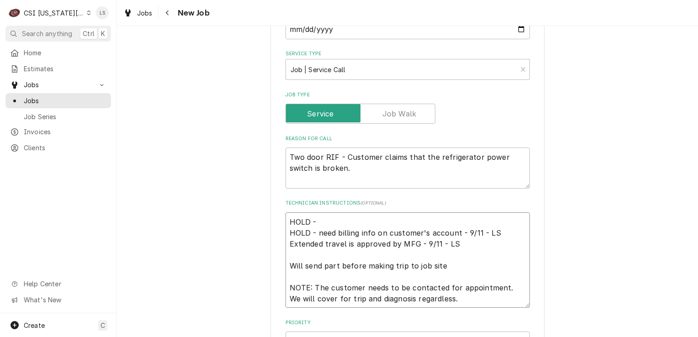
type textarea "x"
type textarea "HOLD - HOLD - need billing info on customer's account - 9/11 - LS Extended trav…"
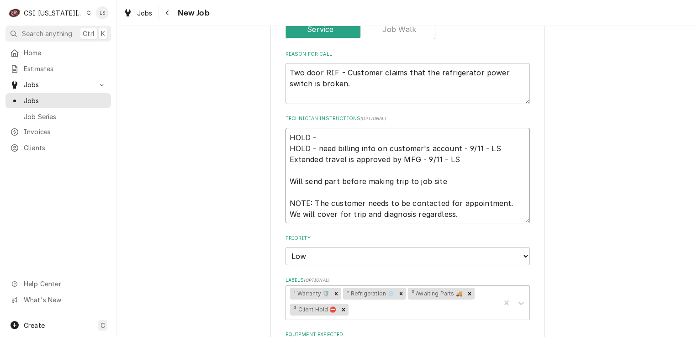
scroll to position [411, 0]
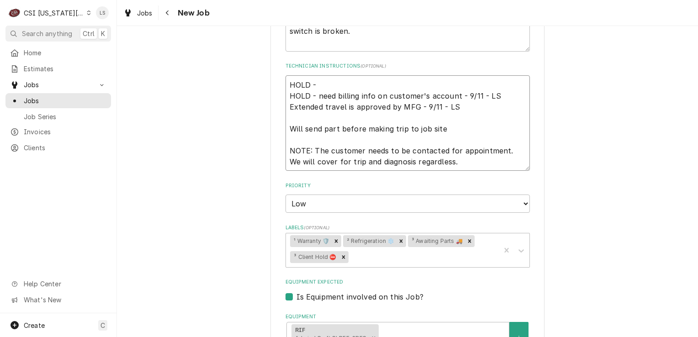
type textarea "x"
type textarea "HOLD - S HOLD - need billing info on customer's account - 9/11 - LS Extended tr…"
type textarea "x"
type textarea "HOLD - Sp HOLD - need billing info on customer's account - 9/11 - LS Extended t…"
type textarea "x"
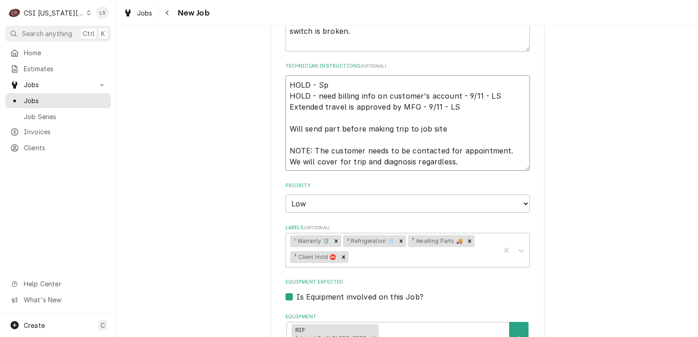
type textarea "HOLD - Spo HOLD - need billing info on customer's account - 9/11 - LS Extended …"
type textarea "x"
type textarea "HOLD - Spoke HOLD - need billing info on customer's account - 9/11 - LS Extende…"
type textarea "x"
type textarea "HOLD - Spoke HOLD - need billing info on customer's account - 9/11 - LS Extende…"
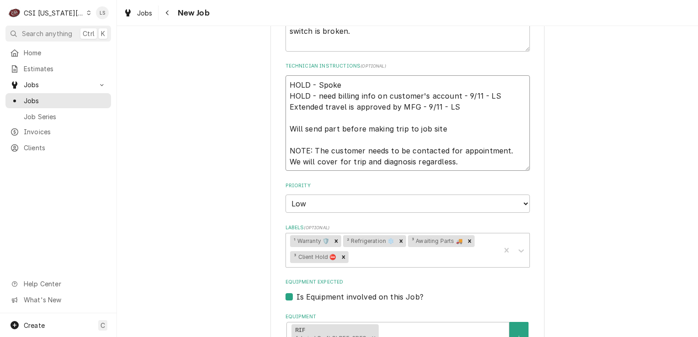
type textarea "x"
type textarea "HOLD - Spoke t HOLD - need billing info on customer's account - 9/11 - LS Exten…"
type textarea "x"
type textarea "HOLD - Spoke to HOLD - need billing info on customer's account - 9/11 - LS Exte…"
type textarea "x"
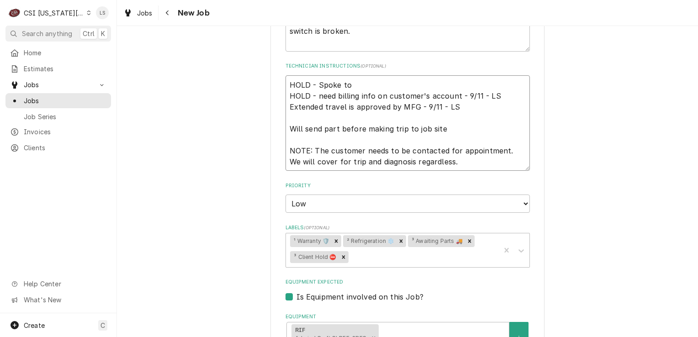
type textarea "HOLD - Spoke to HOLD - need billing info on customer's account - 9/11 - LS Exte…"
type textarea "x"
type textarea "HOLD - Spoke to T HOLD - need billing info on customer's account - 9/11 - LS Ex…"
type textarea "x"
type textarea "HOLD - Spoke to Ta HOLD - need billing info on customer's account - 9/11 - LS E…"
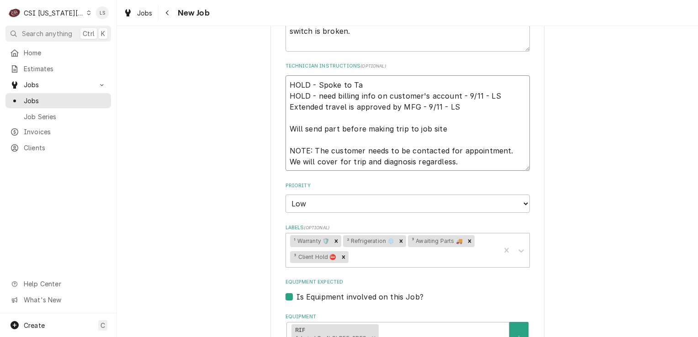
type textarea "x"
type textarea "HOLD - Spoke to Tam HOLD - need billing info on customer's account - 9/11 - LS …"
type textarea "x"
type textarea "HOLD - Spoke to Tamm HOLD - need billing info on customer's account - 9/11 - LS…"
type textarea "x"
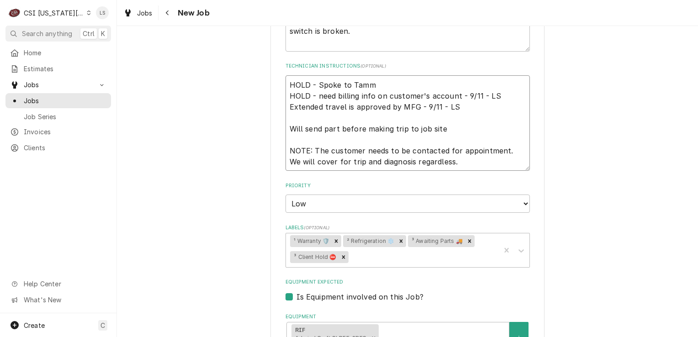
type textarea "HOLD - Spoke to Tammy HOLD - need billing info on customer's account - 9/11 - L…"
type textarea "x"
type textarea "HOLD - Spoke to Tammy HOLD - need billing info on customer's account - 9/11 - L…"
type textarea "x"
type textarea "HOLD - Spoke to Tammy a HOLD - need billing info on customer's account - 9/11 -…"
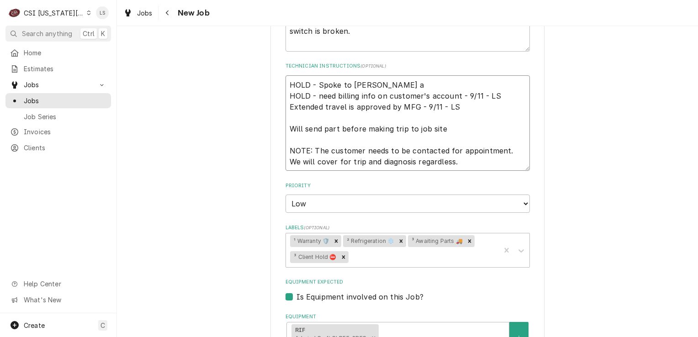
type textarea "x"
type textarea "HOLD - Spoke to Tammy and HOLD - need billing info on customer's account - 9/11…"
type textarea "x"
type textarea "HOLD - Spoke to Tammy and HOLD - need billing info on customer's account - 9/11…"
type textarea "x"
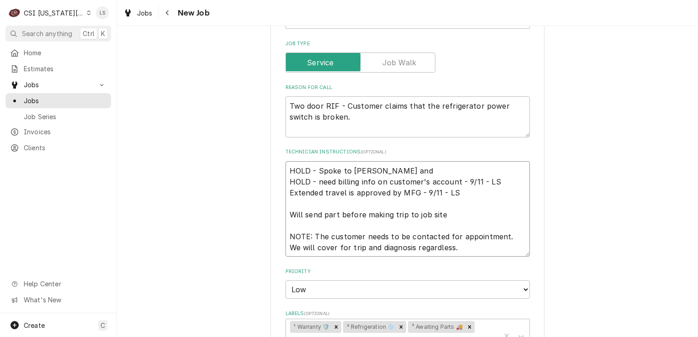
scroll to position [320, 0]
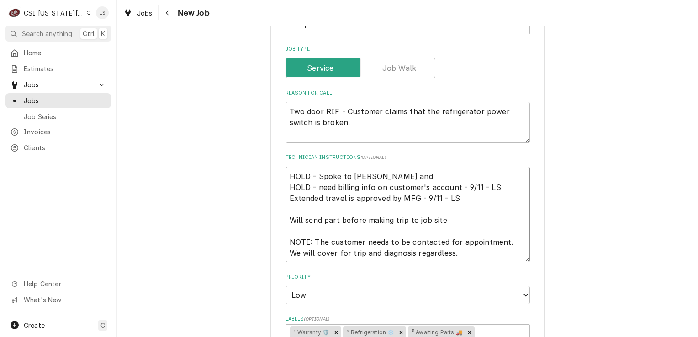
type textarea "HOLD - Spoke to Tammy and HOLD - need billing info on customer's account - 9/11…"
click at [332, 109] on textarea "Two door RIF - Customer claims that the refrigerator power switch is broken." at bounding box center [407, 122] width 244 height 41
type textarea "x"
type textarea "Two door RI - Customer claims that the refrigerator power switch is broken."
type textarea "x"
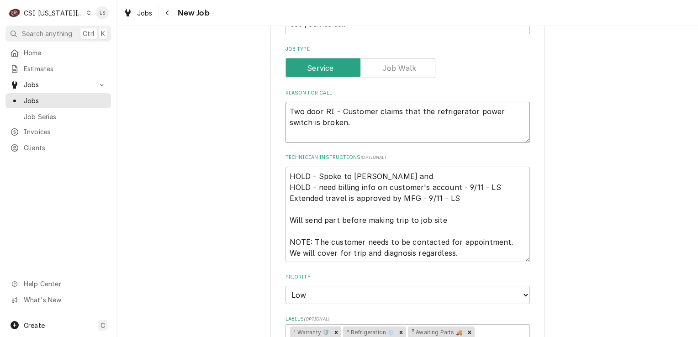
type textarea "Two door RIC - Customer claims that the refrigerator power switch is broken."
type textarea "x"
type textarea "Two door RIC - Customer claims that the refrigerator power switch is broken."
click at [457, 196] on textarea "HOLD - Spoke to Tammy and HOLD - need billing info on customer's account - 9/11…" at bounding box center [407, 215] width 244 height 96
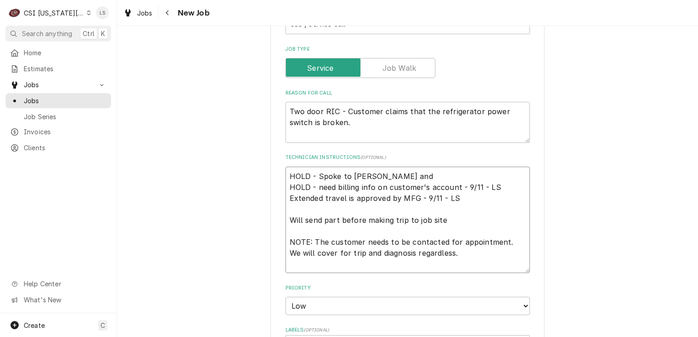
type textarea "x"
type textarea "HOLD - Spoke to Tammy and HOLD - need billing info on customer's account - 9/11…"
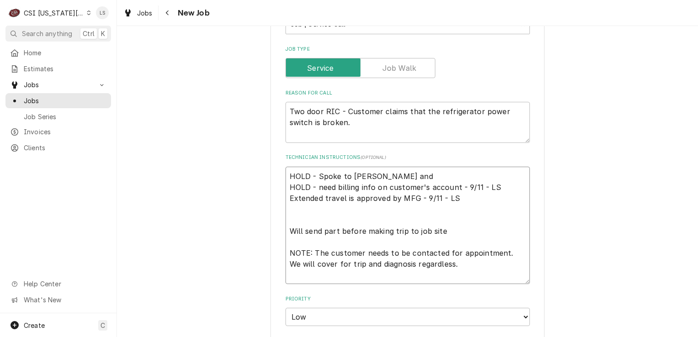
type textarea "x"
type textarea "HOLD - Spoke to Tammy and HOLD - need billing info on customer's account - 9/11…"
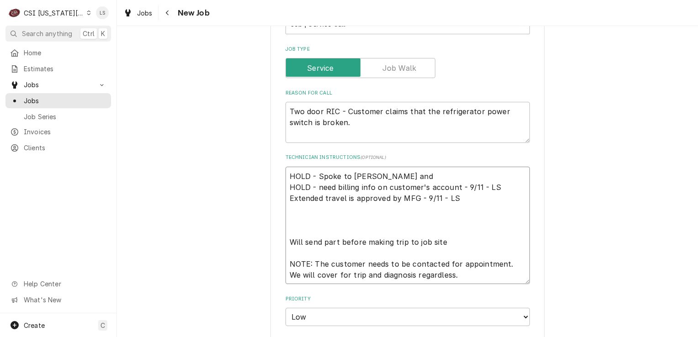
type textarea "x"
type textarea "HOLD - Spoke to Tammy and HOLD - need billing info on customer's account - 9/11…"
type textarea "x"
type textarea "HOLD - Spoke to Tammy and HOLD - need billing info on customer's account - 9/11…"
type textarea "x"
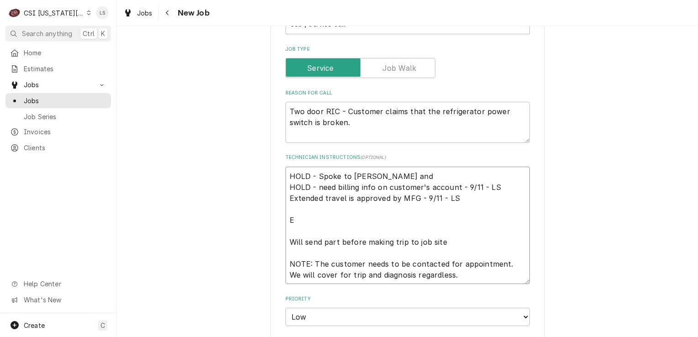
type textarea "HOLD - Spoke to Tammy and HOLD - need billing info on customer's account - 9/11…"
type textarea "x"
type textarea "HOLD - Spoke to Tammy and HOLD - need billing info on customer's account - 9/11…"
type textarea "x"
type textarea "HOLD - Spoke to Tammy and HOLD - need billing info on customer's account - 9/11…"
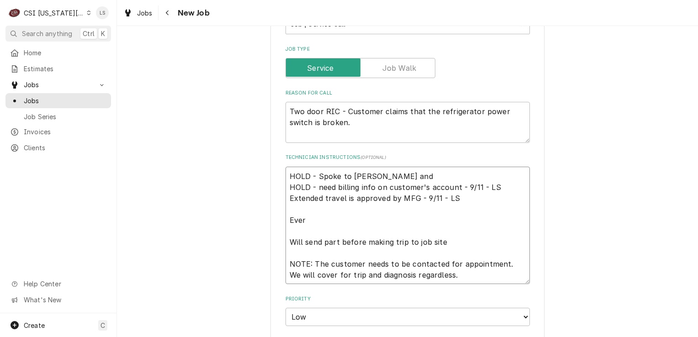
type textarea "x"
type textarea "HOLD - Spoke to Tammy and HOLD - need billing info on customer's account - 9/11…"
type textarea "x"
type textarea "HOLD - Spoke to Tammy and HOLD - need billing info on customer's account - 9/11…"
type textarea "x"
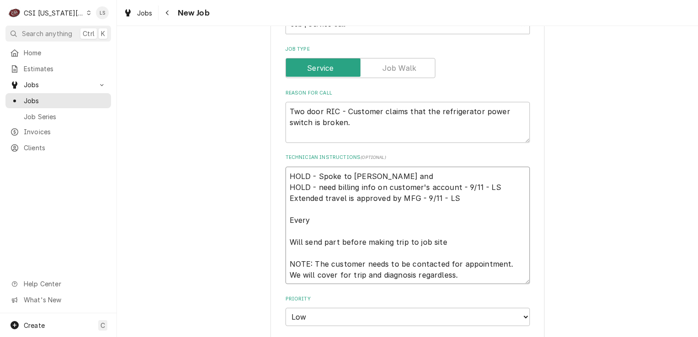
type textarea "HOLD - Spoke to Tammy and HOLD - need billing info on customer's account - 9/11…"
type textarea "x"
type textarea "HOLD - Spoke to Tammy and HOLD - need billing info on customer's account - 9/11…"
type textarea "x"
type textarea "HOLD - Spoke to Tammy and HOLD - need billing info on customer's account - 9/11…"
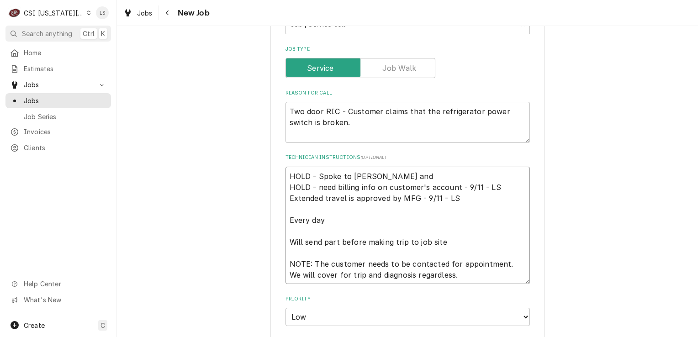
type textarea "x"
type textarea "HOLD - Spoke to Tammy and HOLD - need billing info on customer's account - 9/11…"
type textarea "x"
type textarea "HOLD - Spoke to Tammy and HOLD - need billing info on customer's account - 9/11…"
type textarea "x"
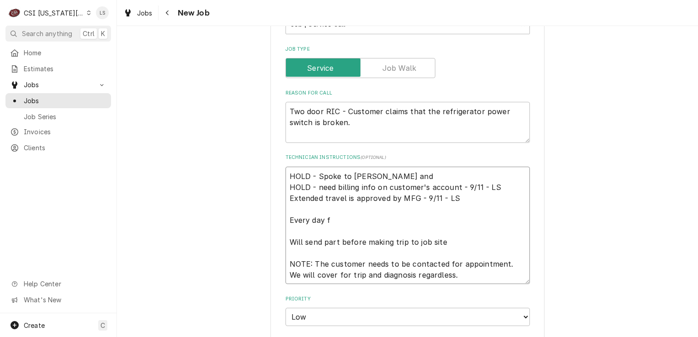
type textarea "HOLD - Spoke to Tammy and HOLD - need billing info on customer's account - 9/11…"
type textarea "x"
type textarea "HOLD - Spoke to Tammy and HOLD - need billing info on customer's account - 9/11…"
type textarea "x"
type textarea "HOLD - Spoke to Tammy and HOLD - need billing info on customer's account - 9/11…"
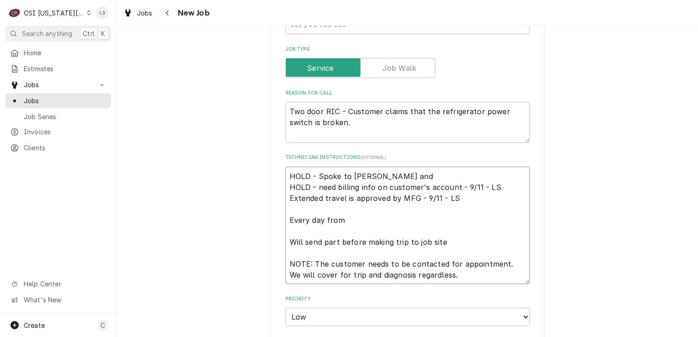
type textarea "x"
type textarea "HOLD - Spoke to Tammy and HOLD - need billing info on customer's account - 9/11…"
type textarea "x"
type textarea "HOLD - Spoke to Tammy and HOLD - need billing info on customer's account - 9/11…"
type textarea "x"
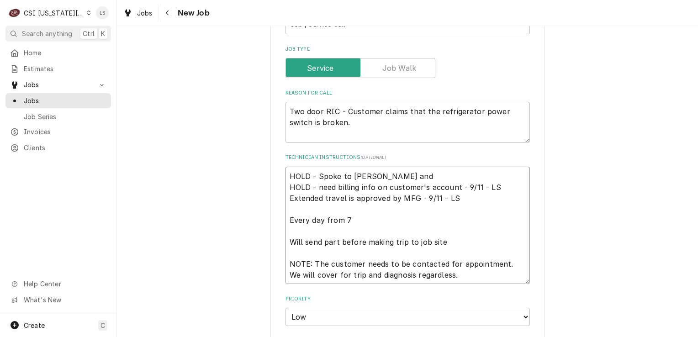
type textarea "HOLD - Spoke to Tammy and HOLD - need billing info on customer's account - 9/11…"
type textarea "x"
type textarea "HOLD - Spoke to Tammy and HOLD - need billing info on customer's account - 9/11…"
type textarea "x"
type textarea "HOLD - Spoke to Tammy and HOLD - need billing info on customer's account - 9/11…"
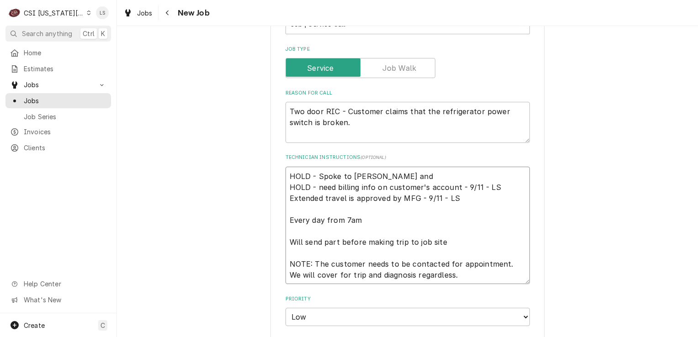
type textarea "x"
type textarea "HOLD - Spoke to Tammy and HOLD - need billing info on customer's account - 9/11…"
type textarea "x"
type textarea "HOLD - Spoke to Tammy and HOLD - need billing info on customer's account - 9/11…"
type textarea "x"
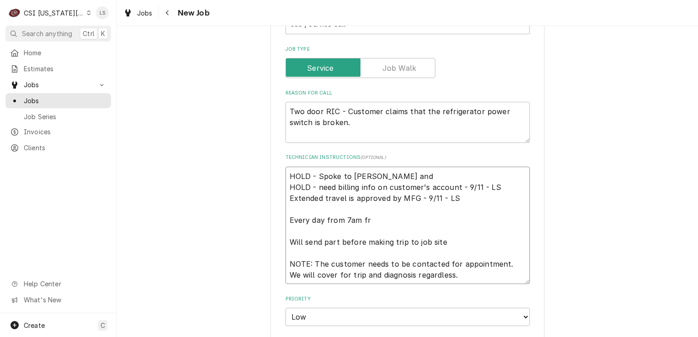
type textarea "HOLD - Spoke to Tammy and HOLD - need billing info on customer's account - 9/11…"
type textarea "x"
type textarea "HOLD - Spoke to Tammy and HOLD - need billing info on customer's account - 9/11…"
type textarea "x"
type textarea "HOLD - Spoke to Tammy and HOLD - need billing info on customer's account - 9/11…"
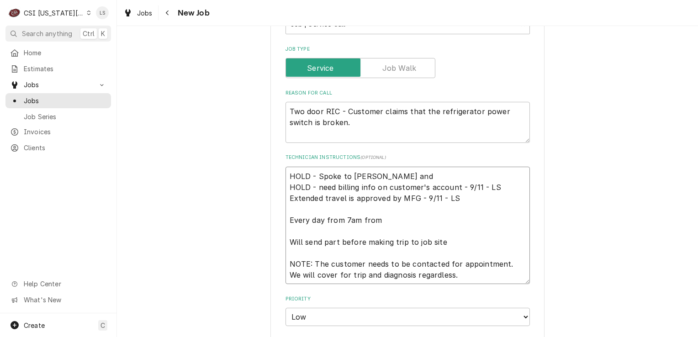
type textarea "x"
type textarea "HOLD - Spoke to Tammy and HOLD - need billing info on customer's account - 9/11…"
type textarea "x"
type textarea "HOLD - Spoke to Tammy and HOLD - need billing info on customer's account - 9/11…"
type textarea "x"
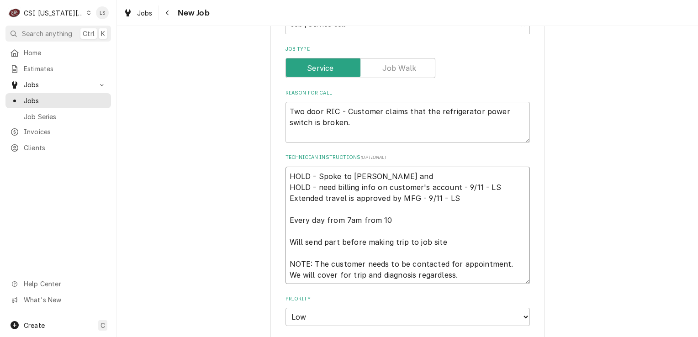
type textarea "HOLD - Spoke to Tammy and HOLD - need billing info on customer's account - 9/11…"
type textarea "x"
type textarea "HOLD - Spoke to Tammy and HOLD - need billing info on customer's account - 9/11…"
click at [396, 170] on textarea "HOLD - Spoke to Tammy and HOLD - need billing info on customer's account - 9/11…" at bounding box center [407, 226] width 244 height 118
type textarea "x"
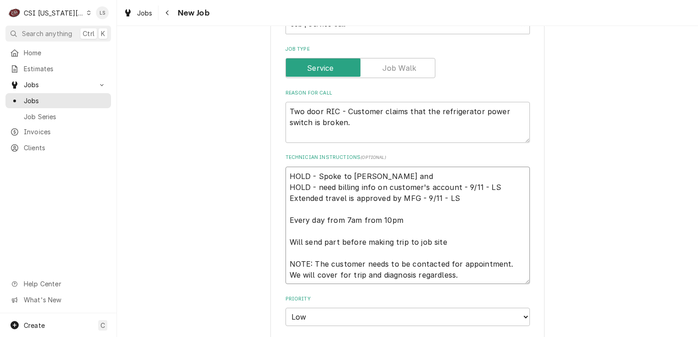
type textarea "HOLD - Spoke to Tammy and w HOLD - need billing info on customer's account - 9/…"
type textarea "x"
type textarea "HOLD - Spoke to Tammy and wa HOLD - need billing info on customer's account - 9…"
type textarea "x"
type textarea "HOLD - Spoke to Tammy and was HOLD - need billing info on customer's account - …"
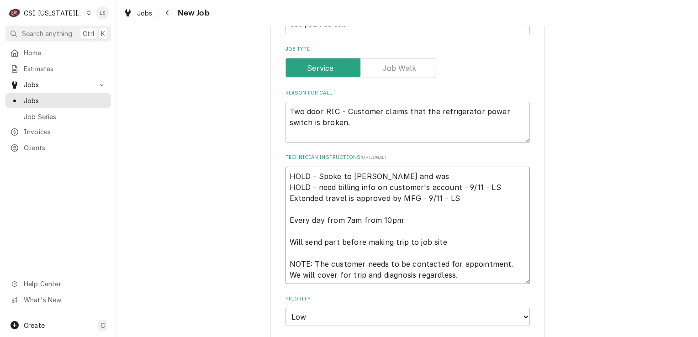
type textarea "x"
type textarea "HOLD - Spoke to Tammy and was HOLD - need billing info on customer's account - …"
type textarea "x"
type textarea "HOLD - Spoke to Tammy and was n HOLD - need billing info on customer's account …"
type textarea "x"
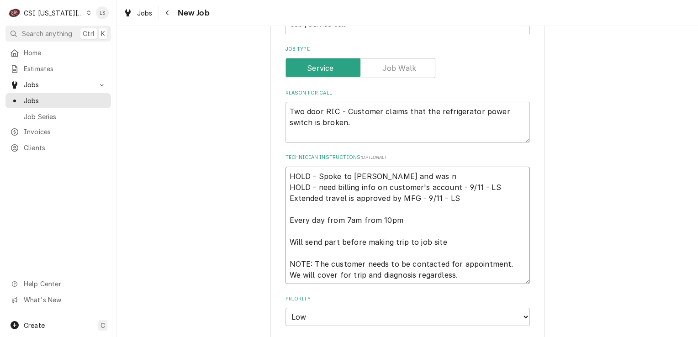
type textarea "HOLD - Spoke to Tammy and was no HOLD - need billing info on customer's account…"
type textarea "x"
type textarea "HOLD - Spoke to Tammy and was not HOLD - need billing info on customer's accoun…"
type textarea "x"
type textarea "HOLD - Spoke to Tammy and was not HOLD - need billing info on customer's accoun…"
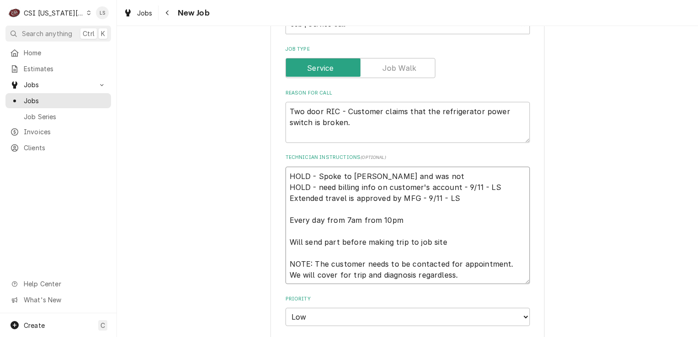
type textarea "x"
type textarea "HOLD - Spoke to Tammy and was not HOLD - need billing info on customer's accoun…"
type textarea "x"
type textarea "HOLD - Spoke to Tammy and was no HOLD - need billing info on customer's account…"
type textarea "x"
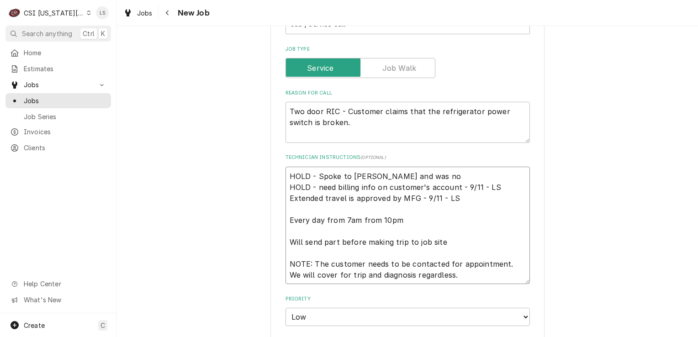
type textarea "HOLD - Spoke to Tammy and was n HOLD - need billing info on customer's account …"
type textarea "x"
type textarea "HOLD - Spoke to Tammy and was HOLD - need billing info on customer's account - …"
type textarea "x"
type textarea "HOLD - Spoke to Tammy and was HOLD - need billing info on customer's account - …"
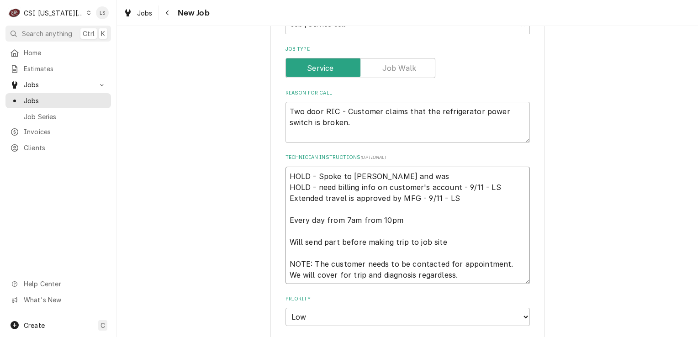
type textarea "x"
type textarea "HOLD - Spoke to Tammy and wa HOLD - need billing info on customer's account - 9…"
type textarea "x"
type textarea "HOLD - Spoke to Tammy and w HOLD - need billing info on customer's account - 9/…"
type textarea "x"
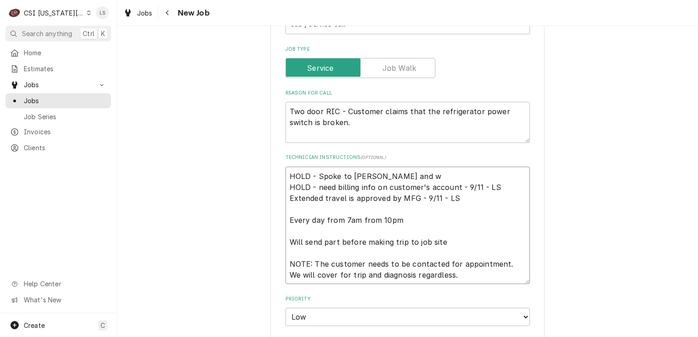
type textarea "HOLD - Spoke to Tammy and HOLD - need billing info on customer's account - 9/11…"
type textarea "x"
type textarea "HOLD - Spoke to Tammy and n HOLD - need billing info on customer's account - 9/…"
type textarea "x"
type textarea "HOLD - Spoke to Tammy and ne HOLD - need billing info on customer's account - 9…"
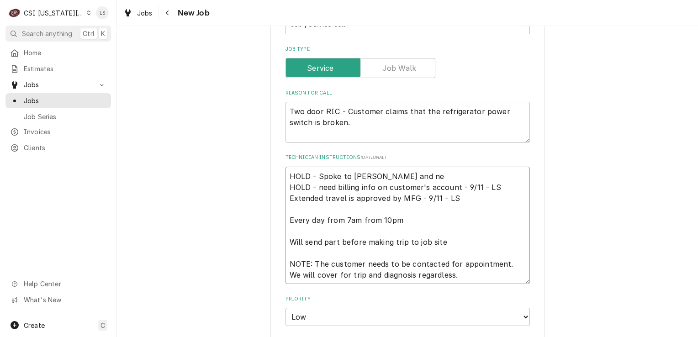
type textarea "x"
type textarea "HOLD - Spoke to Tammy and nee HOLD - need billing info on customer's account - …"
type textarea "x"
type textarea "HOLD - Spoke to Tammy and need HOLD - need billing info on customer's account -…"
type textarea "x"
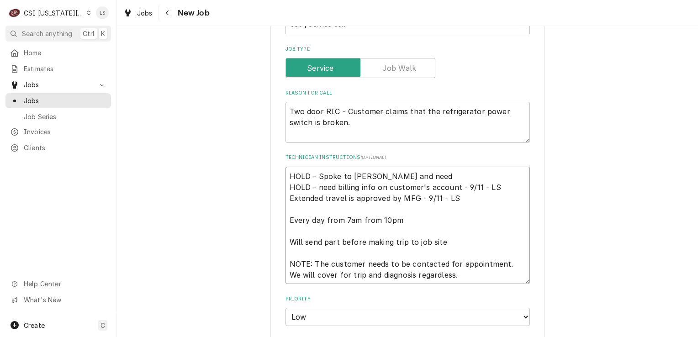
type textarea "HOLD - Spoke to Tammy and need HOLD - need billing info on customer's account -…"
type textarea "x"
type textarea "HOLD - Spoke to Tammy and need t HOLD - need billing info on customer's account…"
type textarea "x"
type textarea "HOLD - Spoke to Tammy and need to HOLD - need billing info on customer's accoun…"
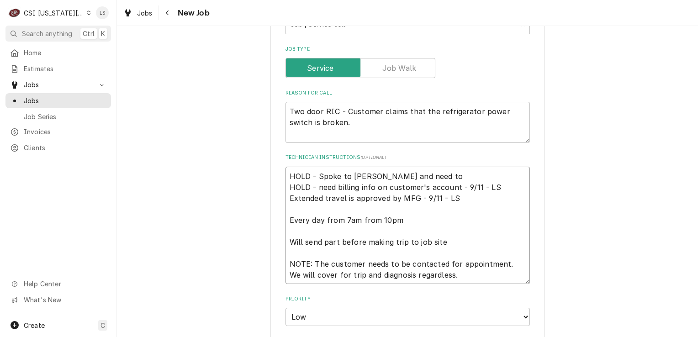
type textarea "x"
type textarea "HOLD - Spoke to Tammy and need to c HOLD - need billing info on customer's acco…"
type textarea "x"
type textarea "HOLD - Spoke to Tammy and need to ca HOLD - need billing info on customer's acc…"
type textarea "x"
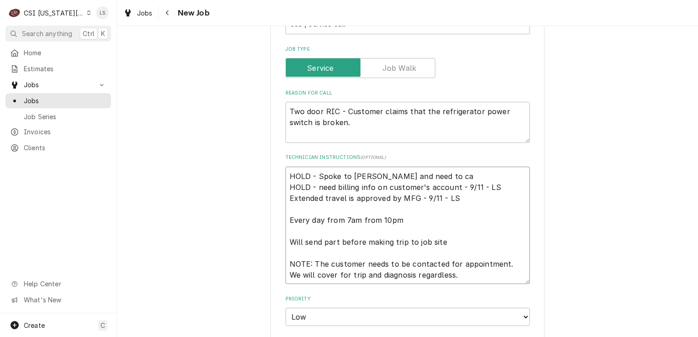
type textarea "HOLD - Spoke to Tammy and need to cal HOLD - need billing info on customer's ac…"
type textarea "x"
type textarea "HOLD - Spoke to Tammy and need to call HOLD - need billing info on customer's a…"
type textarea "x"
type textarea "HOLD - Spoke to Tammy and need to call HOLD - need billing info on customer's a…"
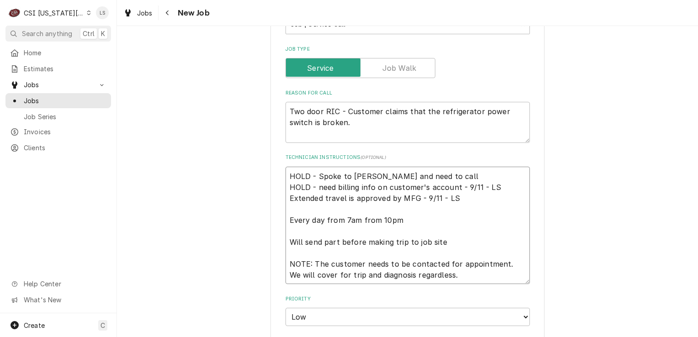
type textarea "x"
type textarea "HOLD - Spoke to Tammy and need to call h HOLD - need billing info on customer's…"
type textarea "x"
type textarea "HOLD - Spoke to Tammy and need to call HOLD - need billing info on customer's a…"
type textarea "x"
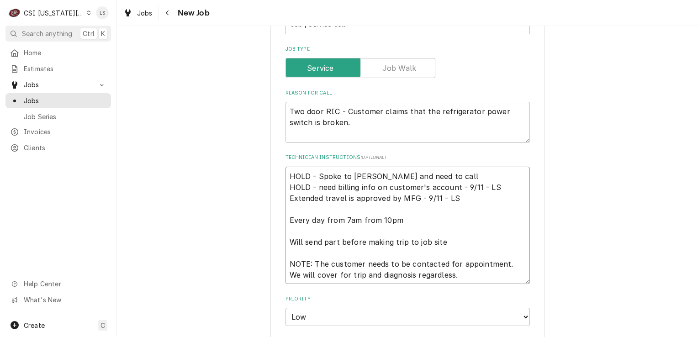
type textarea "HOLD - Spoke to Tammy and need to call HOLD - need billing info on customer's a…"
type textarea "x"
type textarea "HOLD - Spoke to Tammy and need to cal HOLD - need billing info on customer's ac…"
type textarea "x"
type textarea "HOLD - Spoke to Tammy and need to ca HOLD - need billing info on customer's acc…"
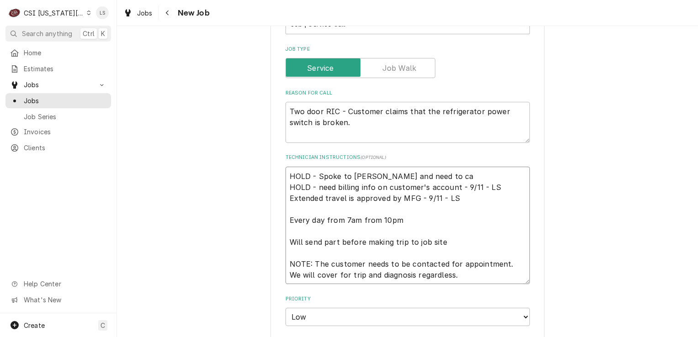
type textarea "x"
type textarea "HOLD - Spoke to Tammy and need to c HOLD - need billing info on customer's acco…"
type textarea "x"
type textarea "HOLD - Spoke to Tammy and need to HOLD - need billing info on customer's accoun…"
type textarea "x"
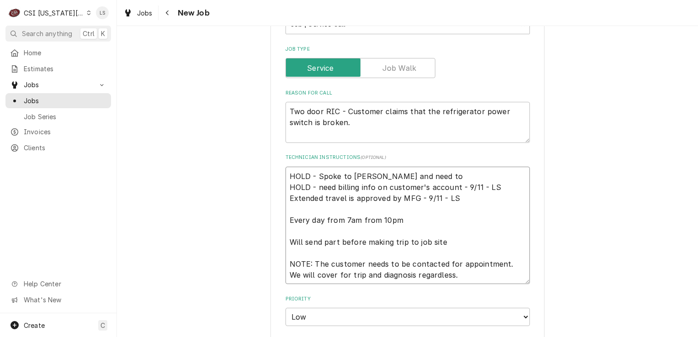
type textarea "HOLD - Spoke to Tammy and need to HOLD - need billing info on customer's accoun…"
type textarea "x"
type textarea "HOLD - Spoke to Tammy and need t HOLD - need billing info on customer's account…"
type textarea "x"
type textarea "HOLD - Spoke to Tammy and need HOLD - need billing info on customer's account -…"
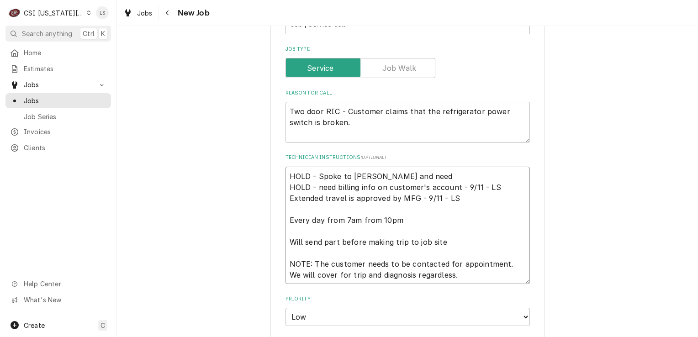
type textarea "x"
type textarea "HOLD - Spoke to Tammy and need HOLD - need billing info on customer's account -…"
type textarea "x"
type textarea "HOLD - Spoke to Tammy and needs HOLD - need billing info on customer's account …"
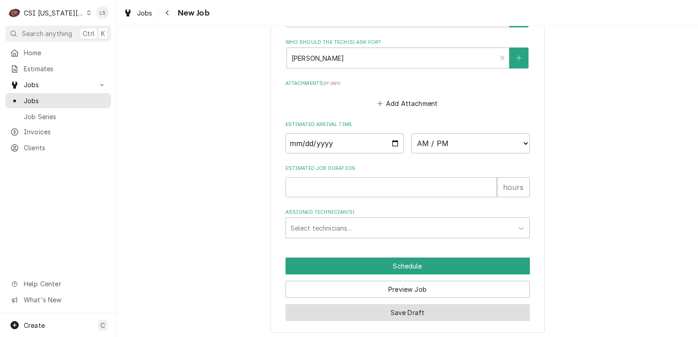
click at [455, 304] on button "Save Draft" at bounding box center [407, 312] width 244 height 17
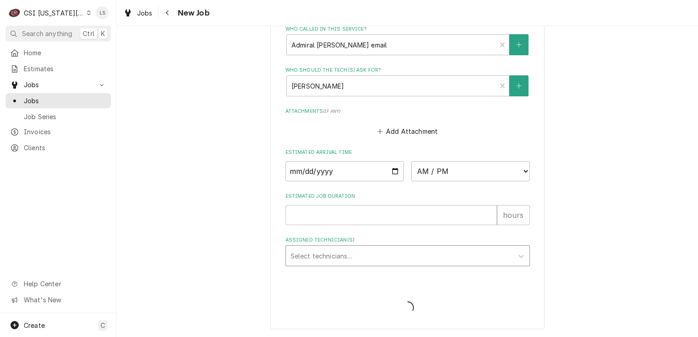
scroll to position [796, 0]
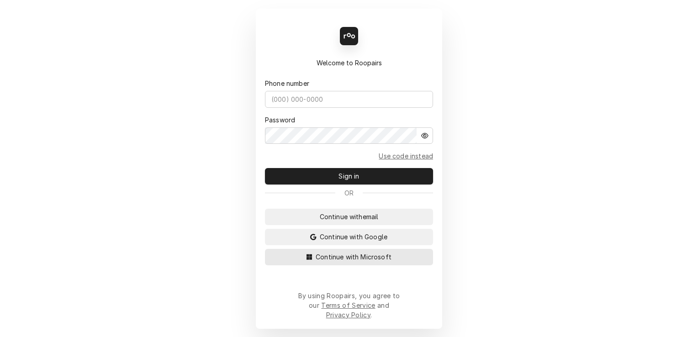
click at [370, 262] on span "Continue with Microsoft" at bounding box center [353, 257] width 79 height 10
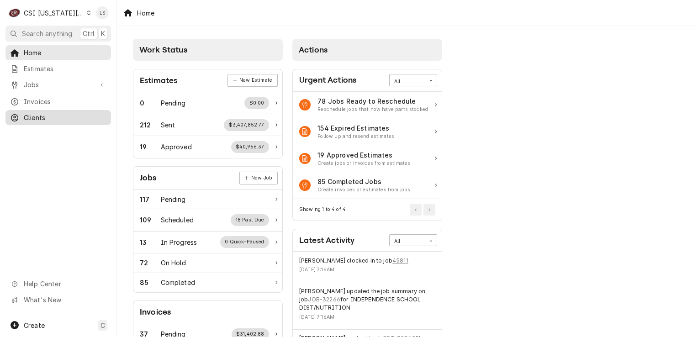
click at [42, 119] on div "Clients" at bounding box center [58, 117] width 102 height 11
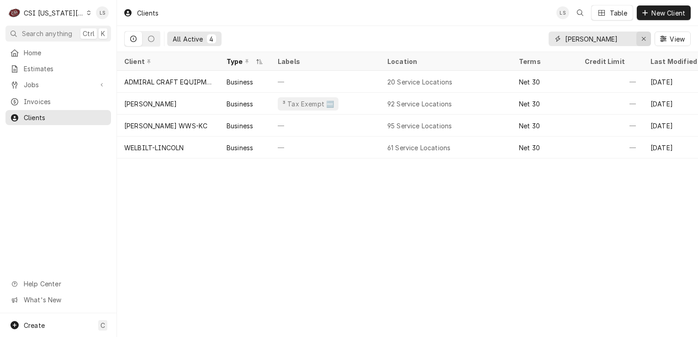
click at [643, 37] on icon "Erase input" at bounding box center [643, 39] width 5 height 6
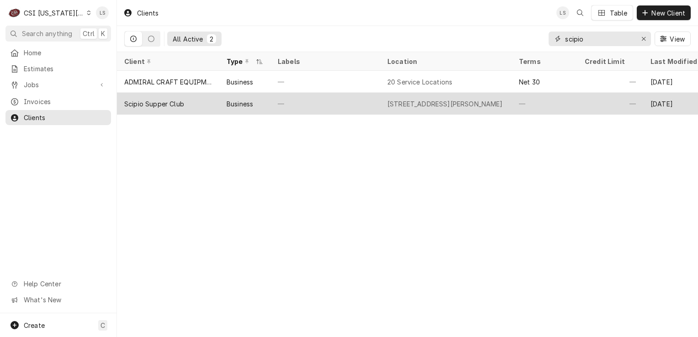
type input "scipio"
click at [137, 108] on div "Scipio Supper Club" at bounding box center [168, 104] width 102 height 22
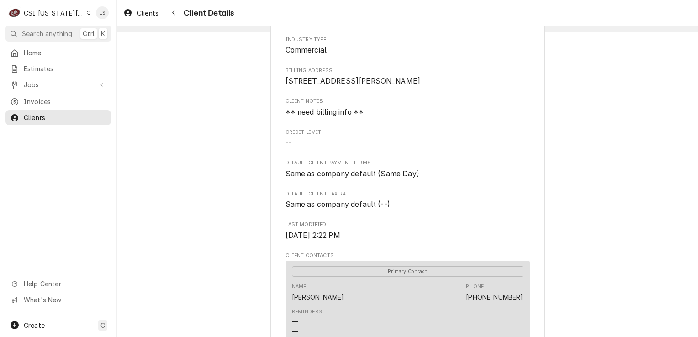
scroll to position [183, 0]
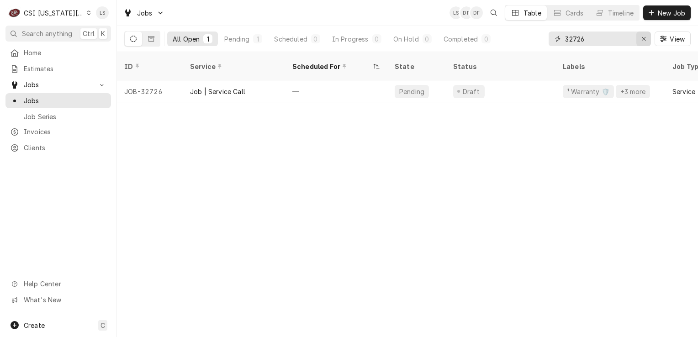
click at [642, 41] on icon "Erase input" at bounding box center [643, 39] width 5 height 6
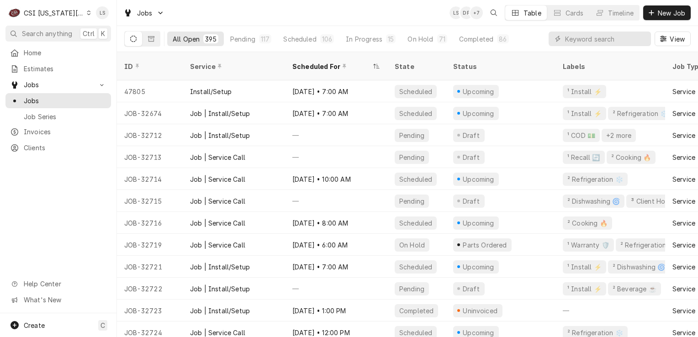
click at [87, 13] on icon "Dynamic Content Wrapper" at bounding box center [89, 13] width 4 height 5
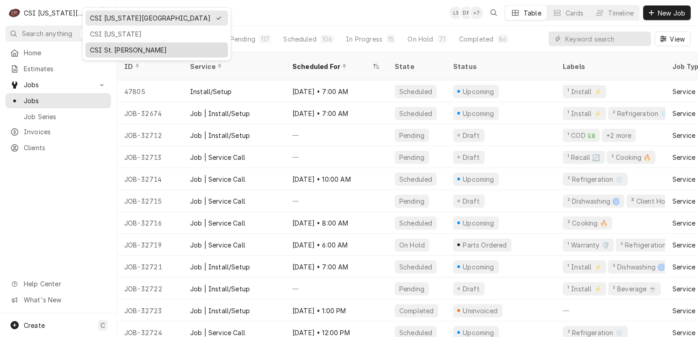
click at [102, 45] on div "CSI St. [PERSON_NAME]" at bounding box center [156, 50] width 133 height 10
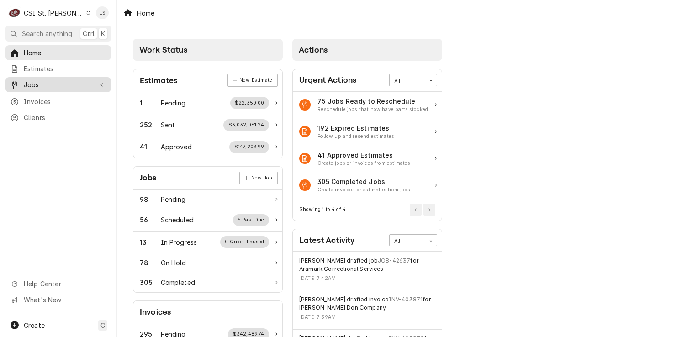
click at [58, 87] on div "Jobs" at bounding box center [58, 84] width 102 height 11
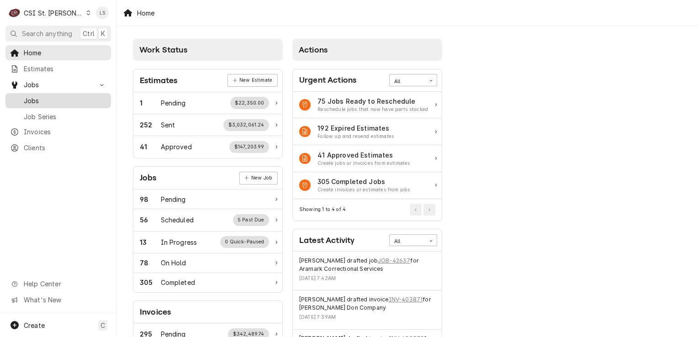
click at [57, 99] on span "Jobs" at bounding box center [65, 101] width 83 height 10
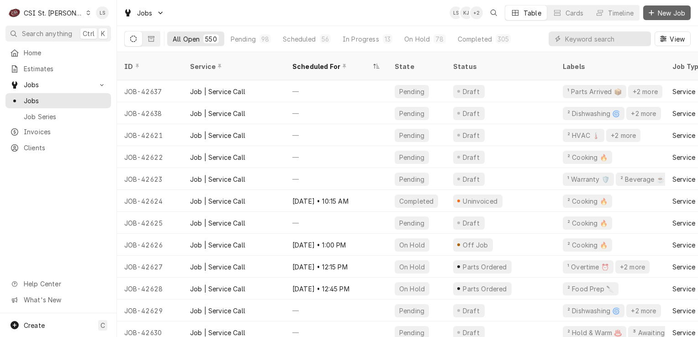
click at [677, 15] on span "New Job" at bounding box center [671, 13] width 31 height 10
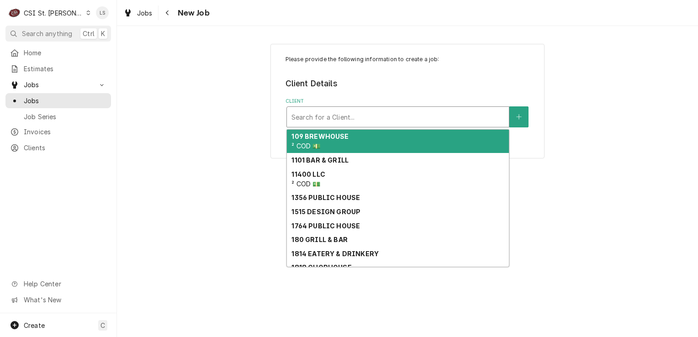
click at [366, 117] on div "Client" at bounding box center [397, 117] width 213 height 16
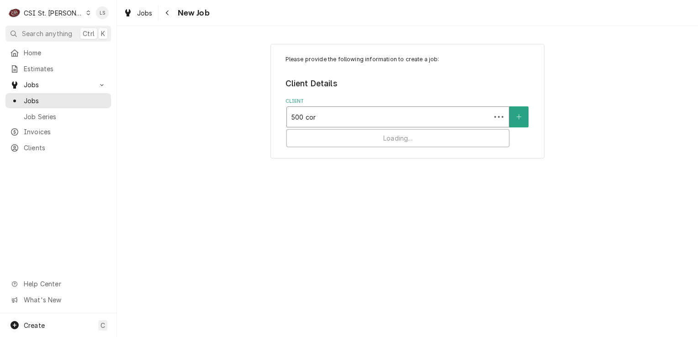
type input "500 corp"
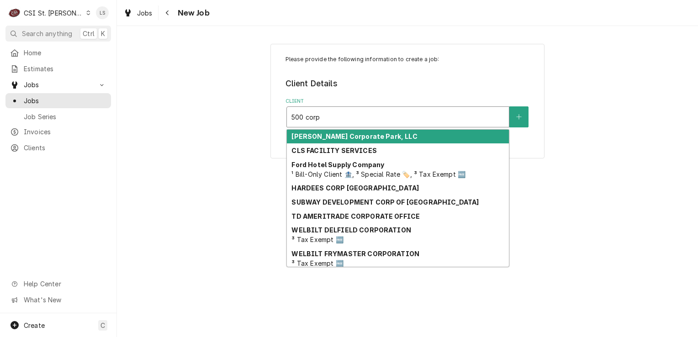
click at [363, 137] on strong "[PERSON_NAME] Corporate Park, LLC" at bounding box center [354, 136] width 126 height 8
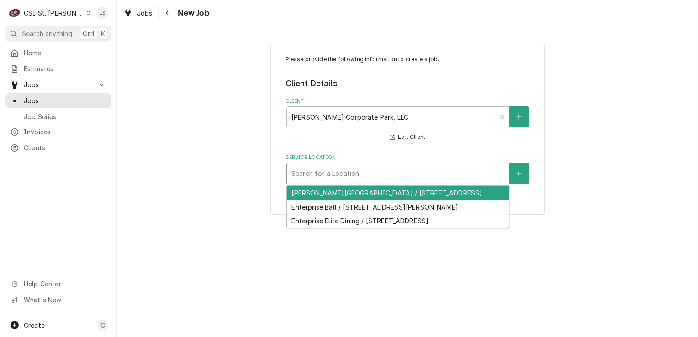
click at [351, 173] on div "Service Location" at bounding box center [397, 173] width 213 height 16
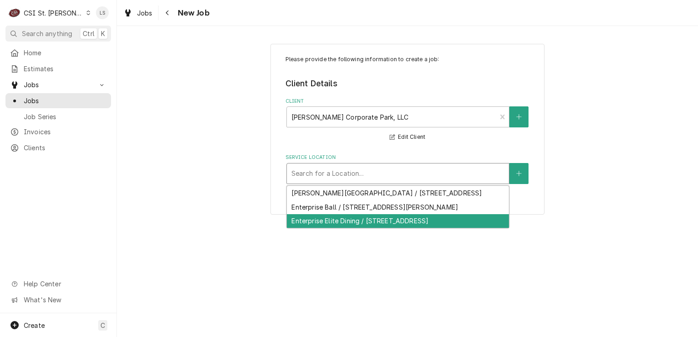
click at [376, 223] on div "Enterprise Elite Dining / 500 Corporate Park Dr, Clayton, MO 63105" at bounding box center [398, 221] width 222 height 14
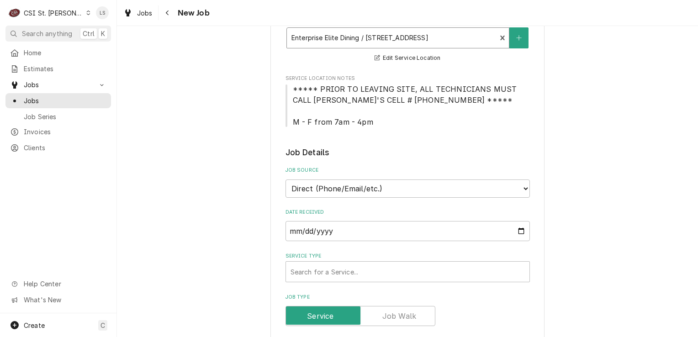
scroll to position [137, 0]
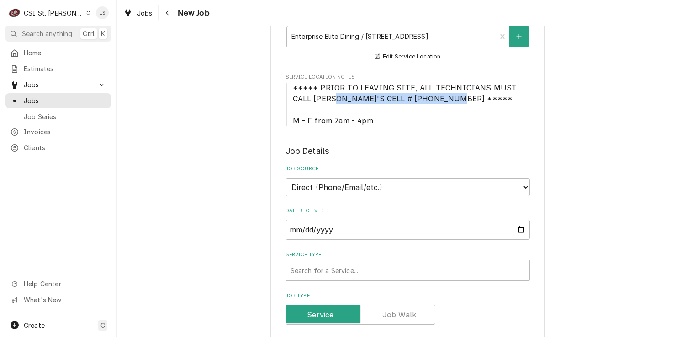
drag, startPoint x: 423, startPoint y: 100, endPoint x: 309, endPoint y: 98, distance: 114.1
click at [309, 98] on span "***** PRIOR TO LEAVING SITE, ALL TECHNICIANS MUST CALL JOE'S CELL # (314) 226-5…" at bounding box center [407, 104] width 244 height 44
drag, startPoint x: 309, startPoint y: 98, endPoint x: 366, endPoint y: 127, distance: 64.3
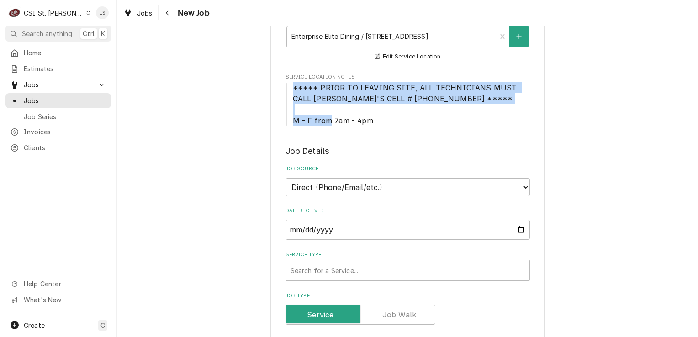
drag, startPoint x: 369, startPoint y: 123, endPoint x: 286, endPoint y: 87, distance: 90.0
click at [286, 87] on span "***** PRIOR TO LEAVING SITE, ALL TECHNICIANS MUST CALL JOE'S CELL # (314) 226-5…" at bounding box center [407, 104] width 244 height 44
copy span "***** PRIOR TO LEAVING SITE, ALL TECHNICIANS MUST CALL JOE'S CELL # (314) 226-5…"
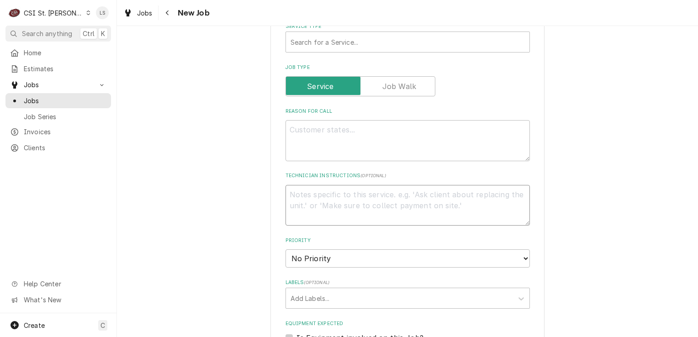
click at [312, 186] on textarea "Technician Instructions ( optional )" at bounding box center [407, 205] width 244 height 41
paste textarea "***** PRIOR TO LEAVING SITE, ALL TECHNICIANS MUST CALL JOE'S CELL # (314) 226-5…"
type textarea "x"
type textarea "***** PRIOR TO LEAVING SITE, ALL TECHNICIANS MUST CALL JOE'S CELL # (314) 226-5…"
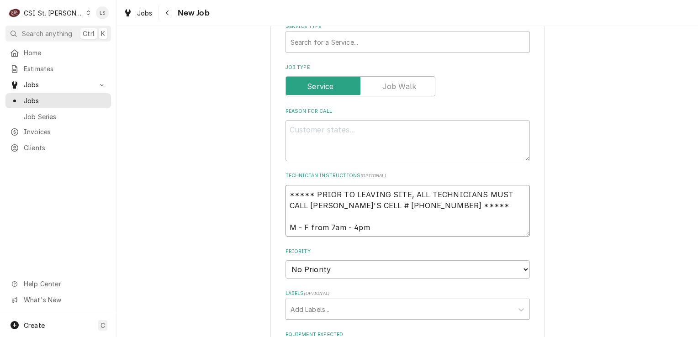
type textarea "x"
type textarea "***** PRIOR TO LEAVING SITE, ALL TECHNICIANS MUST CALL JOE'S CELL # (314) 226-5…"
click at [313, 30] on div "Service Type Search for a Service..." at bounding box center [407, 38] width 244 height 30
click at [311, 46] on div "Service Type" at bounding box center [407, 42] width 234 height 16
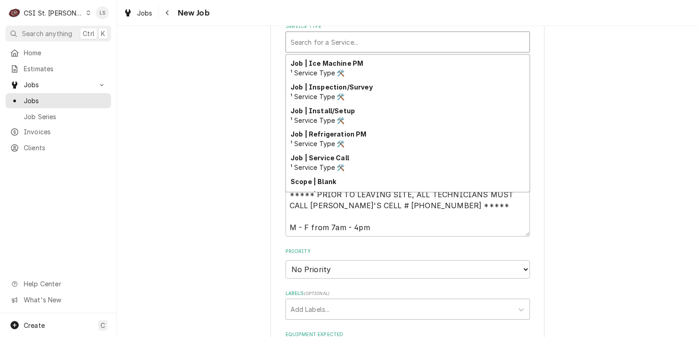
scroll to position [522, 0]
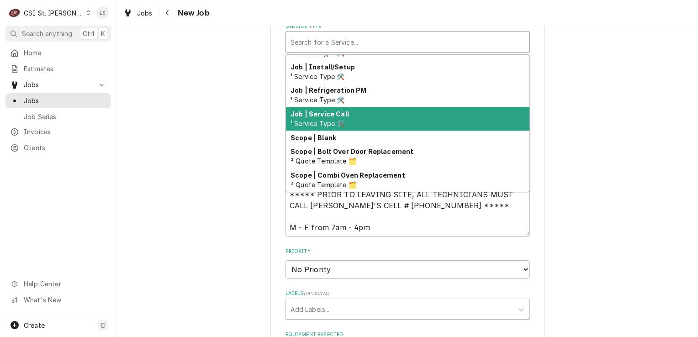
click at [326, 110] on strong "Job | Service Call" at bounding box center [319, 114] width 58 height 8
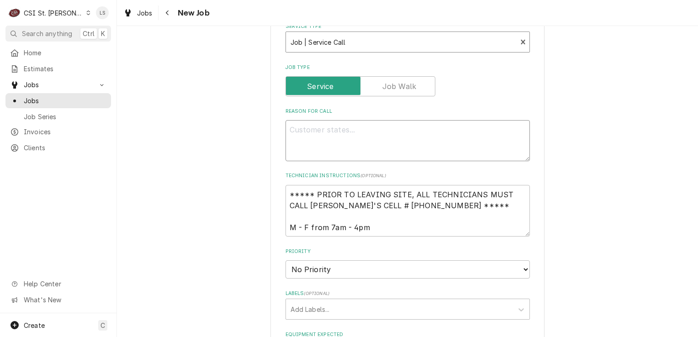
click at [328, 139] on textarea "Reason For Call" at bounding box center [407, 140] width 244 height 41
type textarea "x"
type textarea "D"
type textarea "x"
type textarea "Do"
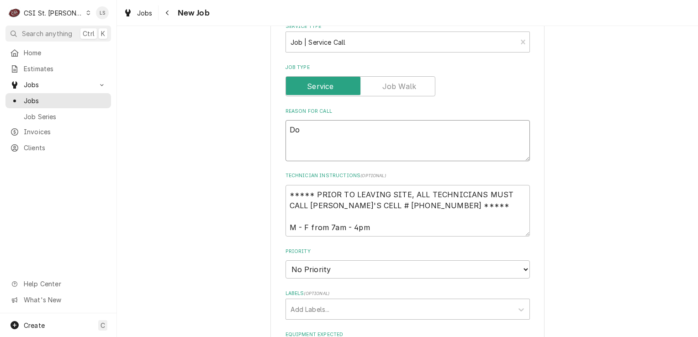
type textarea "x"
type textarea "Dou"
type textarea "x"
type textarea "Doub"
type textarea "x"
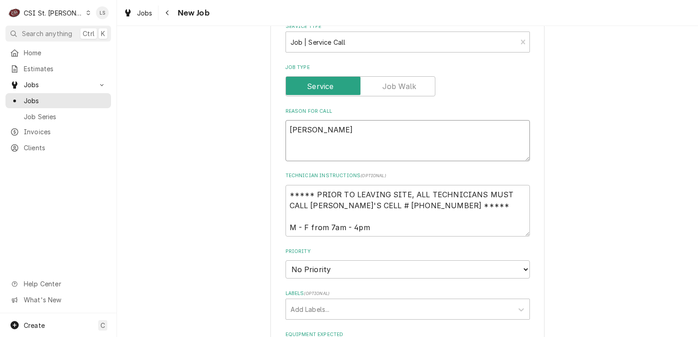
type textarea "Doubl"
type textarea "x"
type textarea "Double"
type textarea "x"
type textarea "Double o"
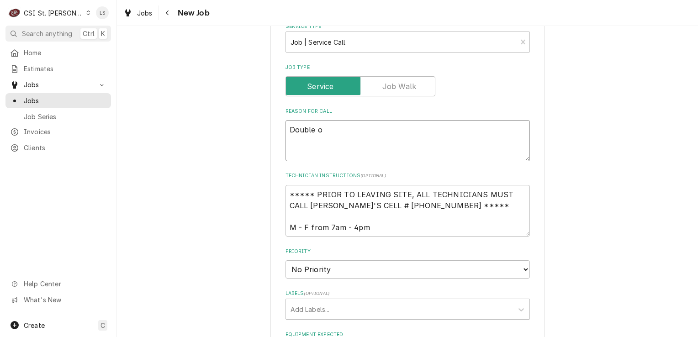
type textarea "x"
type textarea "Double ov"
type textarea "x"
type textarea "Double oven"
type textarea "x"
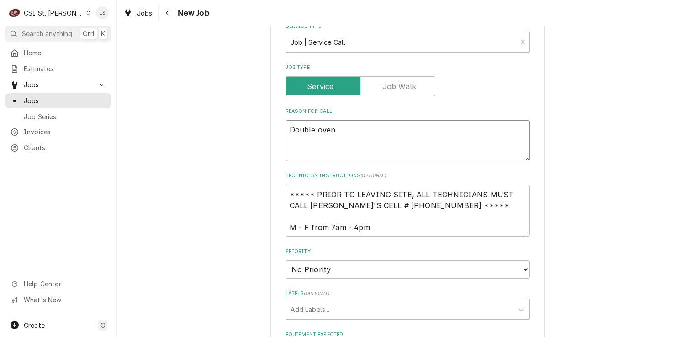
type textarea "Double oven"
type textarea "x"
type textarea "Double oven -"
type textarea "x"
type textarea "Double oven -"
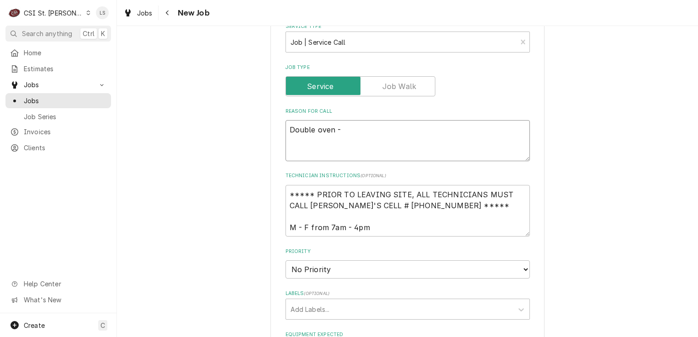
type textarea "x"
type textarea "Double oven -"
click at [310, 270] on select "No Priority Urgent High Medium Low" at bounding box center [407, 269] width 244 height 18
click at [363, 126] on textarea "Double oven -" at bounding box center [407, 140] width 244 height 41
type textarea "x"
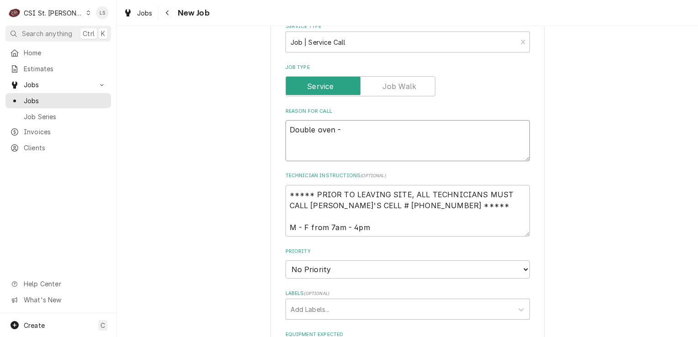
type textarea "Double oven - t"
type textarea "x"
type textarea "Double oven - to"
type textarea "x"
type textarea "Double oven - top"
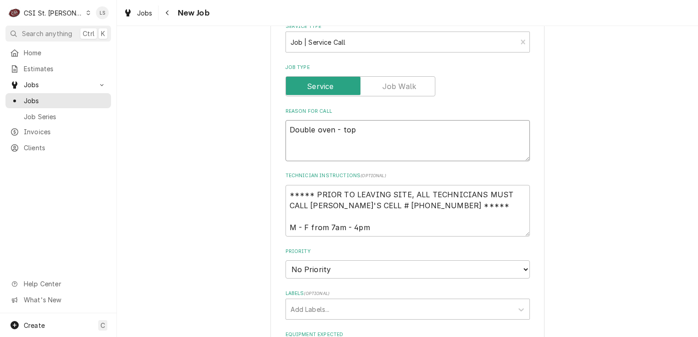
type textarea "x"
type textarea "Double oven - top"
type textarea "x"
type textarea "Double oven - top u"
type textarea "x"
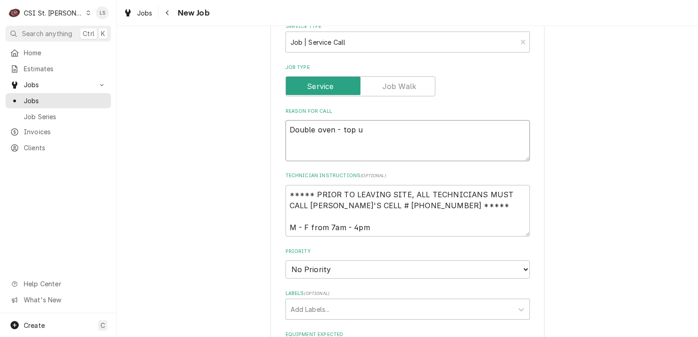
type textarea "Double oven - top un"
type textarea "x"
type textarea "Double oven - top uni"
type textarea "x"
type textarea "Double oven - top unit"
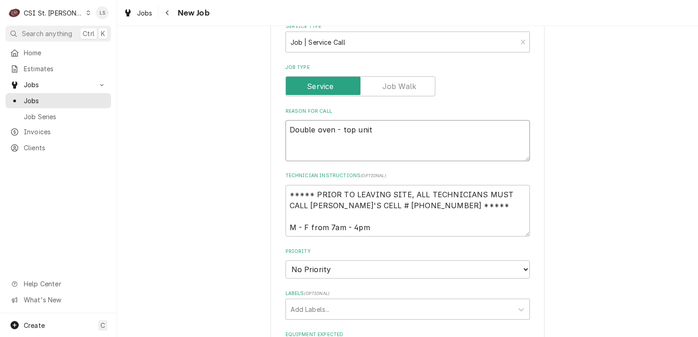
type textarea "x"
type textarea "Double oven - top unit"
type textarea "x"
type textarea "Double oven - top unit -"
type textarea "x"
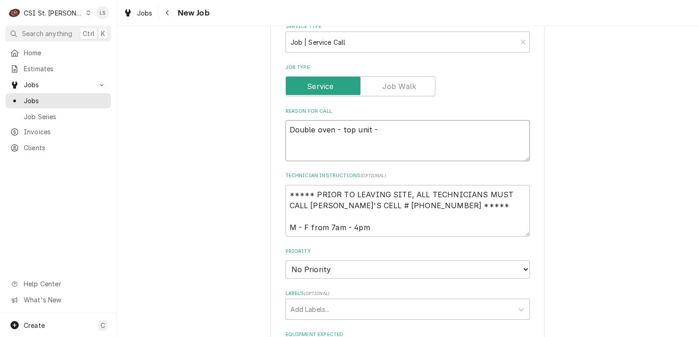
type textarea "Double oven - top unit -"
type textarea "x"
type textarea "Double oven - top unit - u"
type textarea "x"
type textarea "Double oven - top unit -"
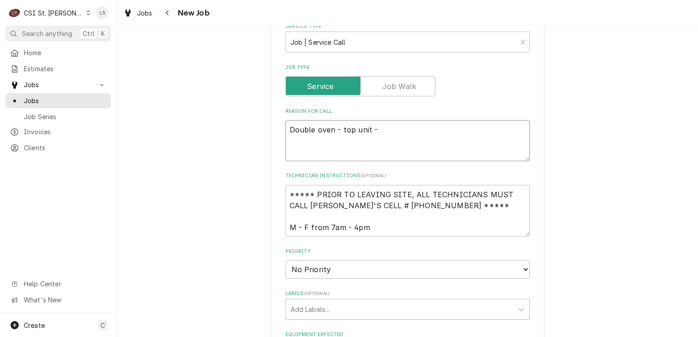
type textarea "x"
type textarea "Double oven - top unit - u"
type textarea "x"
type textarea "Double oven - top unit - uni"
type textarea "x"
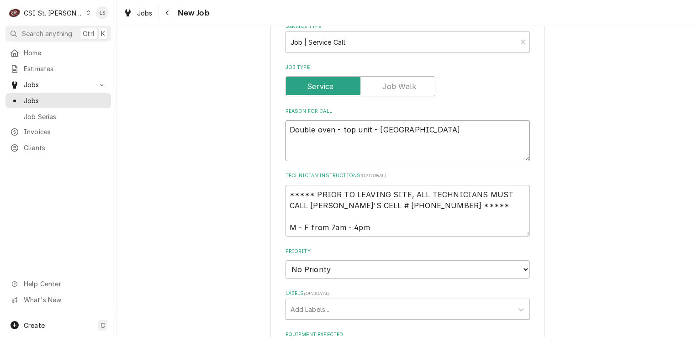
type textarea "Double oven - top unit - unit"
type textarea "x"
type textarea "Double oven - top unit - unit"
type textarea "x"
type textarea "Double oven - top unit - unit i"
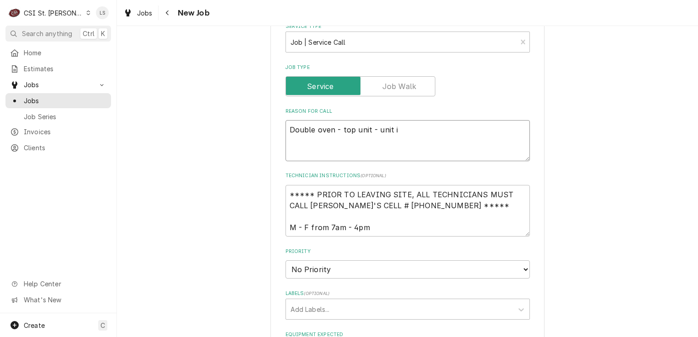
type textarea "x"
type textarea "Double oven - top unit - unit is"
type textarea "x"
type textarea "Double oven - top unit - unit is"
type textarea "x"
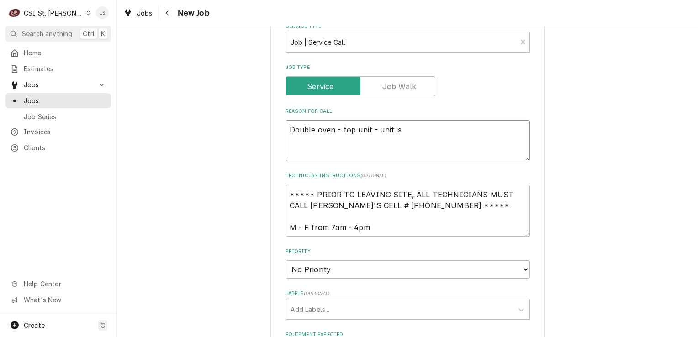
type textarea "Double oven - top unit - unit is n"
type textarea "x"
type textarea "Double oven - top unit - unit is no"
type textarea "x"
type textarea "Double oven - top unit - unit is not"
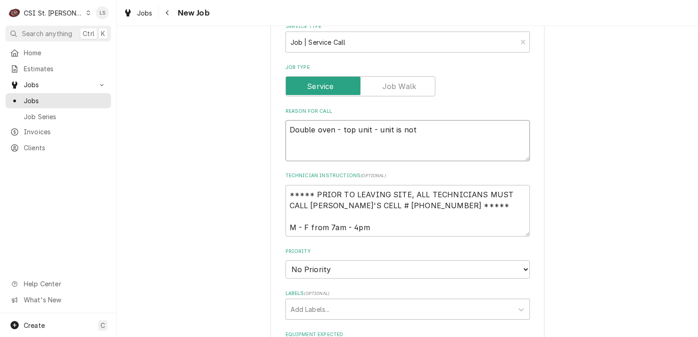
type textarea "x"
type textarea "Double oven - top unit - unit is not"
type textarea "x"
type textarea "Double oven - top unit - unit is not g"
type textarea "x"
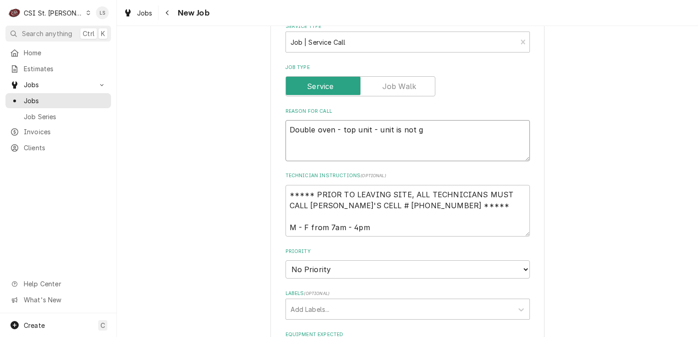
type textarea "Double oven - top unit - unit is not ge"
type textarea "x"
type textarea "Double oven - top unit - unit is not get"
type textarea "x"
type textarea "Double oven - top unit - unit is not gett"
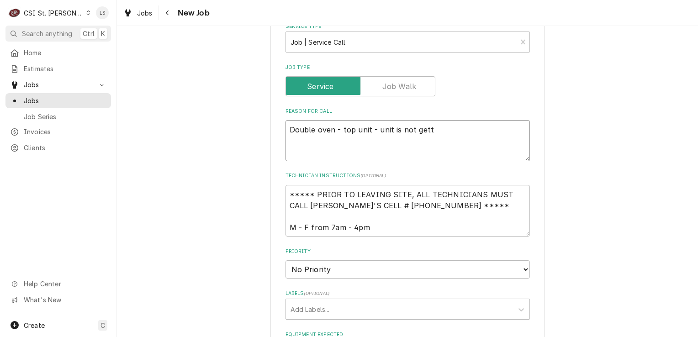
type textarea "x"
type textarea "Double oven - top unit - unit is not getti"
type textarea "x"
type textarea "Double oven - top unit - unit is not gettin"
type textarea "x"
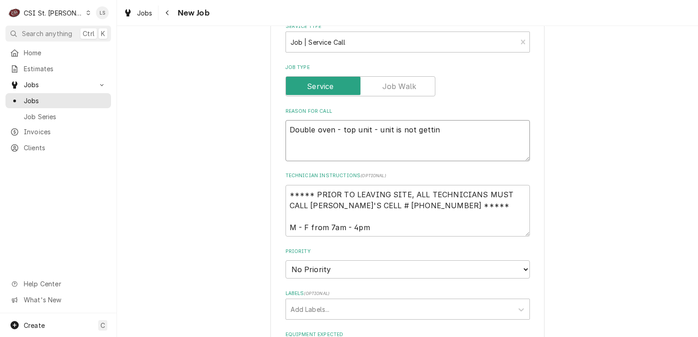
type textarea "Double oven - top unit - unit is not getting"
type textarea "x"
type textarea "Double oven - top unit - unit is not getting"
type textarea "x"
type textarea "Double oven - top unit - unit is not getting w"
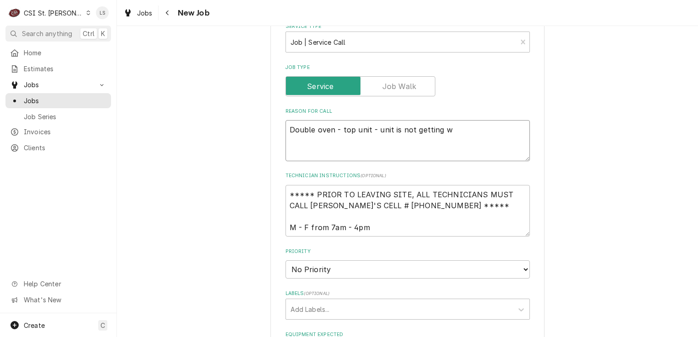
type textarea "x"
type textarea "Double oven - top unit - unit is not getting wa"
type textarea "x"
type textarea "Double oven - top unit - unit is not getting warm"
type textarea "x"
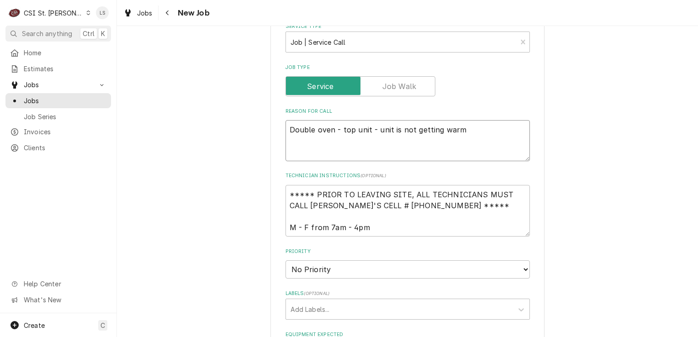
type textarea "Double oven - top unit - unit is not getting warm"
type textarea "x"
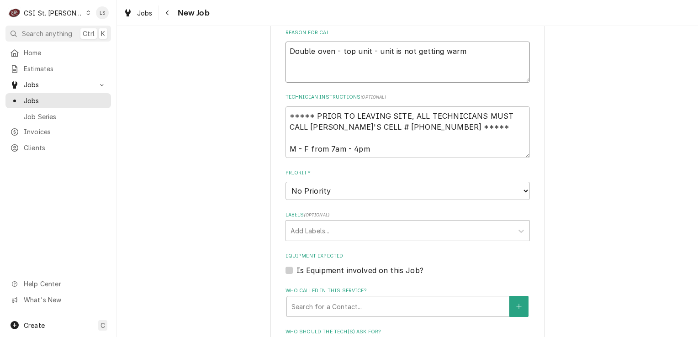
scroll to position [502, 0]
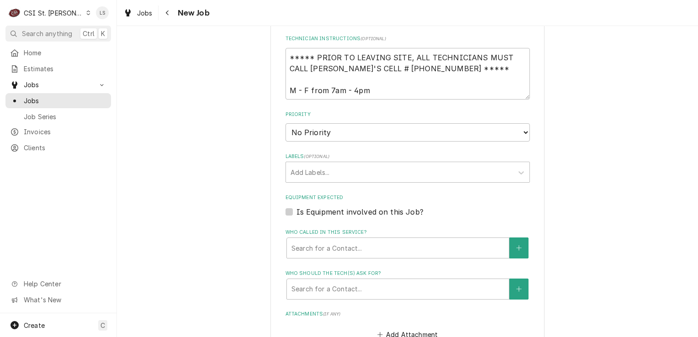
type textarea "Double oven - top unit - unit is not getting warm"
click at [326, 138] on select "No Priority Urgent High Medium Low" at bounding box center [407, 132] width 244 height 18
select select "4"
click at [285, 123] on select "No Priority Urgent High Medium Low" at bounding box center [407, 132] width 244 height 18
click at [300, 175] on div "Labels" at bounding box center [399, 172] width 218 height 16
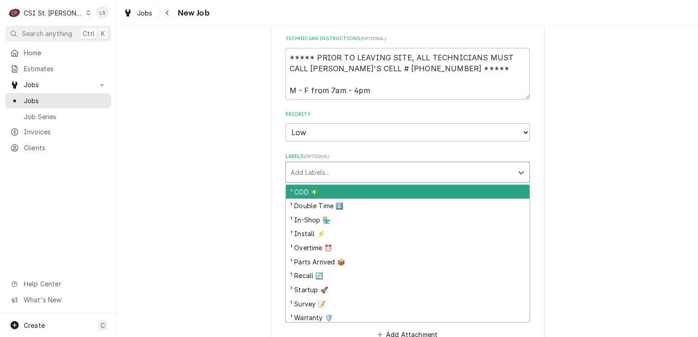
type textarea "x"
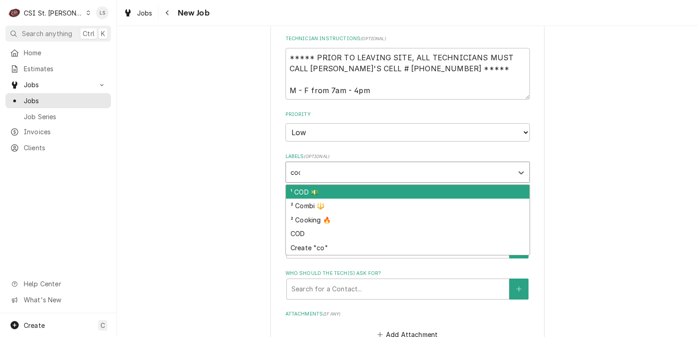
type input "cook"
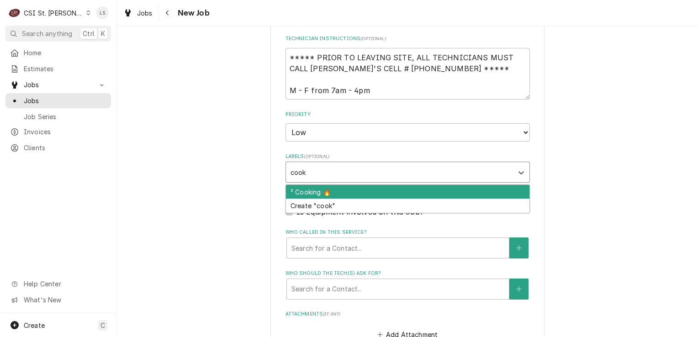
type textarea "x"
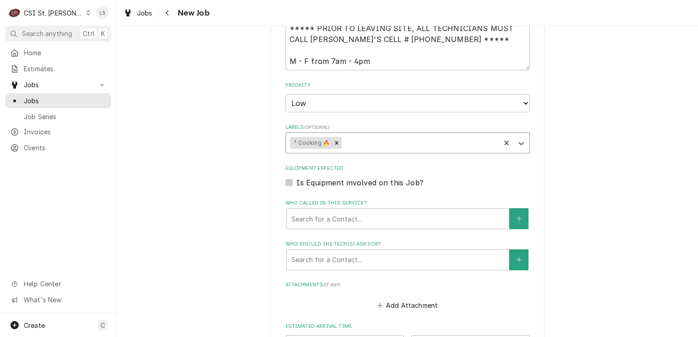
scroll to position [593, 0]
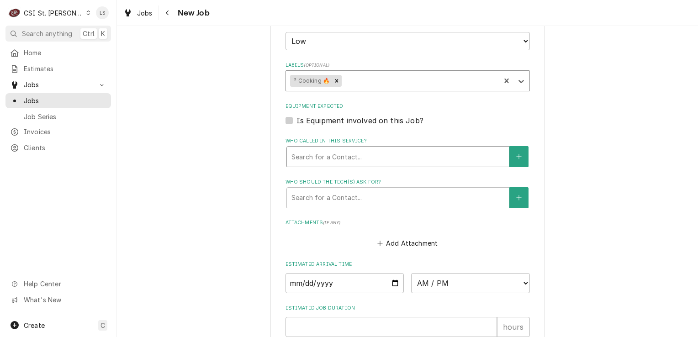
click at [317, 150] on div "Who called in this service?" at bounding box center [397, 156] width 213 height 16
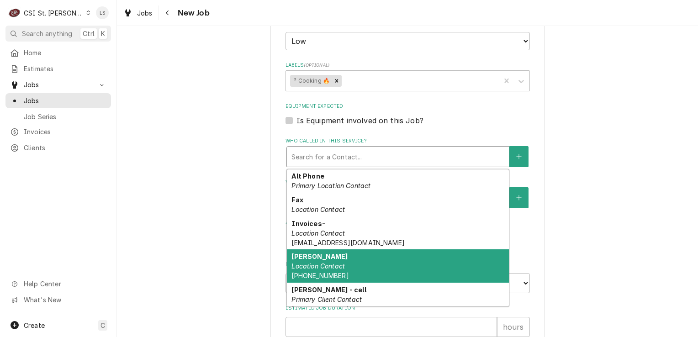
click at [382, 254] on div "Joe Location Contact (314) 226-5809" at bounding box center [398, 265] width 222 height 33
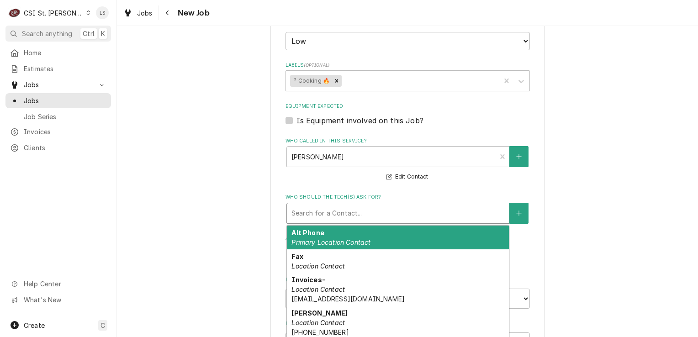
click at [354, 205] on div "Who should the tech(s) ask for?" at bounding box center [397, 213] width 213 height 16
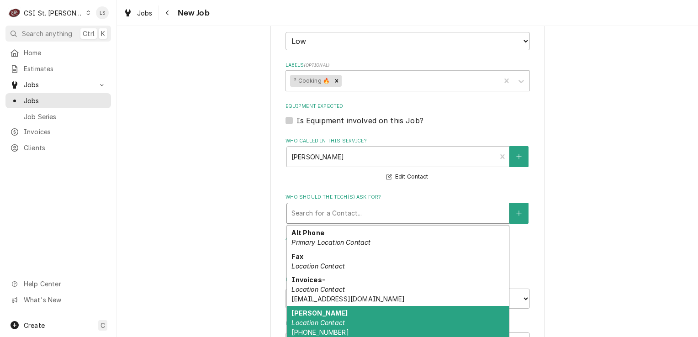
click at [341, 315] on div "Joe Location Contact (314) 226-5809" at bounding box center [398, 322] width 222 height 33
type textarea "x"
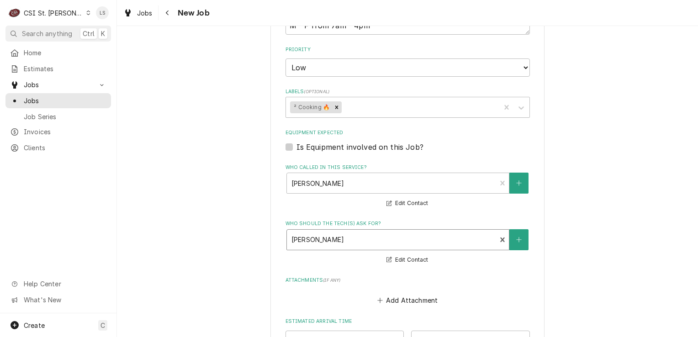
scroll to position [548, 0]
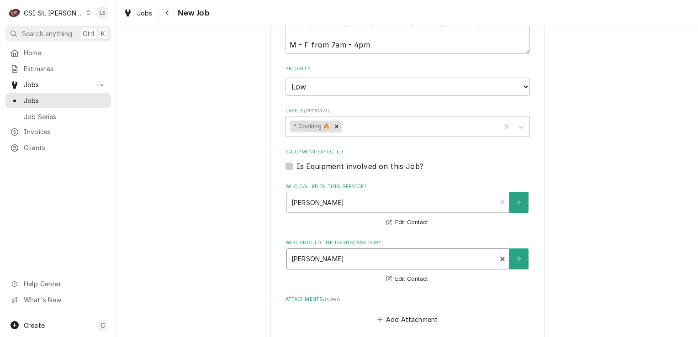
click at [296, 162] on label "Is Equipment involved on this Job?" at bounding box center [359, 166] width 127 height 11
click at [296, 162] on input "Equipment Expected" at bounding box center [418, 171] width 244 height 20
checkbox input "true"
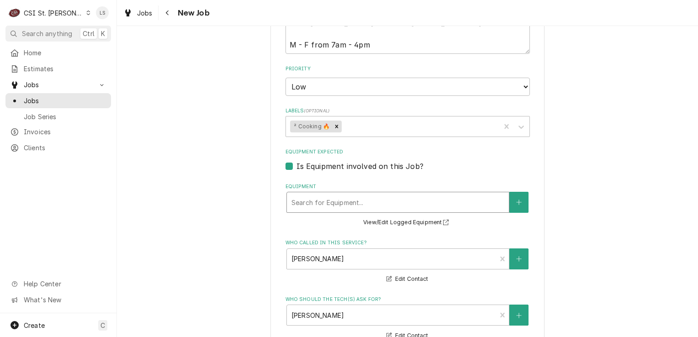
click at [318, 194] on div "Equipment" at bounding box center [397, 202] width 213 height 16
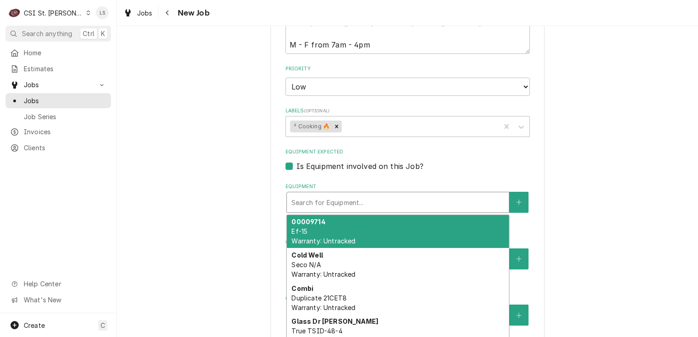
type textarea "x"
type input "t"
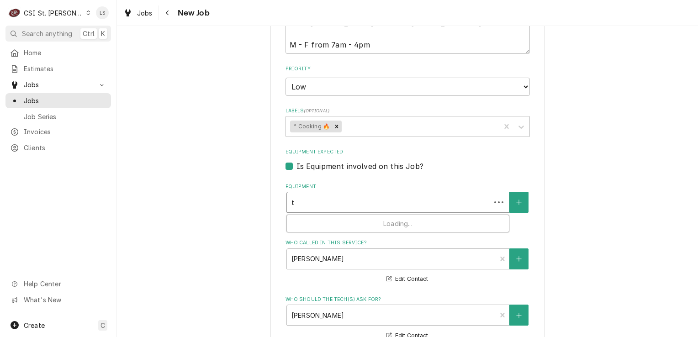
type textarea "x"
type input "to"
type textarea "x"
type input "top"
type textarea "x"
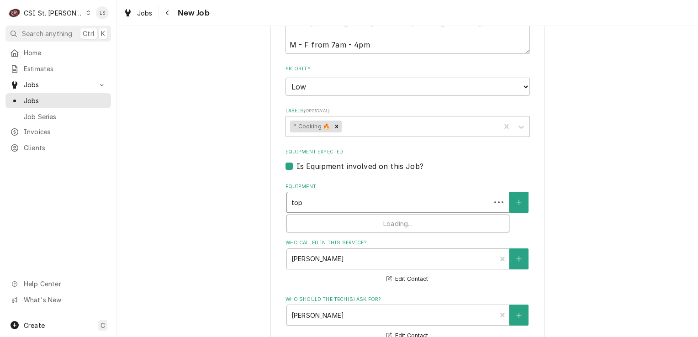
type input "top"
type textarea "x"
type input "top o"
type textarea "x"
type input "top ov"
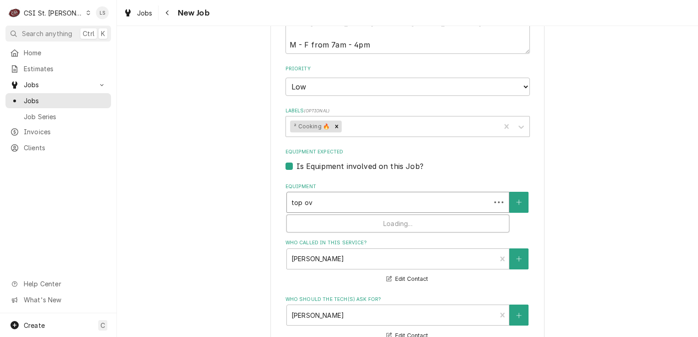
type textarea "x"
type input "top ove"
type textarea "x"
type input "top oven"
type textarea "x"
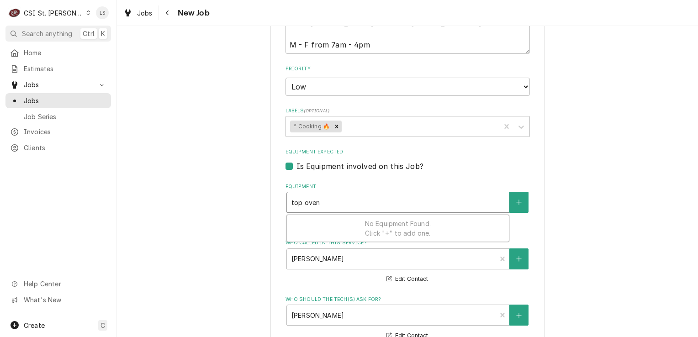
type input "top ove"
type textarea "x"
type input "top ov"
type textarea "x"
type input "top o"
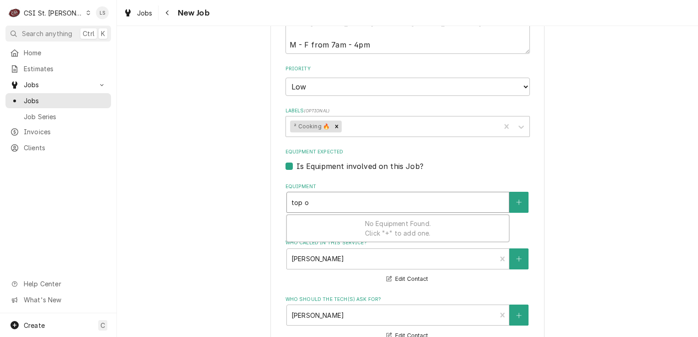
type textarea "x"
type input "top"
type textarea "x"
type input "top"
type textarea "x"
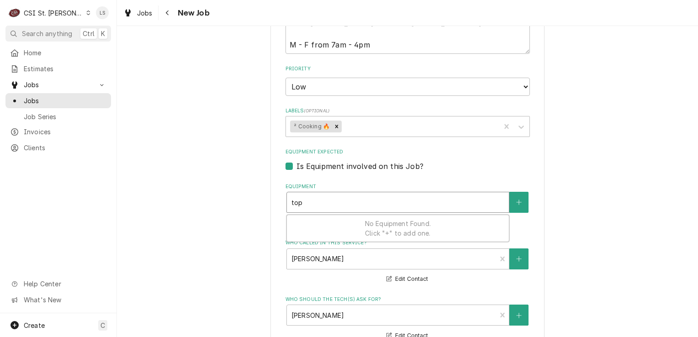
type input "to"
type textarea "x"
type input "t"
type textarea "x"
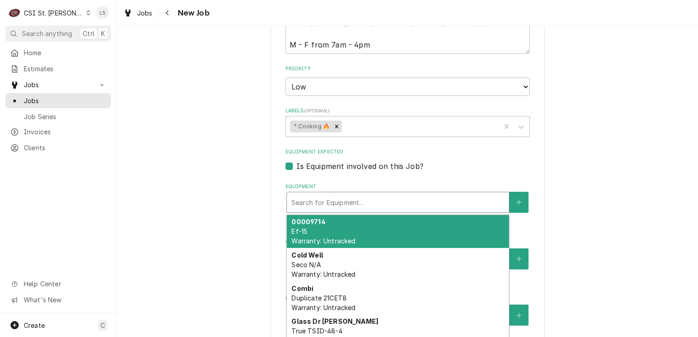
type textarea "x"
type input "t"
type textarea "x"
type input "to"
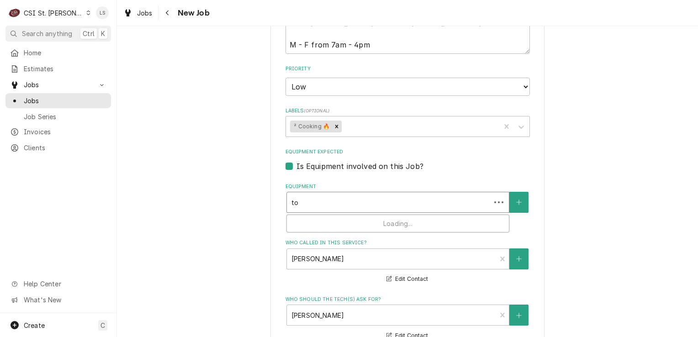
type textarea "x"
type input "top"
type textarea "x"
type input "to"
type textarea "x"
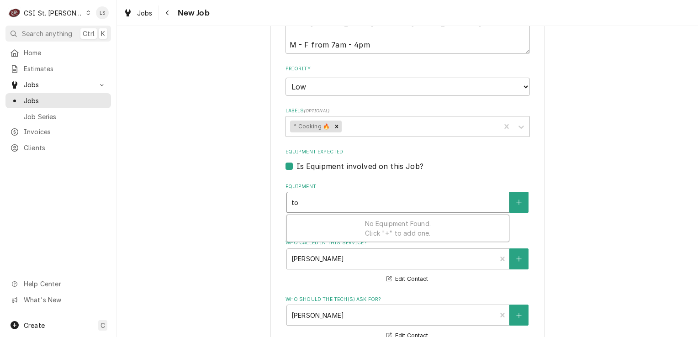
type input "t"
type textarea "x"
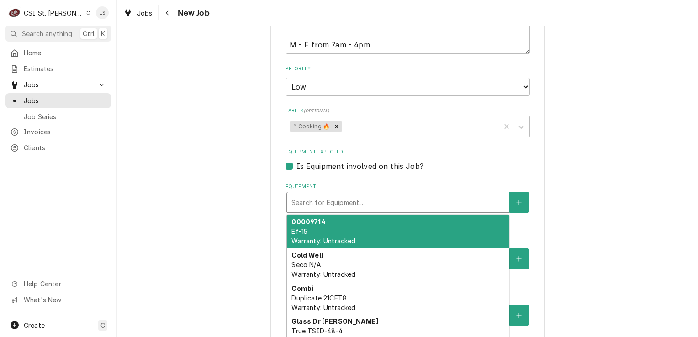
type textarea "x"
type input "o"
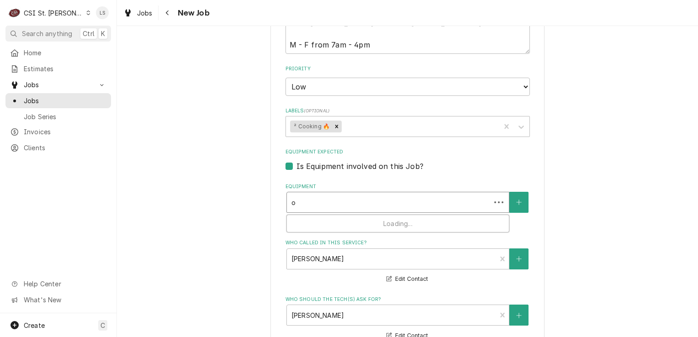
type textarea "x"
type input "ov"
type textarea "x"
type input "ove"
type textarea "x"
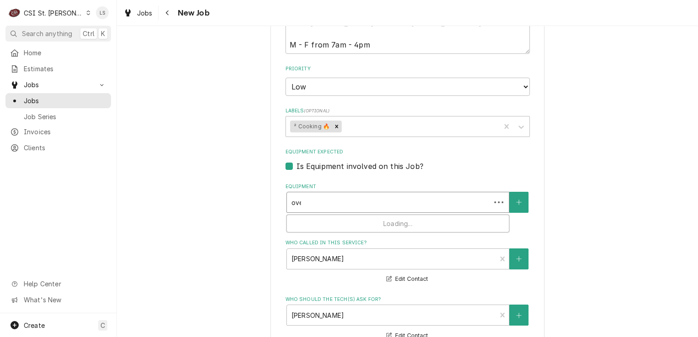
type input "oven"
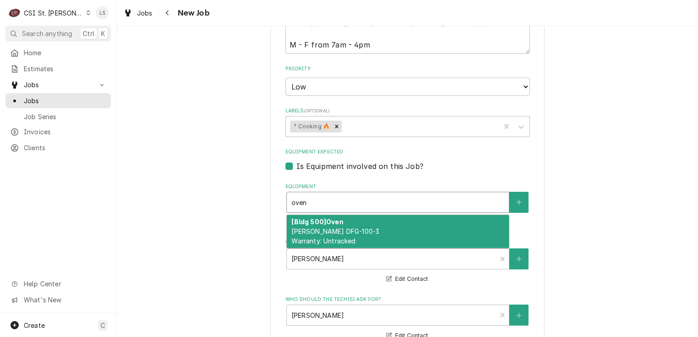
type textarea "x"
type input "ove"
type textarea "x"
type input "ov"
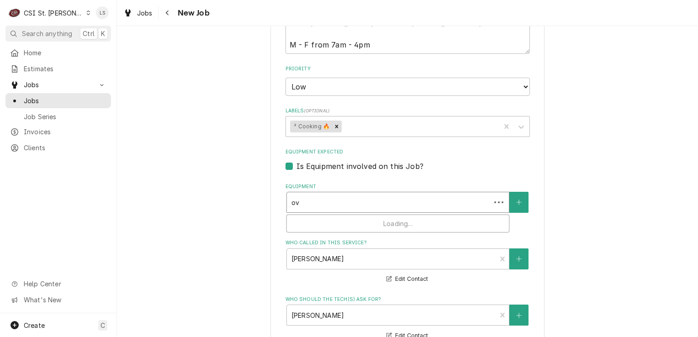
type textarea "x"
type input "o"
type textarea "x"
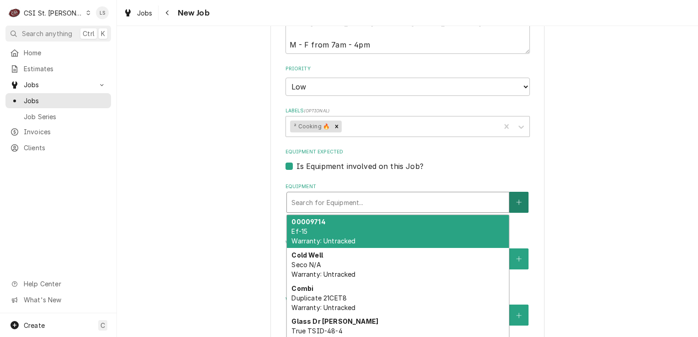
click at [509, 200] on button "Equipment" at bounding box center [518, 202] width 19 height 21
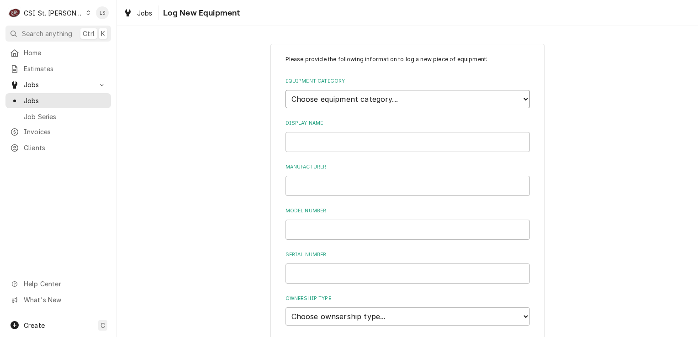
click at [318, 98] on select "Choose equipment category... Cooking Equipment Fryers Ice Machines Ovens and Ra…" at bounding box center [407, 99] width 244 height 18
select select "4"
click at [285, 90] on select "Choose equipment category... Cooking Equipment Fryers Ice Machines Ovens and Ra…" at bounding box center [407, 99] width 244 height 18
click at [315, 184] on input "Display Name" at bounding box center [407, 184] width 244 height 20
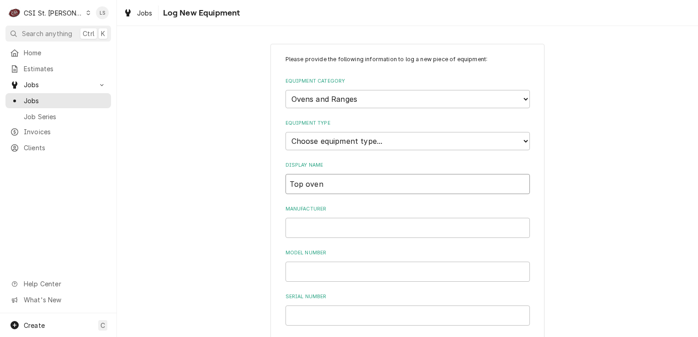
type input "Top oven"
click at [312, 224] on input "Manufacturer" at bounding box center [407, 228] width 244 height 20
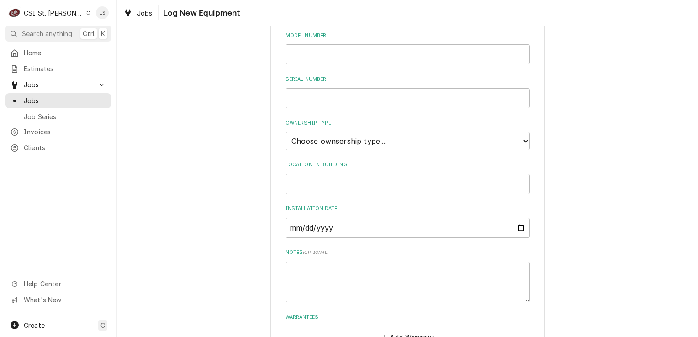
scroll to position [228, 0]
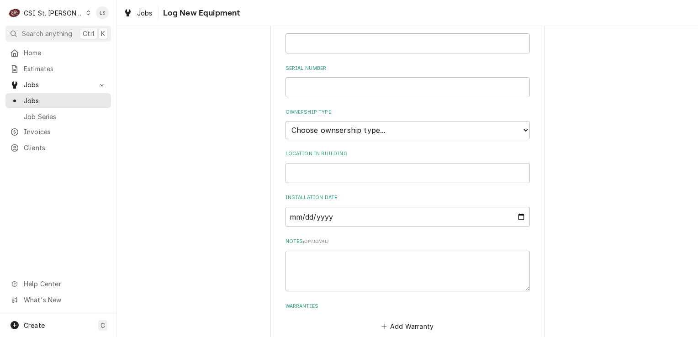
type input "Vulcan"
click at [318, 132] on select "Choose ownsership type... Unknown Owned Leased Rented" at bounding box center [407, 130] width 244 height 18
select select "1"
click at [285, 121] on select "Choose ownsership type... Unknown Owned Leased Rented" at bounding box center [407, 130] width 244 height 18
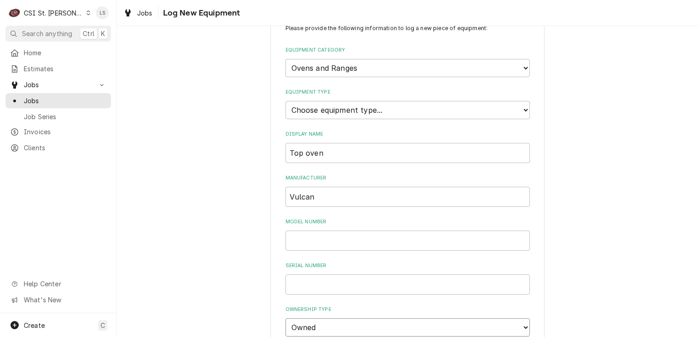
scroll to position [0, 0]
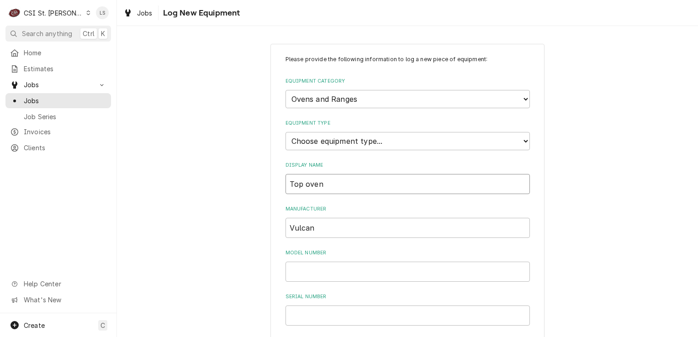
drag, startPoint x: 333, startPoint y: 183, endPoint x: 274, endPoint y: 183, distance: 58.9
click at [274, 183] on div "Please provide the following information to log a new piece of equipment: Equip…" at bounding box center [407, 326] width 274 height 565
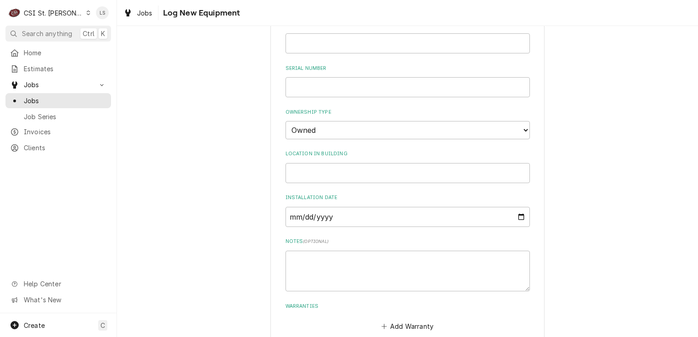
scroll to position [274, 0]
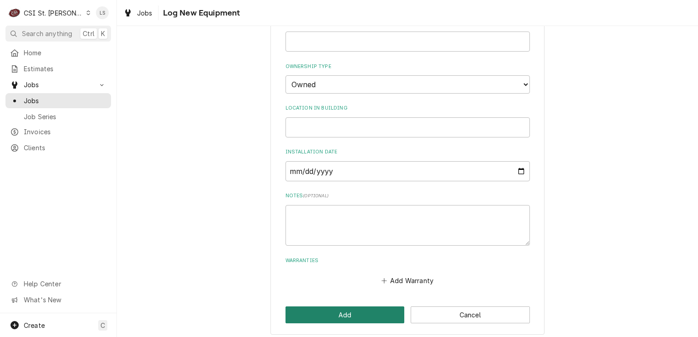
type input "Double stack - top oven"
click at [364, 306] on button "Add" at bounding box center [344, 314] width 119 height 17
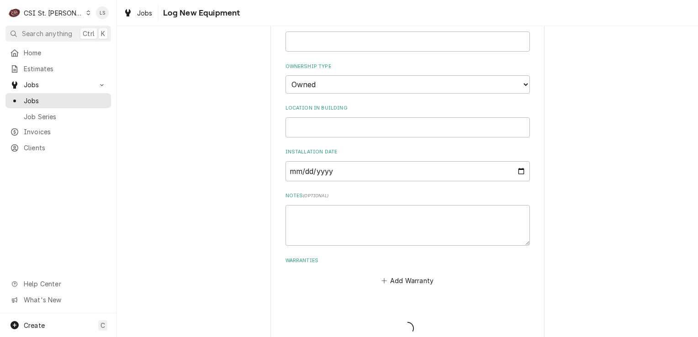
scroll to position [548, 0]
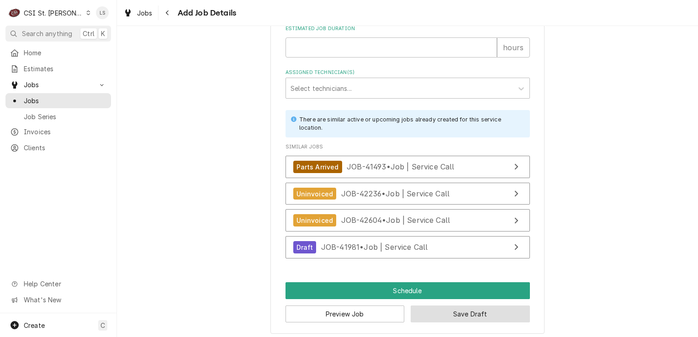
click at [452, 310] on button "Save Draft" at bounding box center [469, 313] width 119 height 17
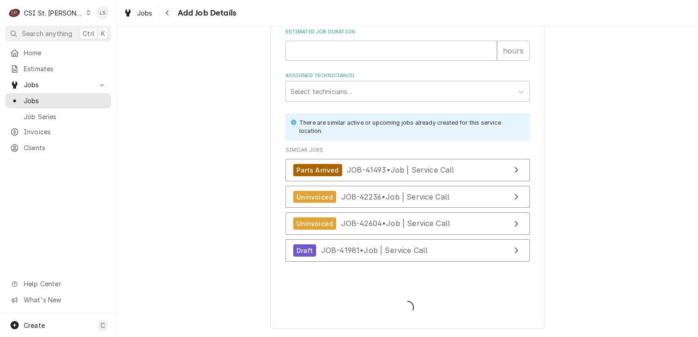
scroll to position [964, 0]
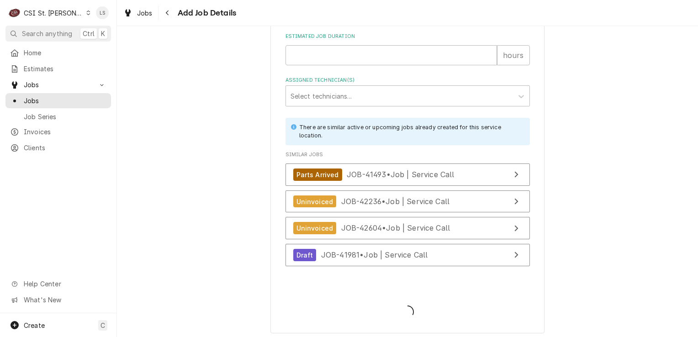
type textarea "x"
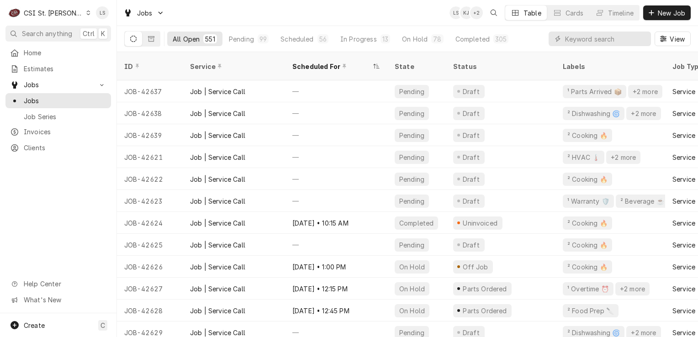
click at [87, 12] on icon "Dynamic Content Wrapper" at bounding box center [89, 13] width 4 height 5
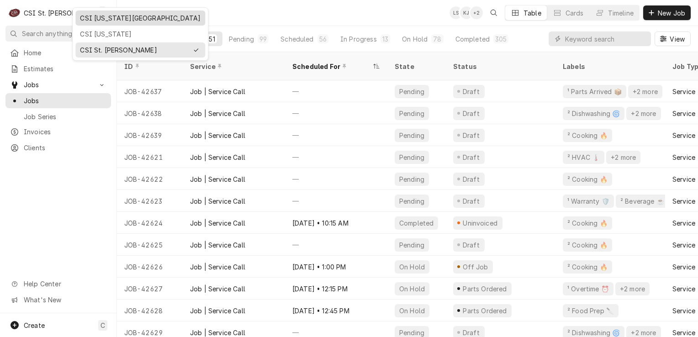
click at [97, 21] on div "CSI [US_STATE][GEOGRAPHIC_DATA]" at bounding box center [140, 18] width 121 height 10
